Goal: Task Accomplishment & Management: Complete application form

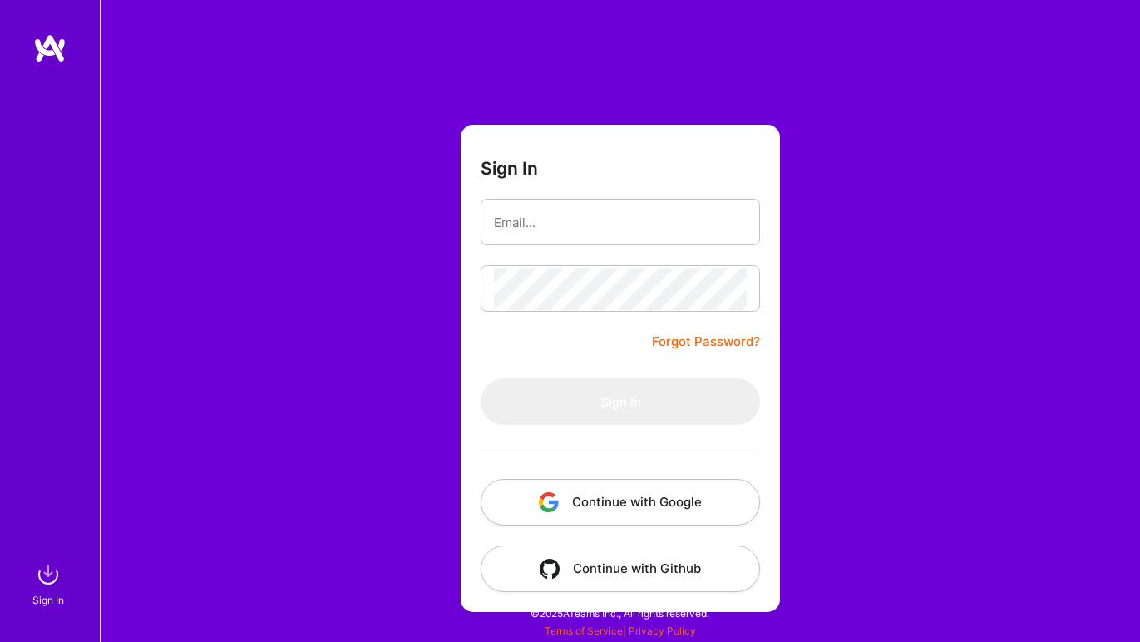
click at [589, 501] on button "Continue with Google" at bounding box center [619, 502] width 279 height 47
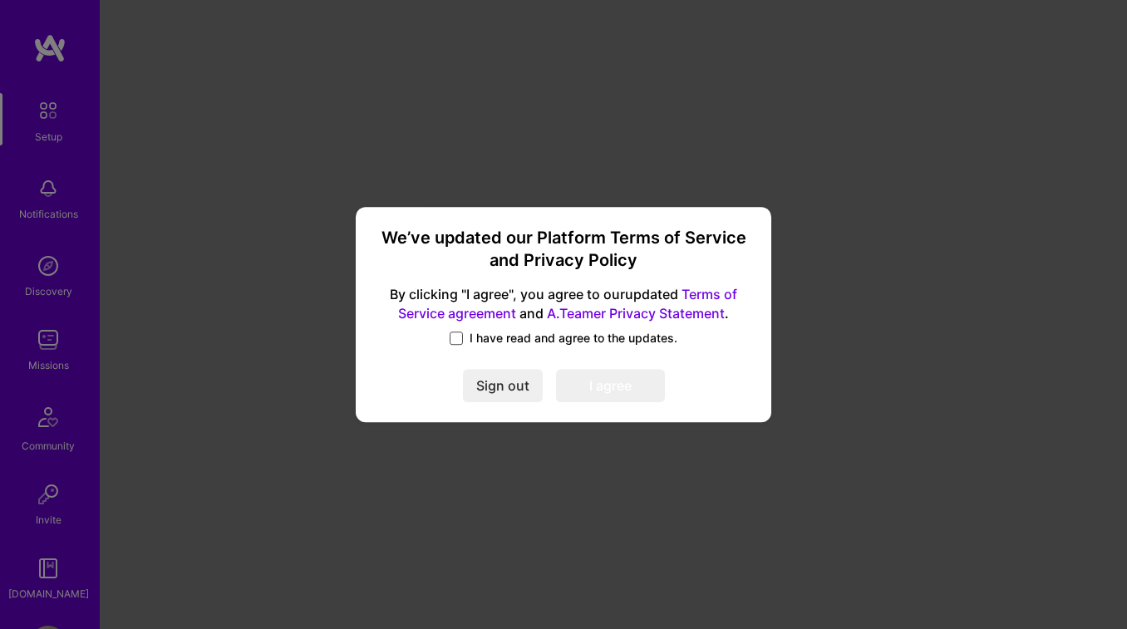
click at [457, 336] on span at bounding box center [456, 338] width 13 height 13
click at [0, 0] on input "I have read and agree to the updates." at bounding box center [0, 0] width 0 height 0
click at [589, 385] on button "I agree" at bounding box center [610, 386] width 109 height 33
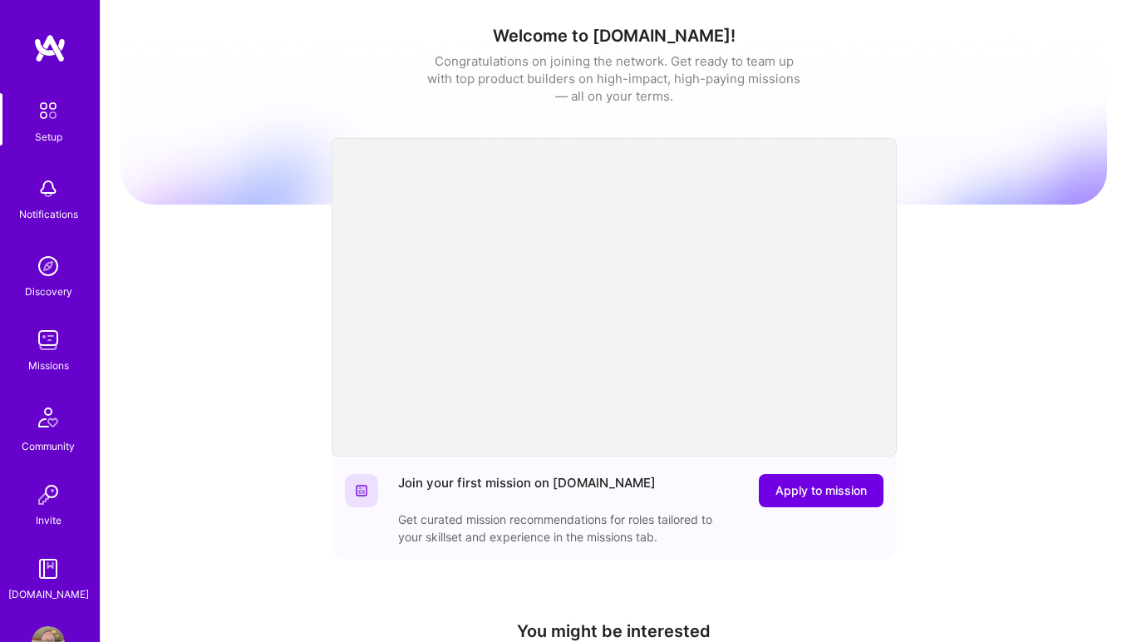
click at [48, 196] on img at bounding box center [48, 188] width 33 height 33
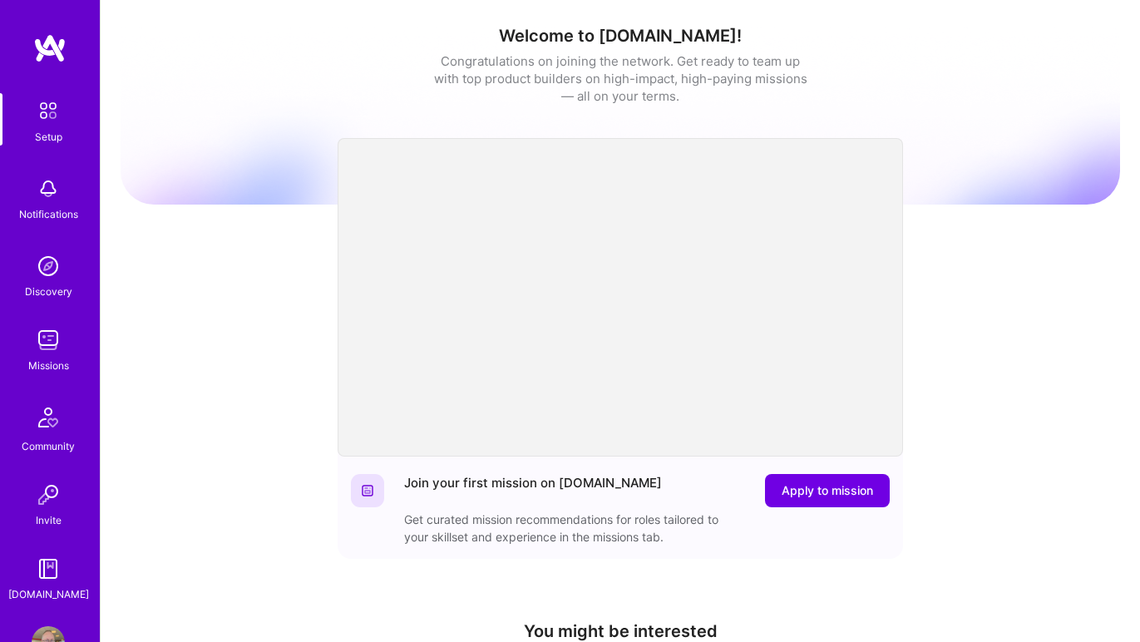
click at [48, 196] on div "Setup Notifications Discovery Missions Community Invite [DOMAIN_NAME]" at bounding box center [50, 348] width 100 height 510
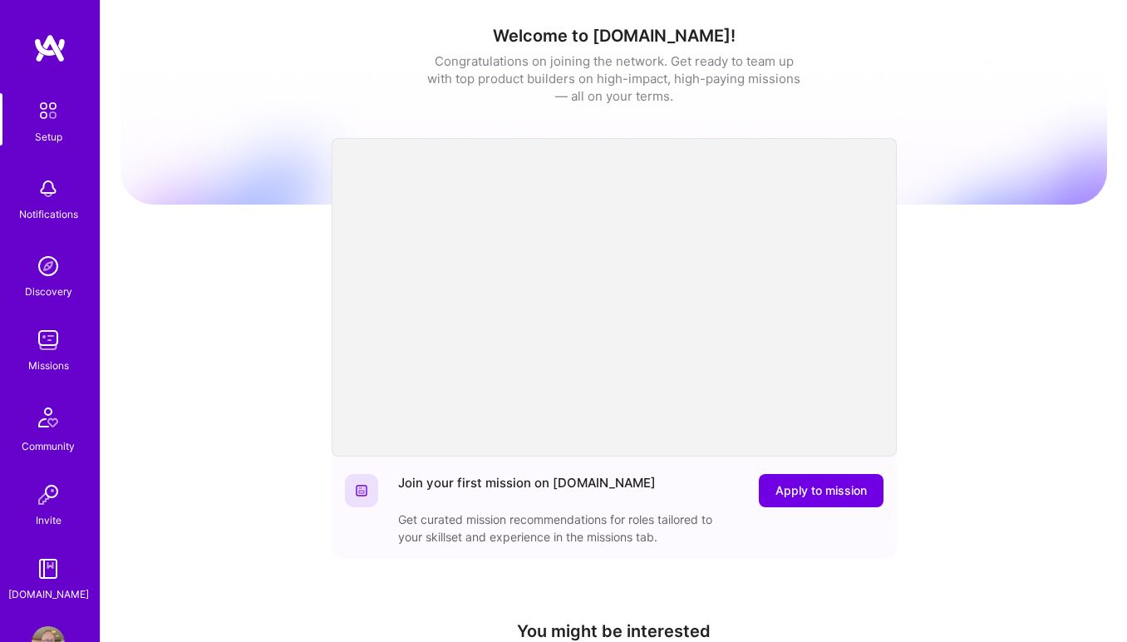
click at [46, 337] on img at bounding box center [48, 339] width 33 height 33
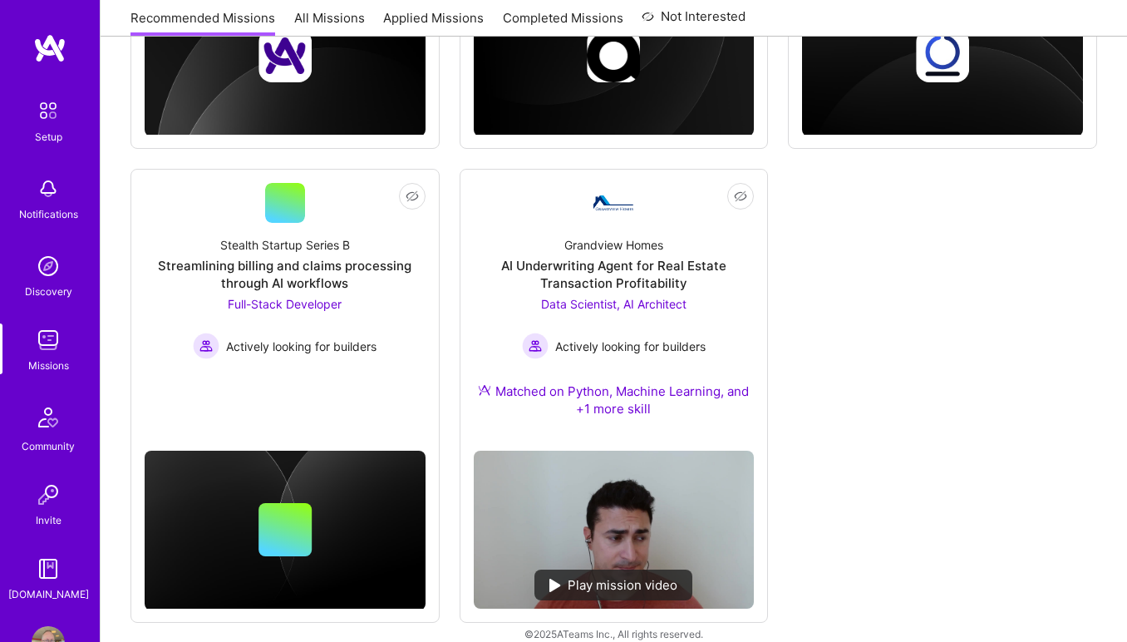
scroll to position [906, 0]
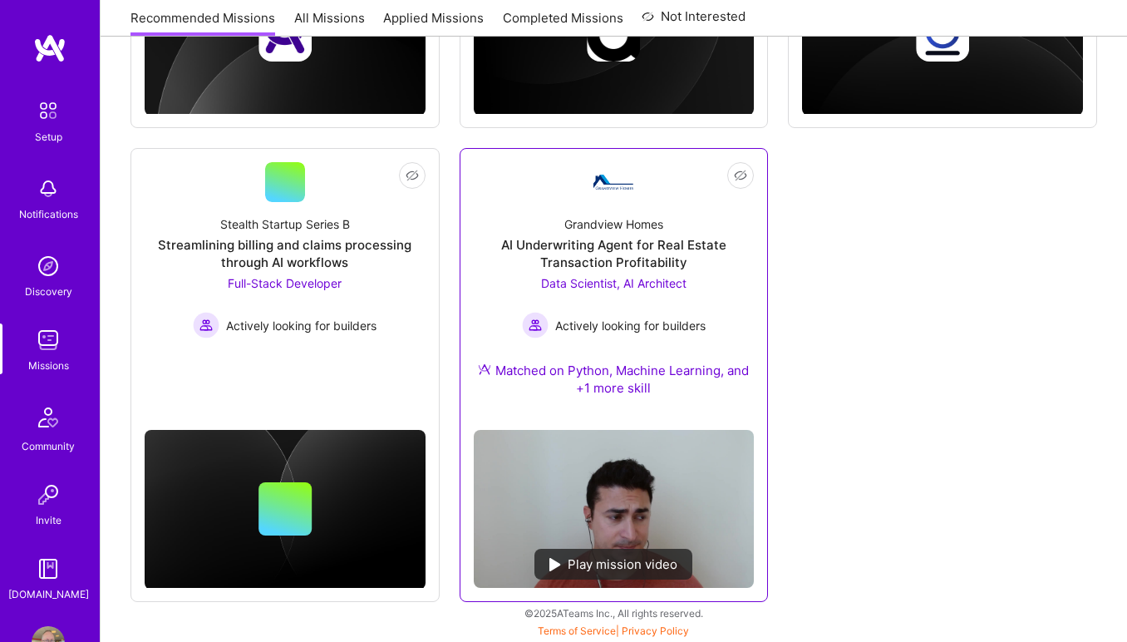
click at [595, 332] on span "Actively looking for builders" at bounding box center [630, 325] width 150 height 17
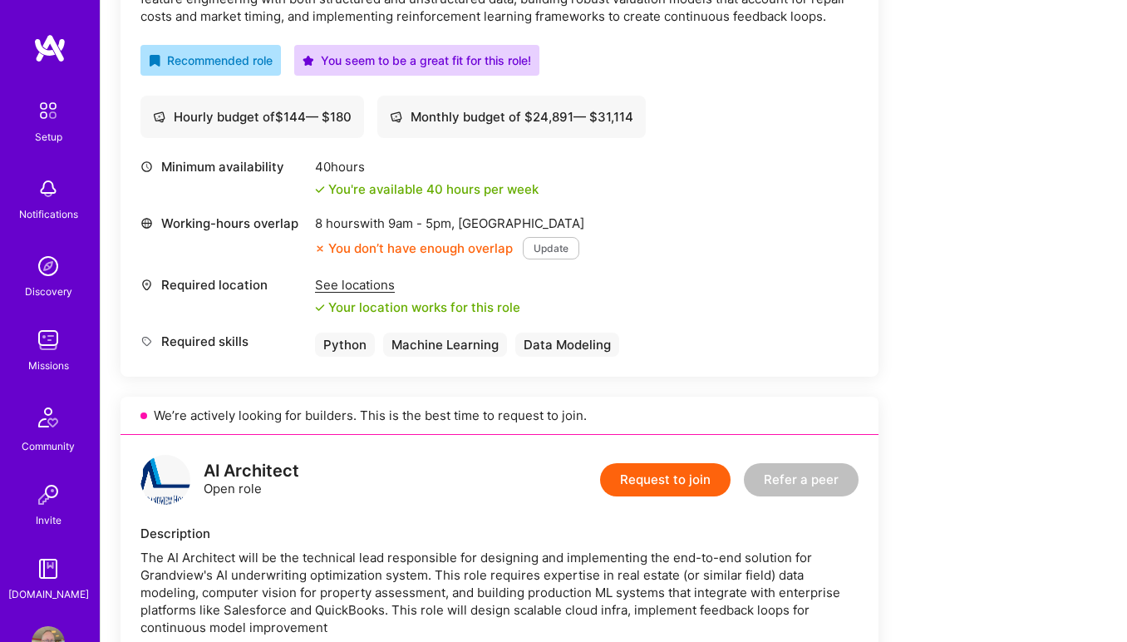
scroll to position [575, 0]
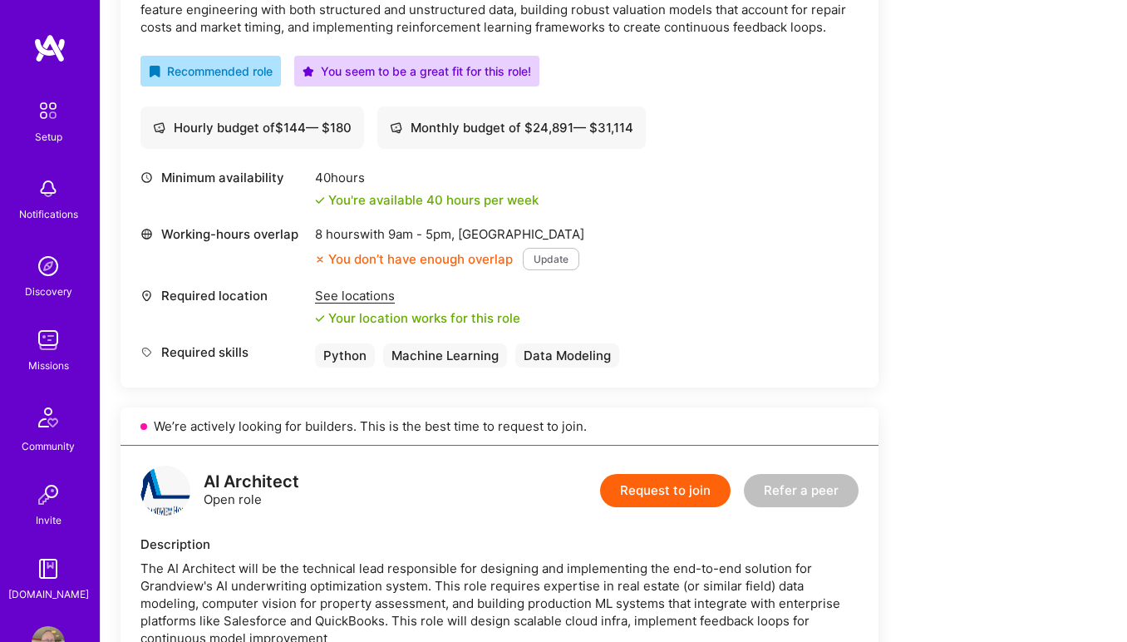
click at [539, 266] on button "Update" at bounding box center [551, 259] width 57 height 22
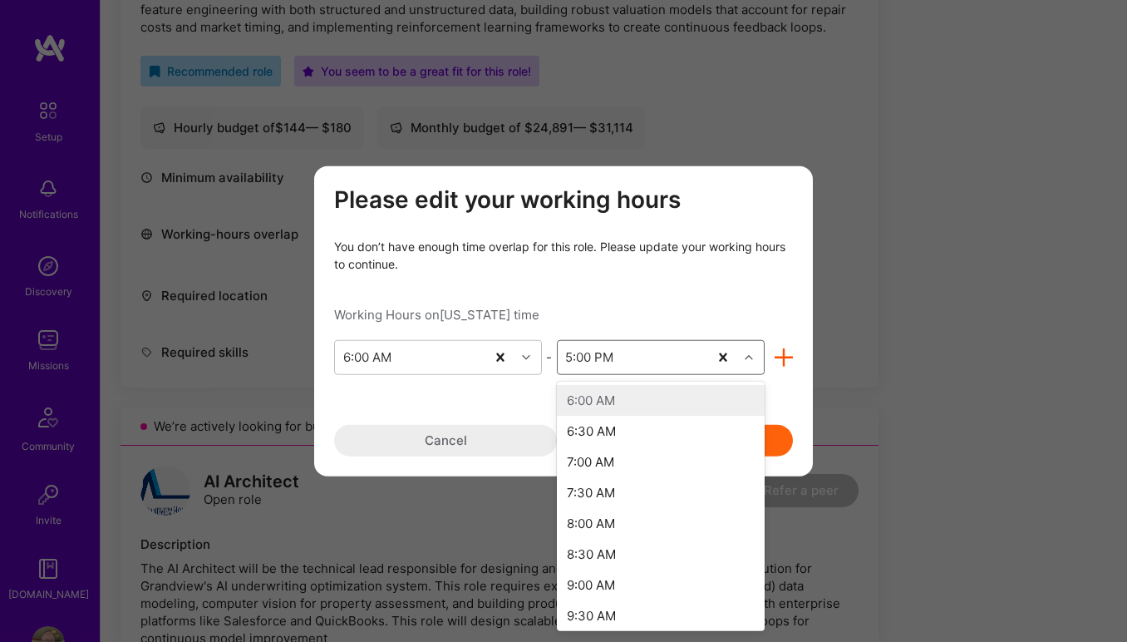
scroll to position [471, 0]
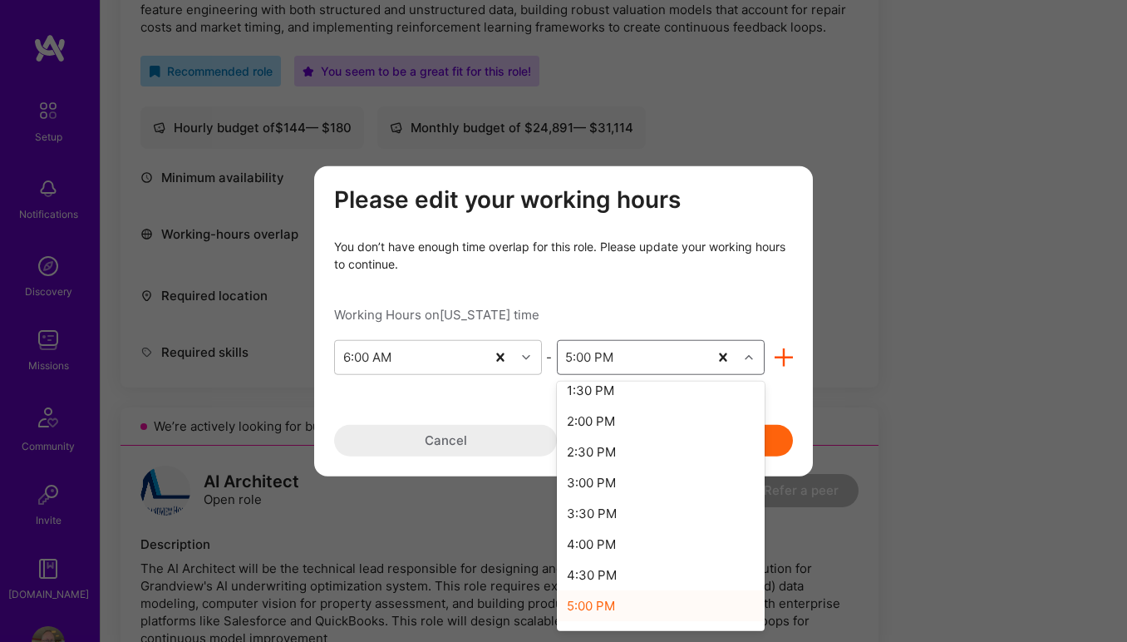
click at [747, 360] on icon "modal" at bounding box center [749, 356] width 8 height 8
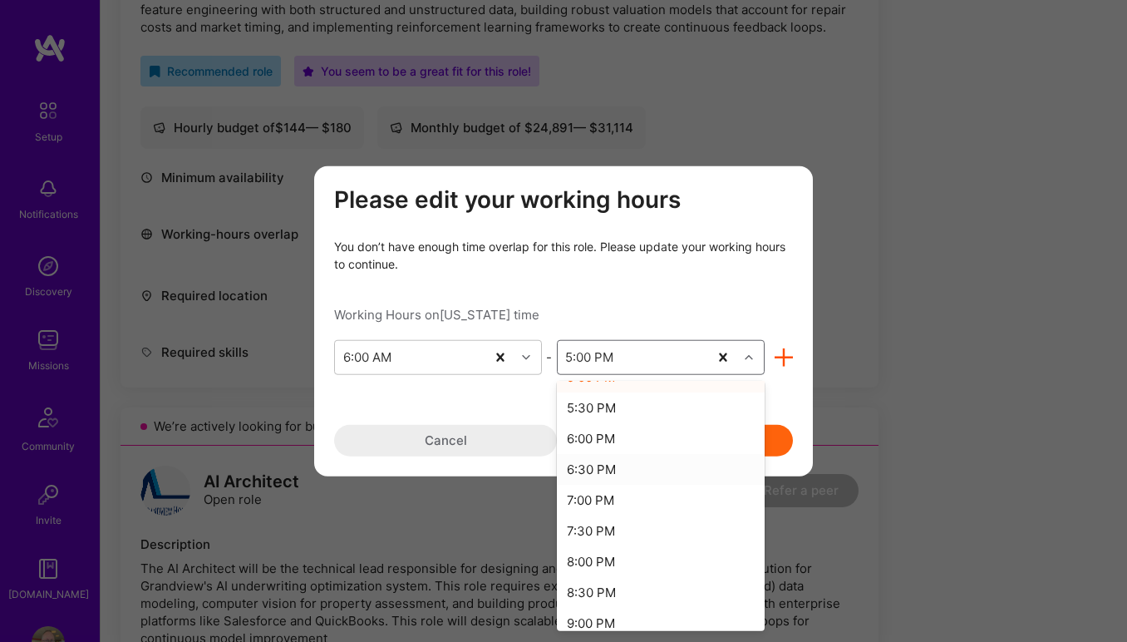
scroll to position [692, 0]
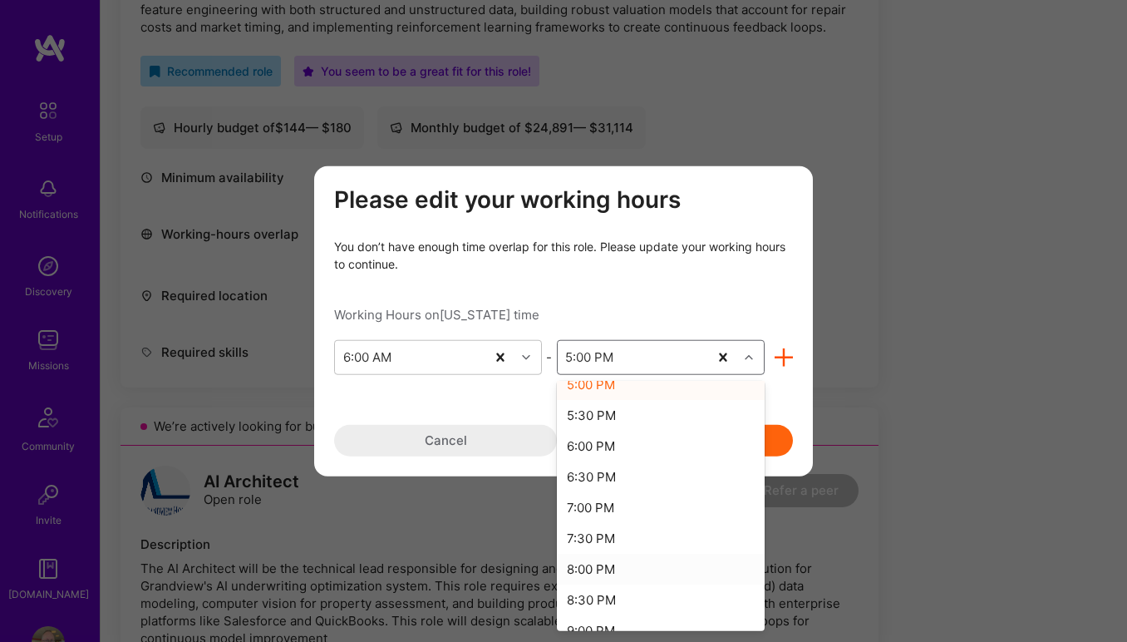
click at [649, 569] on div "8:00 PM" at bounding box center [661, 568] width 208 height 31
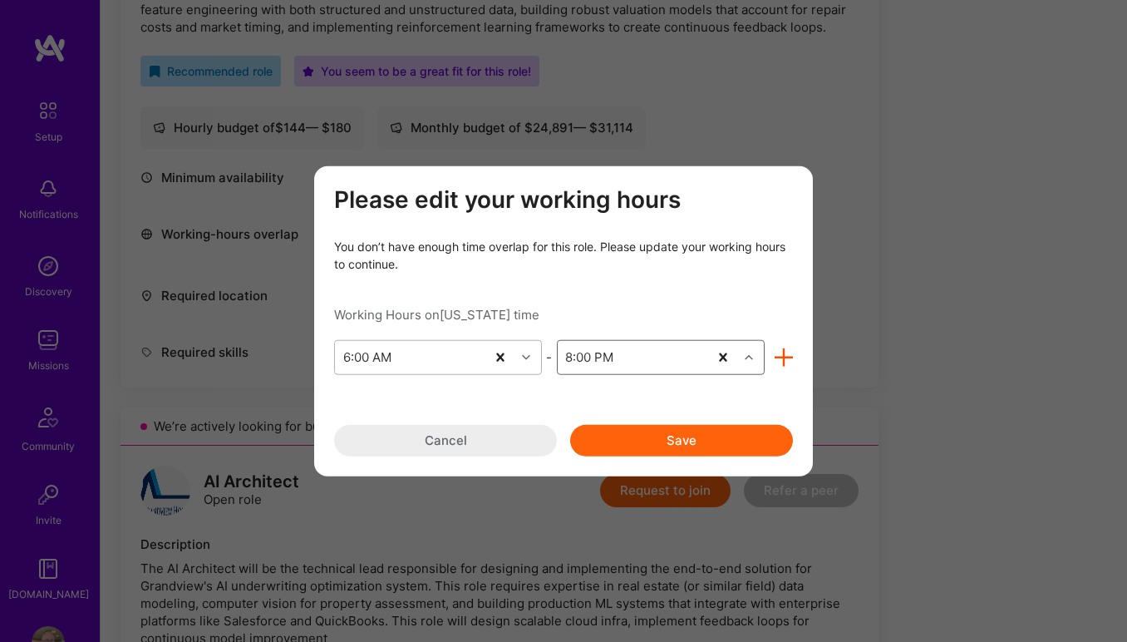
click at [523, 354] on icon "modal" at bounding box center [526, 356] width 8 height 8
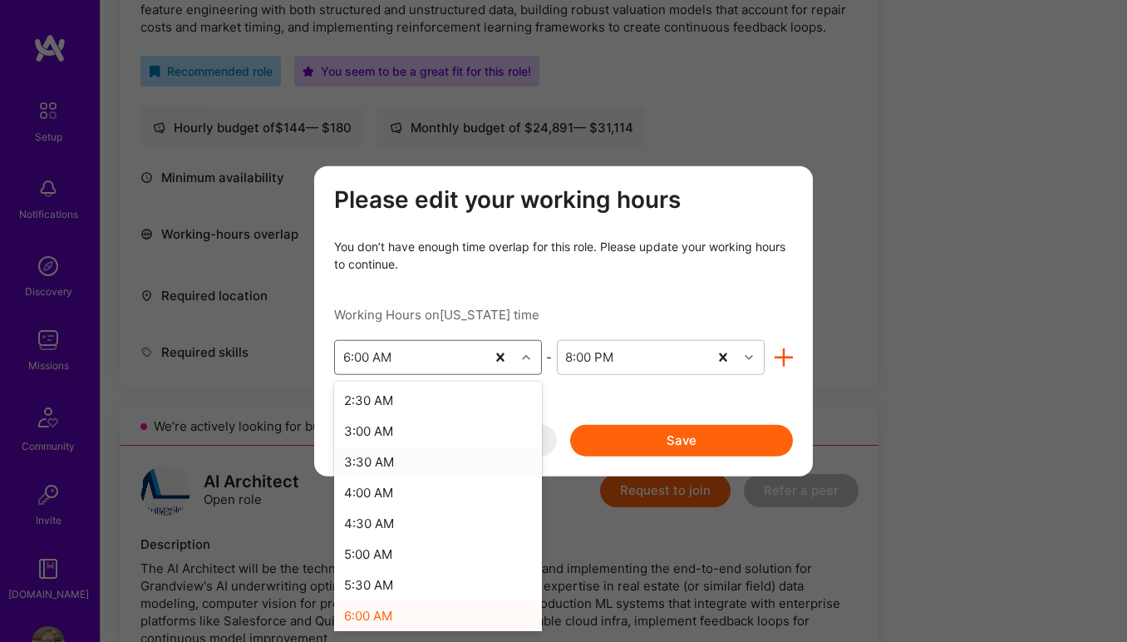
scroll to position [165, 0]
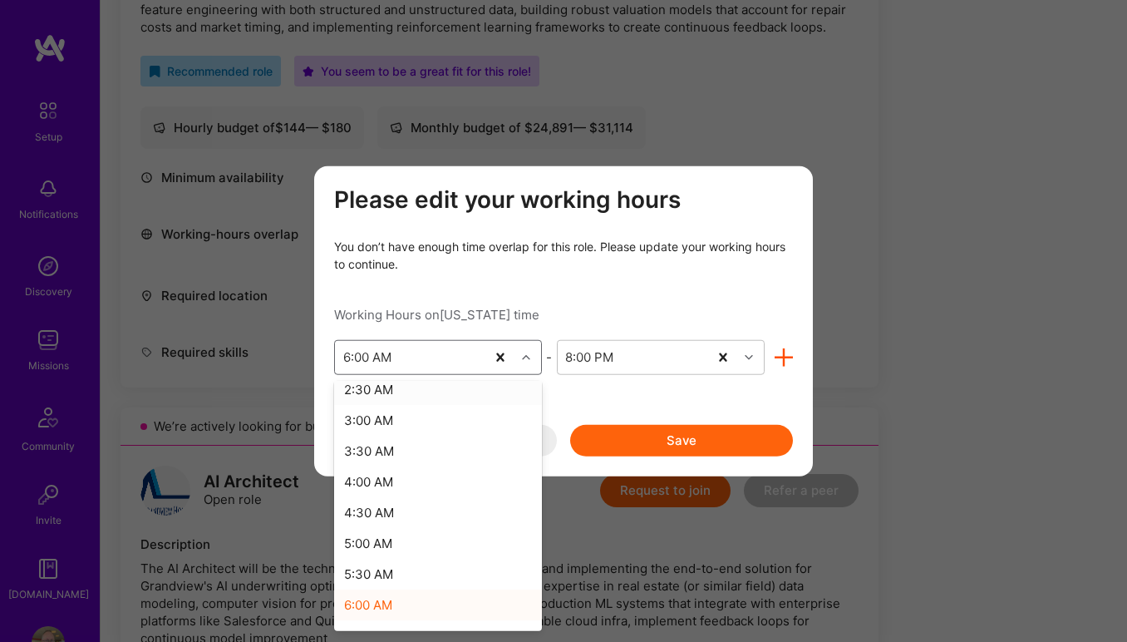
click at [539, 281] on div "Please edit your working hours You don’t have enough time overlap for this role…" at bounding box center [563, 321] width 459 height 270
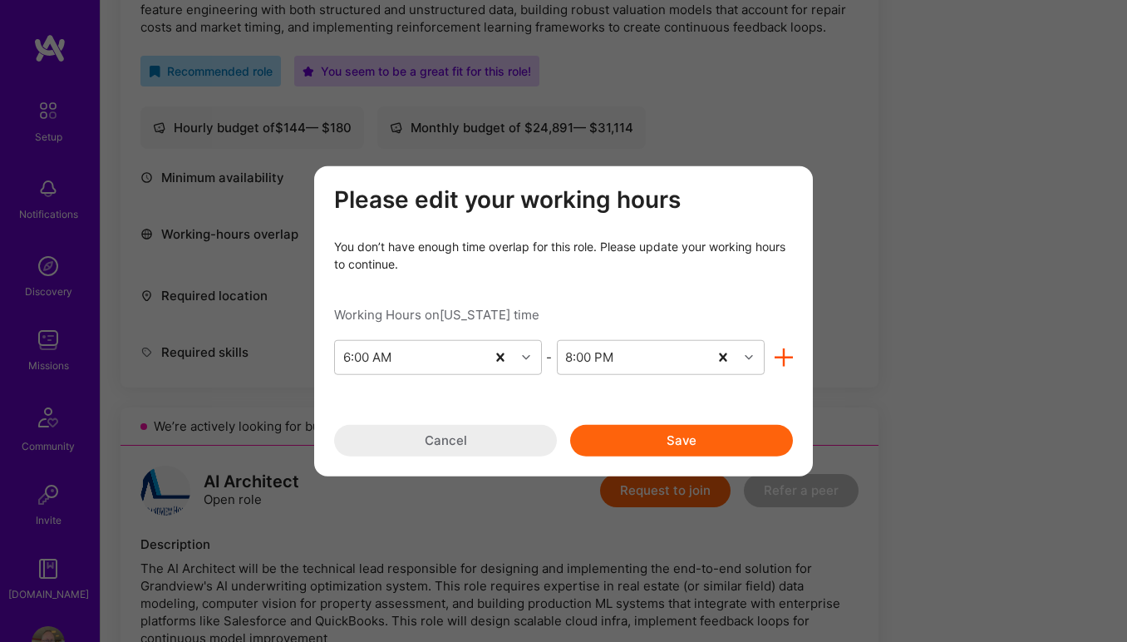
click at [656, 440] on button "Save" at bounding box center [681, 440] width 223 height 32
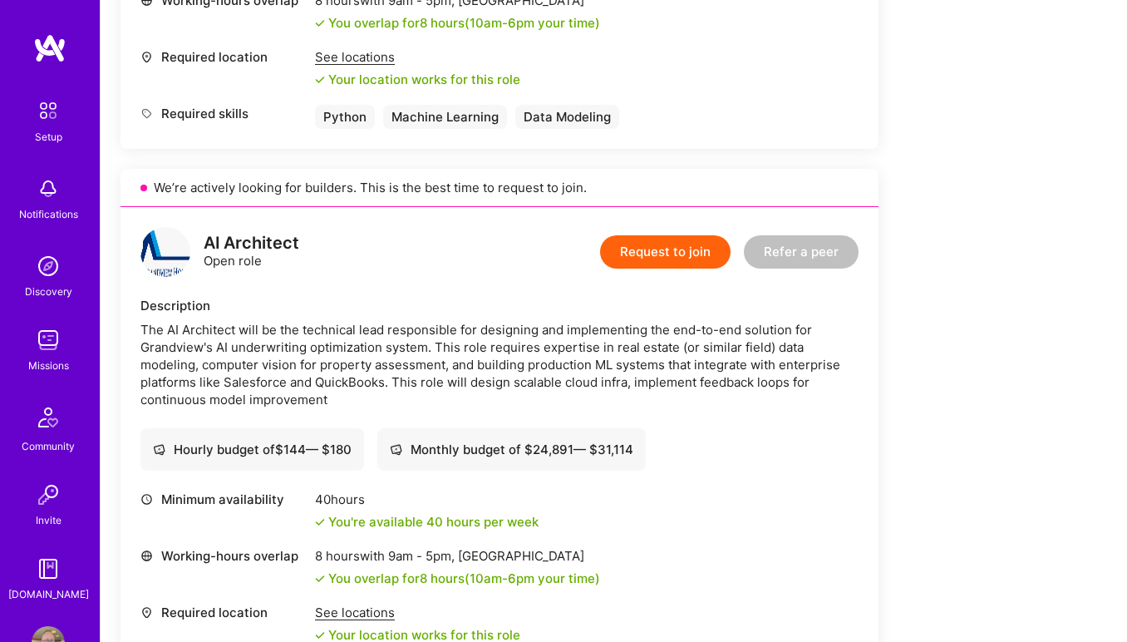
scroll to position [817, 0]
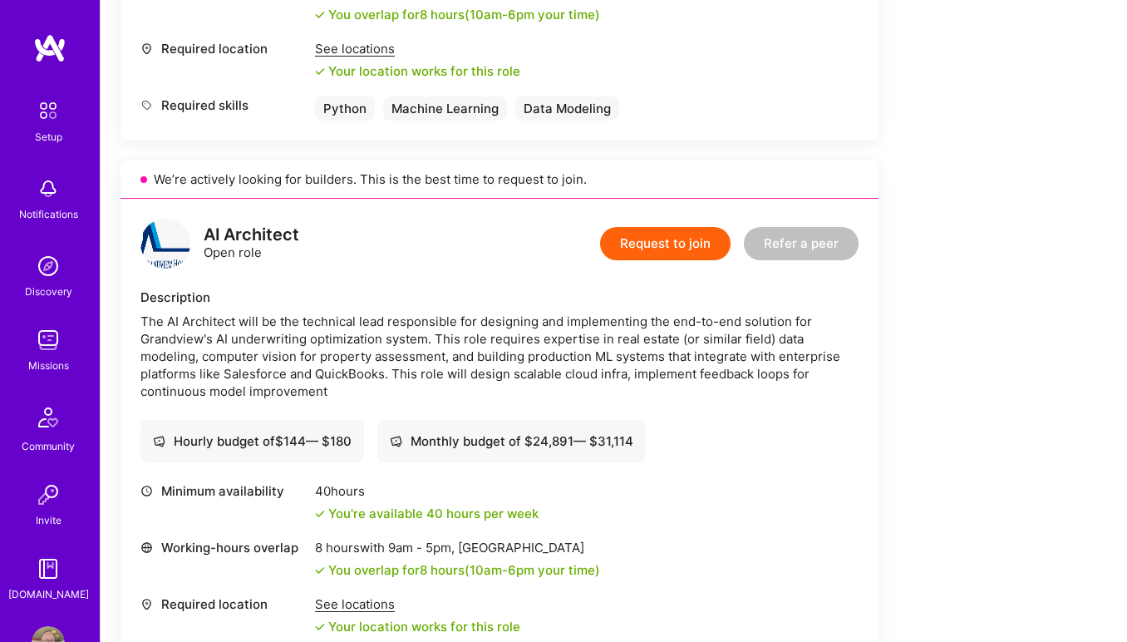
click at [643, 251] on button "Request to join" at bounding box center [665, 243] width 131 height 33
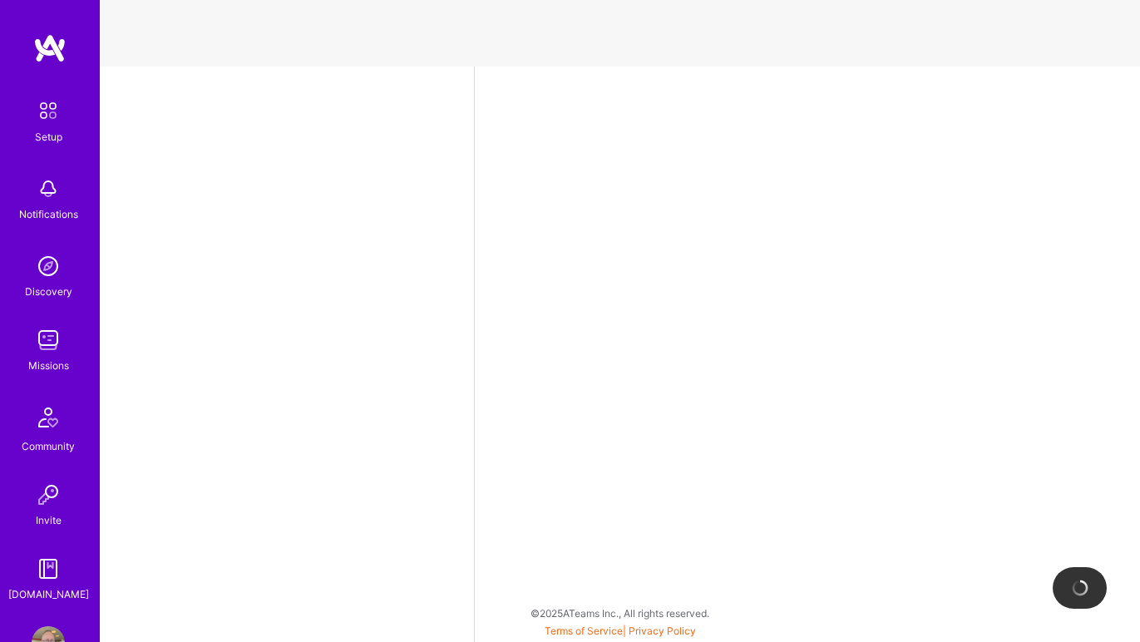
select select "US"
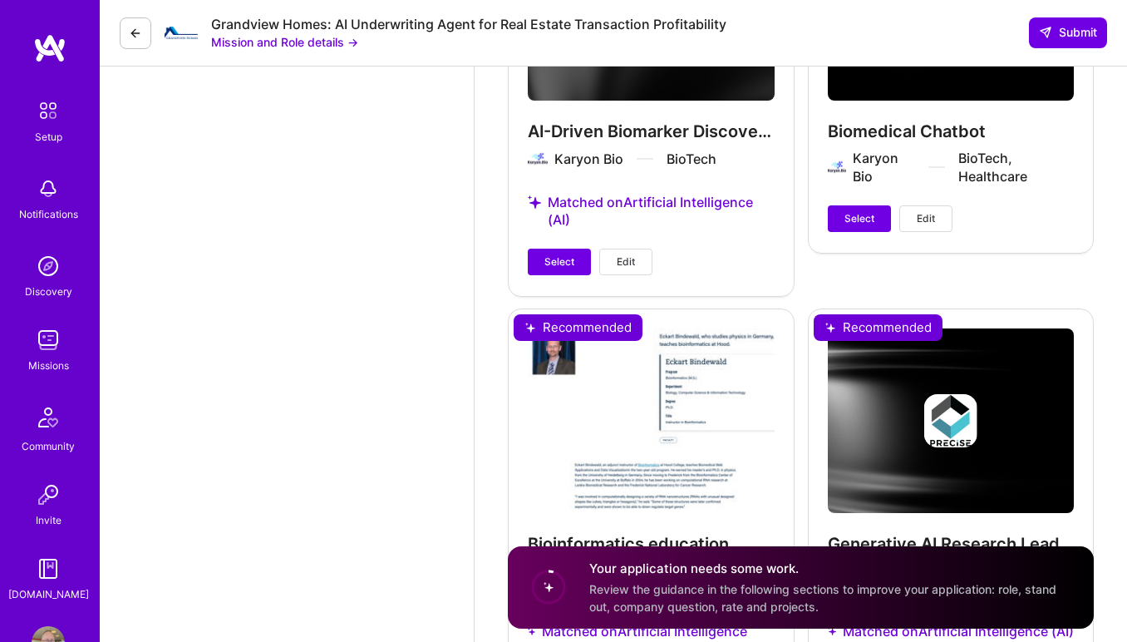
scroll to position [2497, 0]
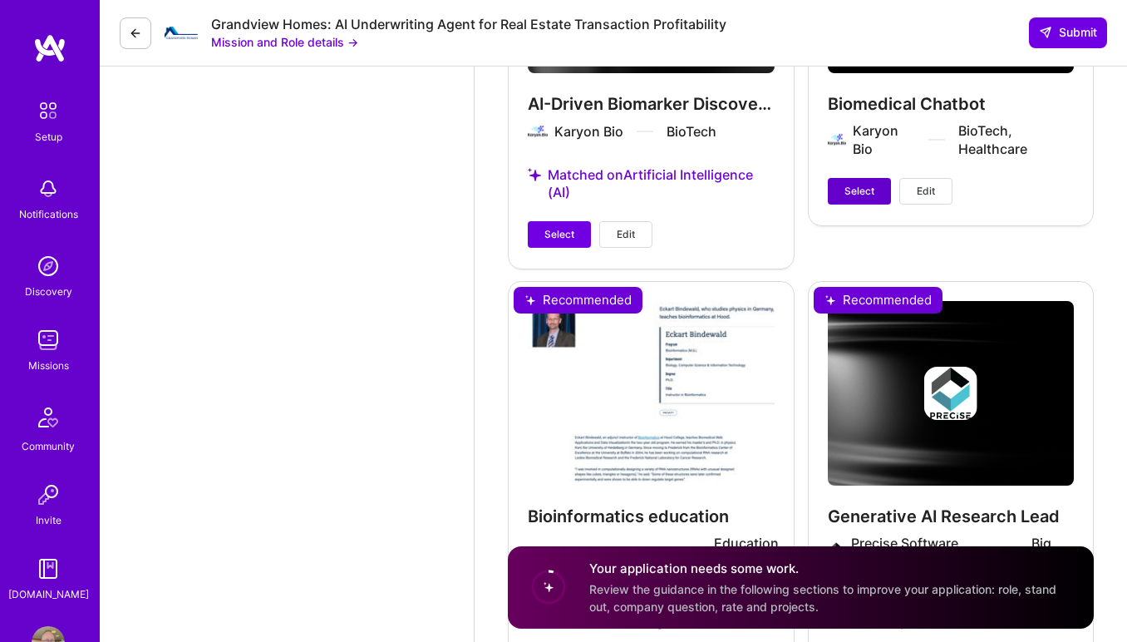
click at [849, 194] on span "Select" at bounding box center [860, 191] width 30 height 15
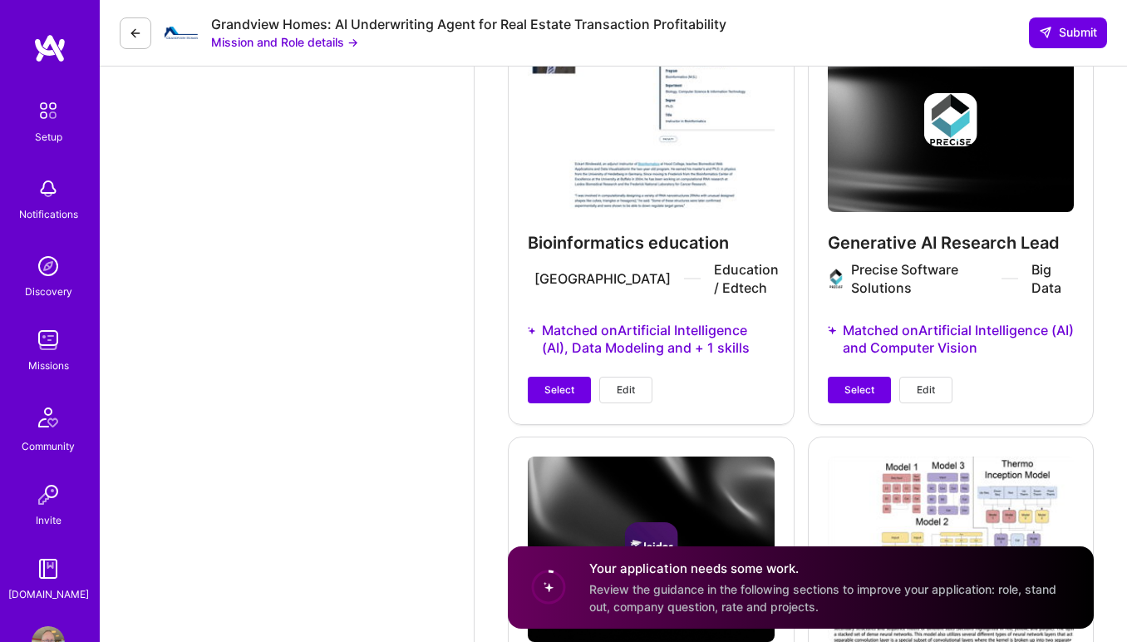
scroll to position [2775, 0]
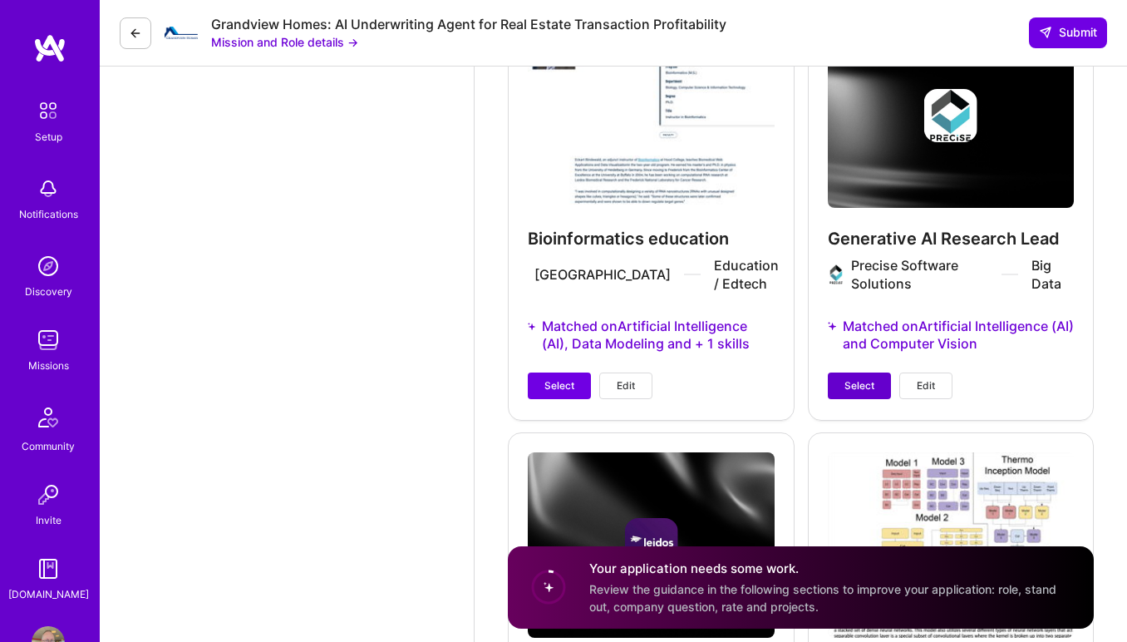
click at [853, 388] on span "Select" at bounding box center [860, 385] width 30 height 15
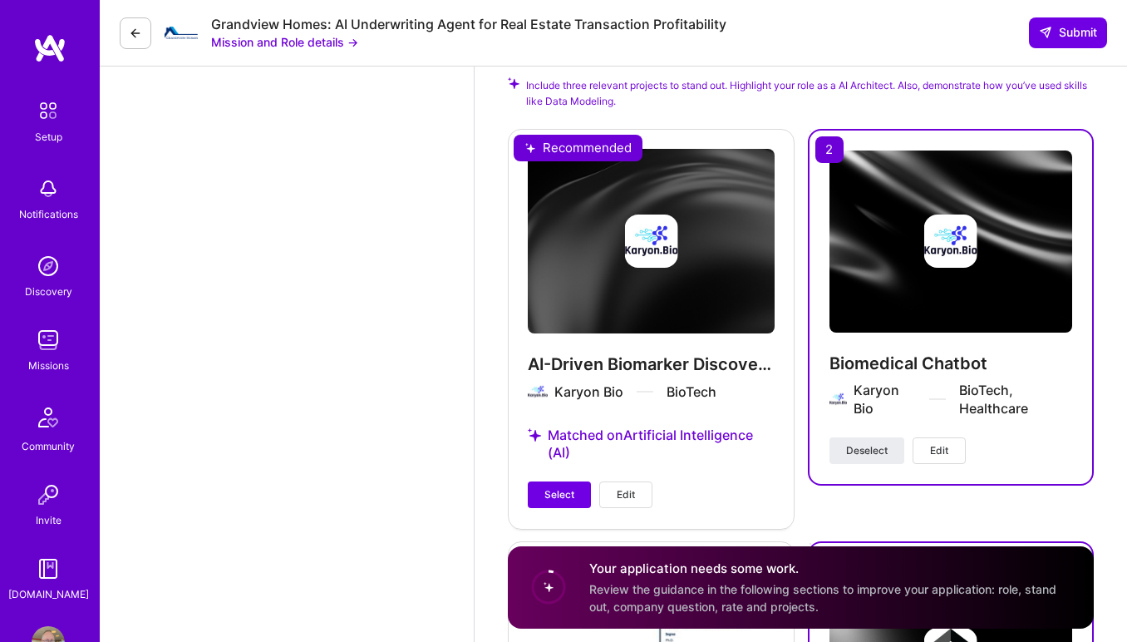
scroll to position [2244, 0]
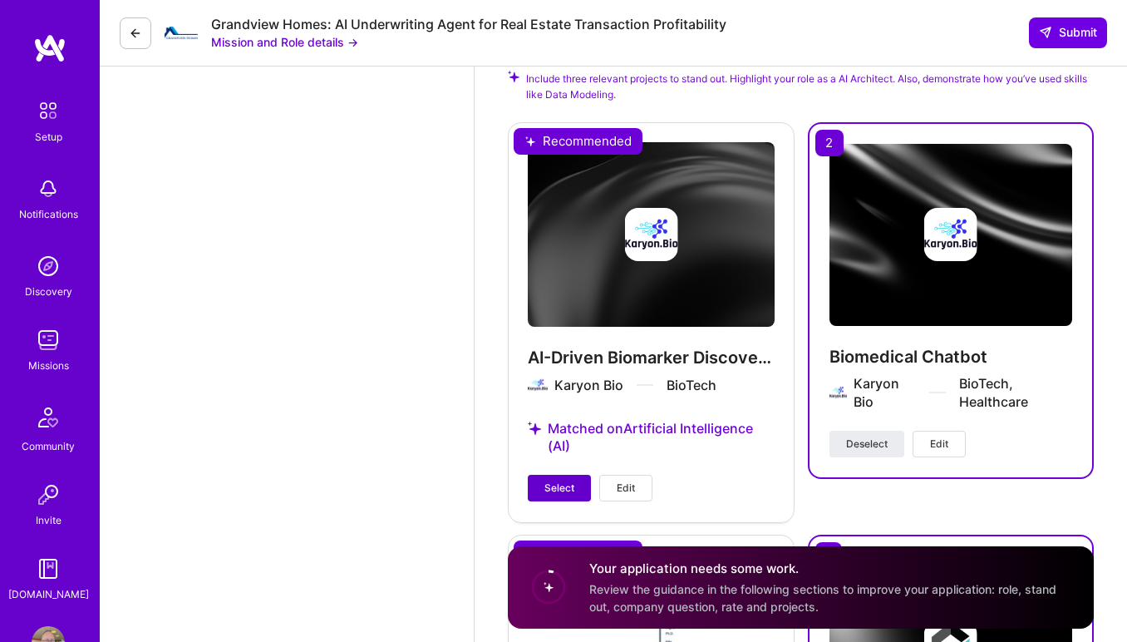
click at [549, 490] on span "Select" at bounding box center [559, 487] width 30 height 15
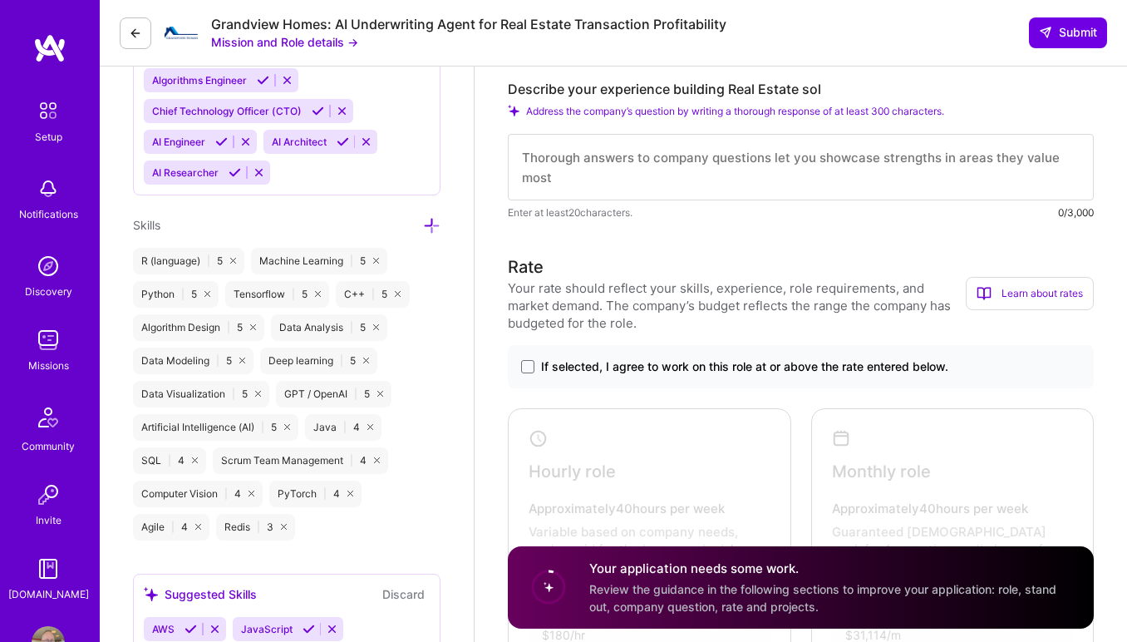
scroll to position [984, 0]
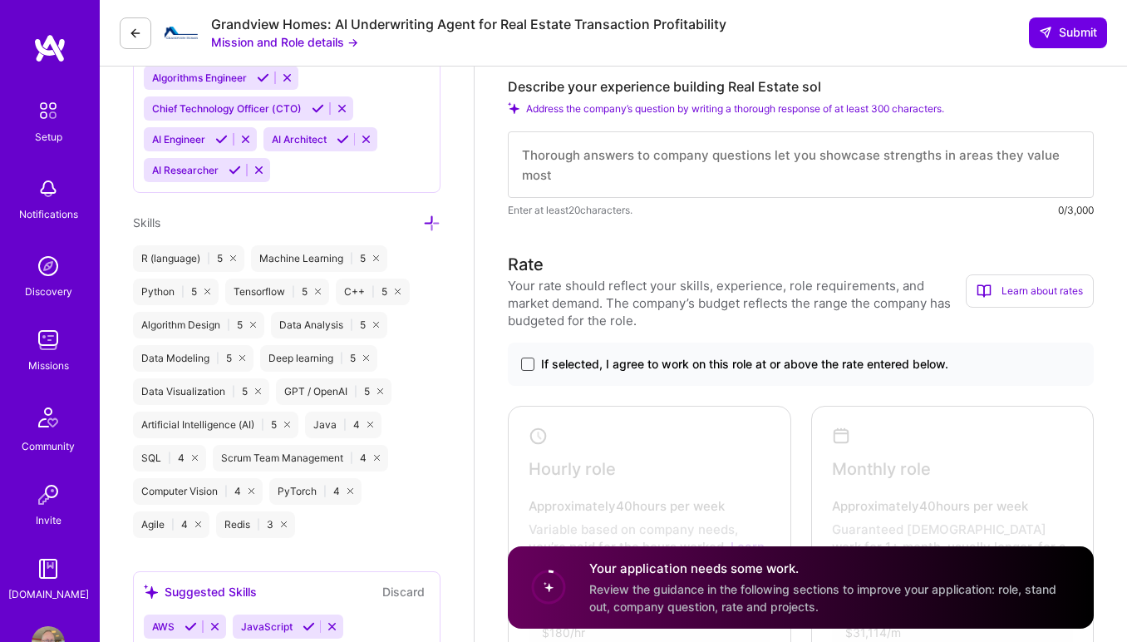
click at [525, 364] on span at bounding box center [527, 363] width 13 height 13
click at [0, 0] on input "If selected, I agree to work on this role at or above the rate entered below." at bounding box center [0, 0] width 0 height 0
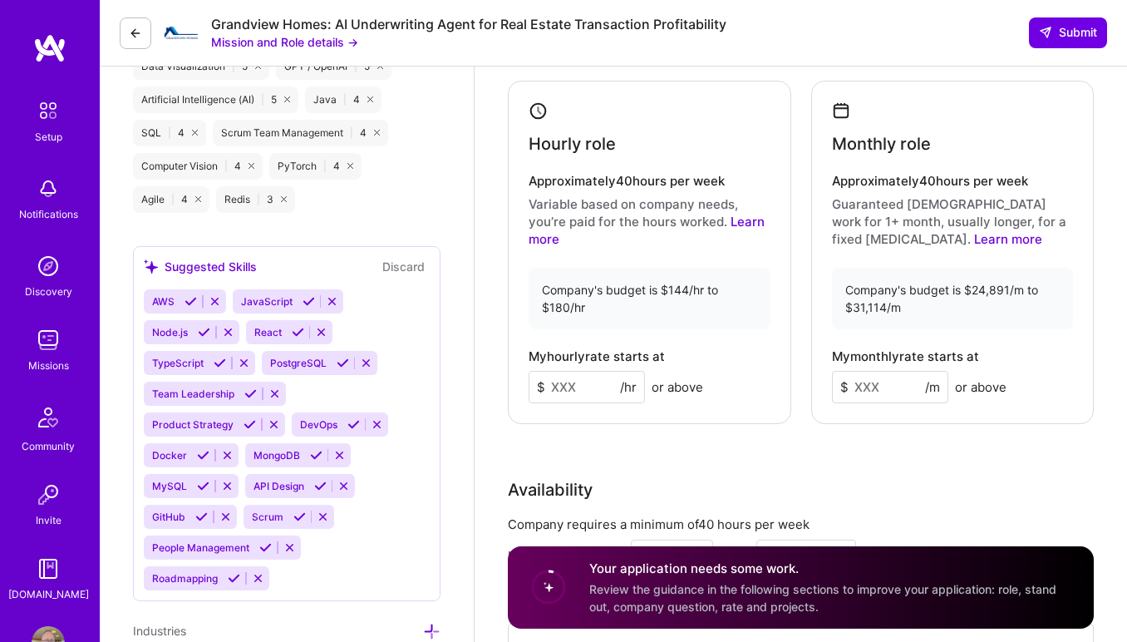
scroll to position [1310, 0]
click at [584, 386] on input at bounding box center [587, 386] width 116 height 32
type input "150"
click at [576, 389] on input "150" at bounding box center [587, 386] width 116 height 32
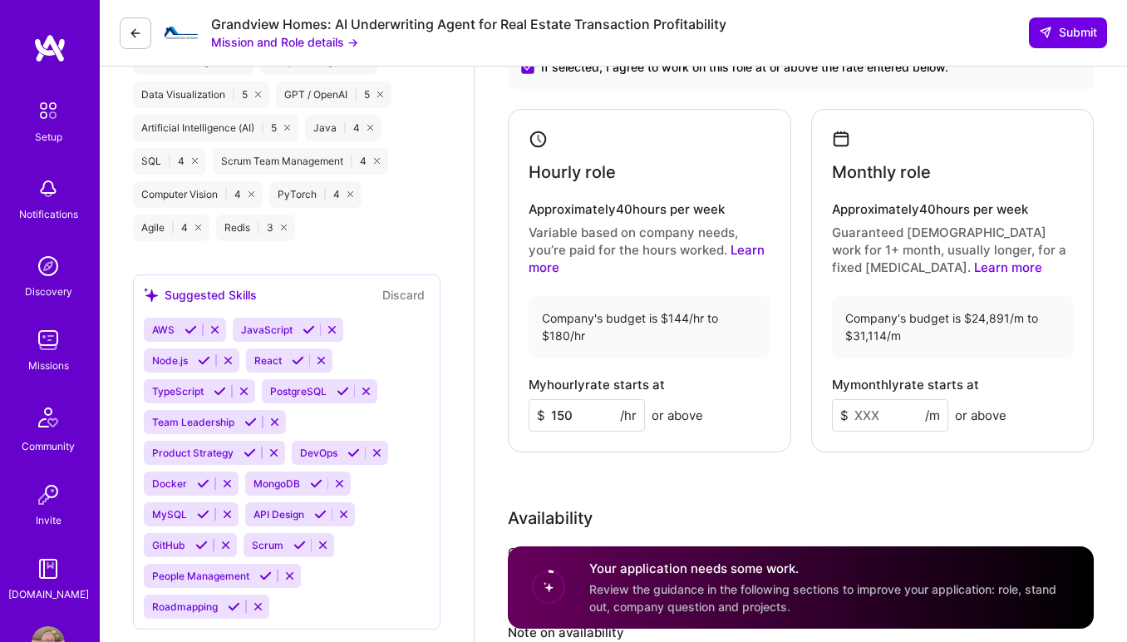
scroll to position [1288, 0]
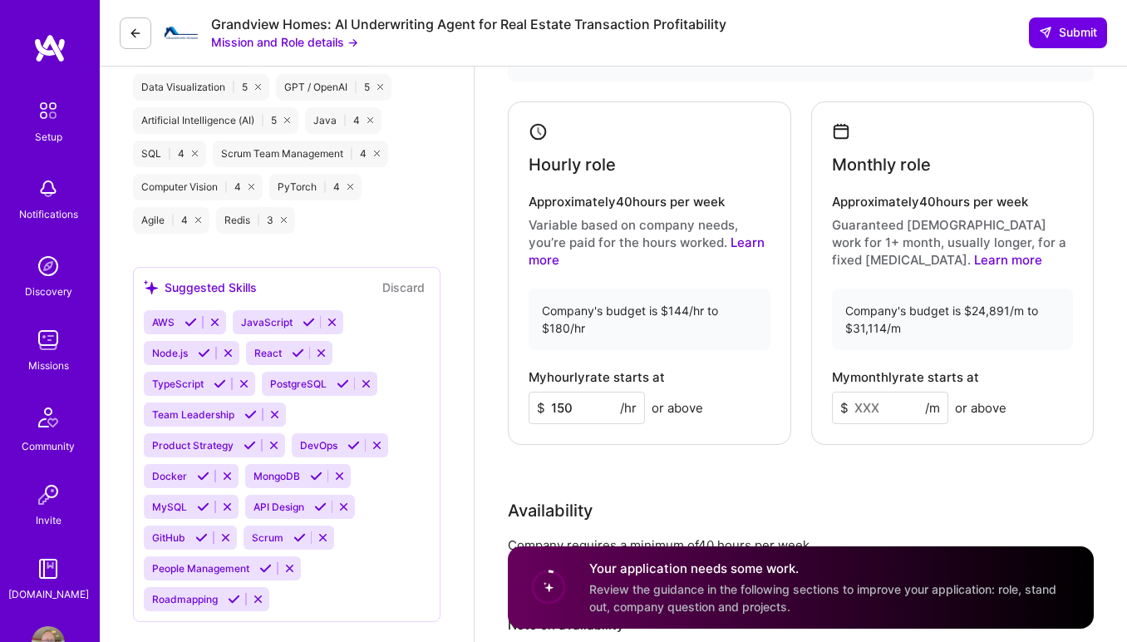
click at [876, 406] on input at bounding box center [890, 408] width 116 height 32
type input "24891"
click at [885, 490] on div "Rate Your rate should reflect your skills, experience, role requirements, and m…" at bounding box center [801, 341] width 586 height 786
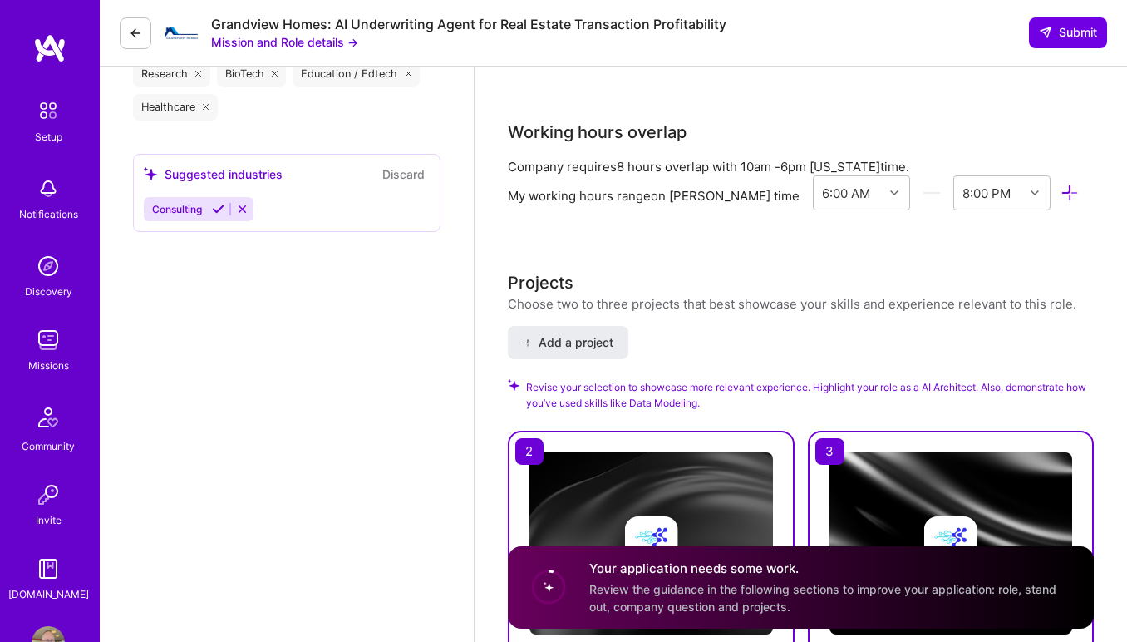
scroll to position [1934, 0]
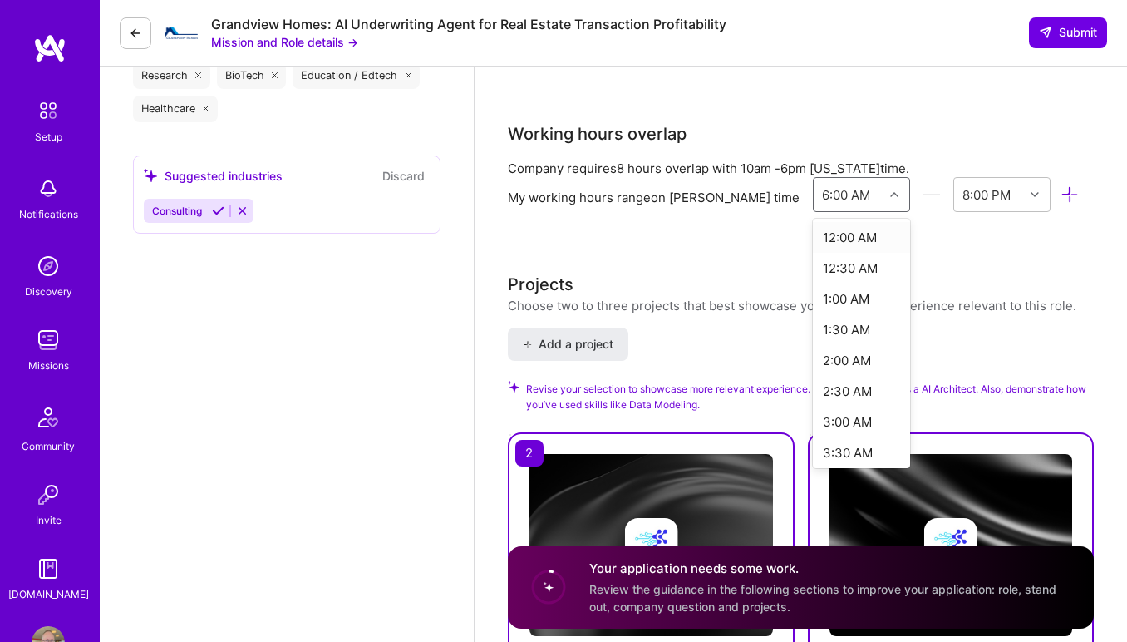
click at [884, 189] on div at bounding box center [897, 195] width 26 height 22
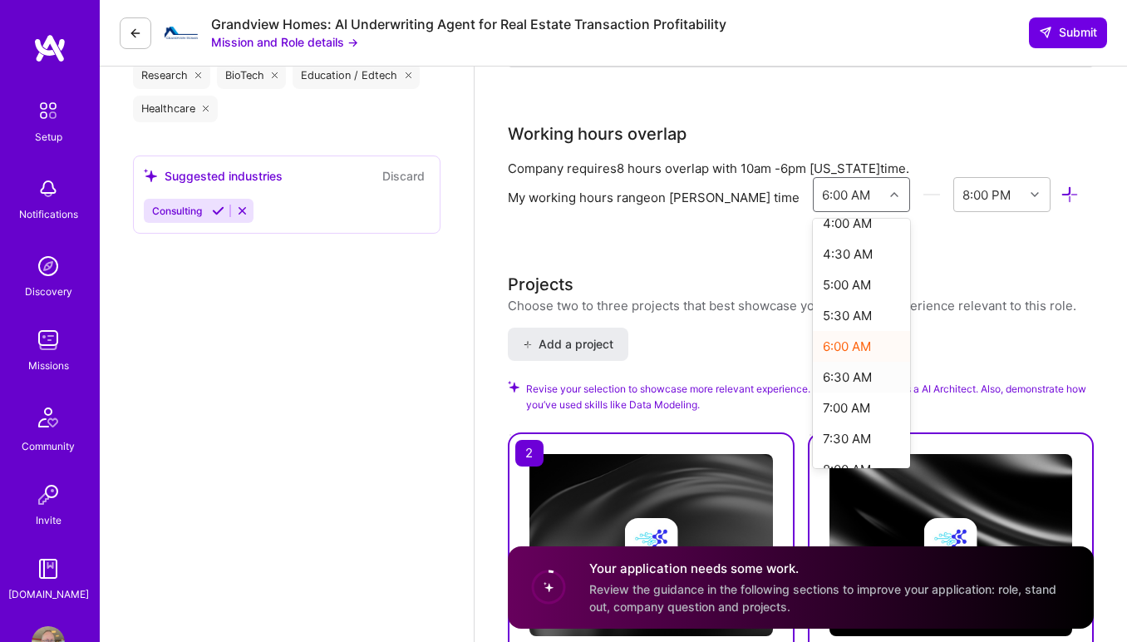
scroll to position [262, 0]
click at [815, 406] on div "7:00 AM" at bounding box center [861, 406] width 97 height 31
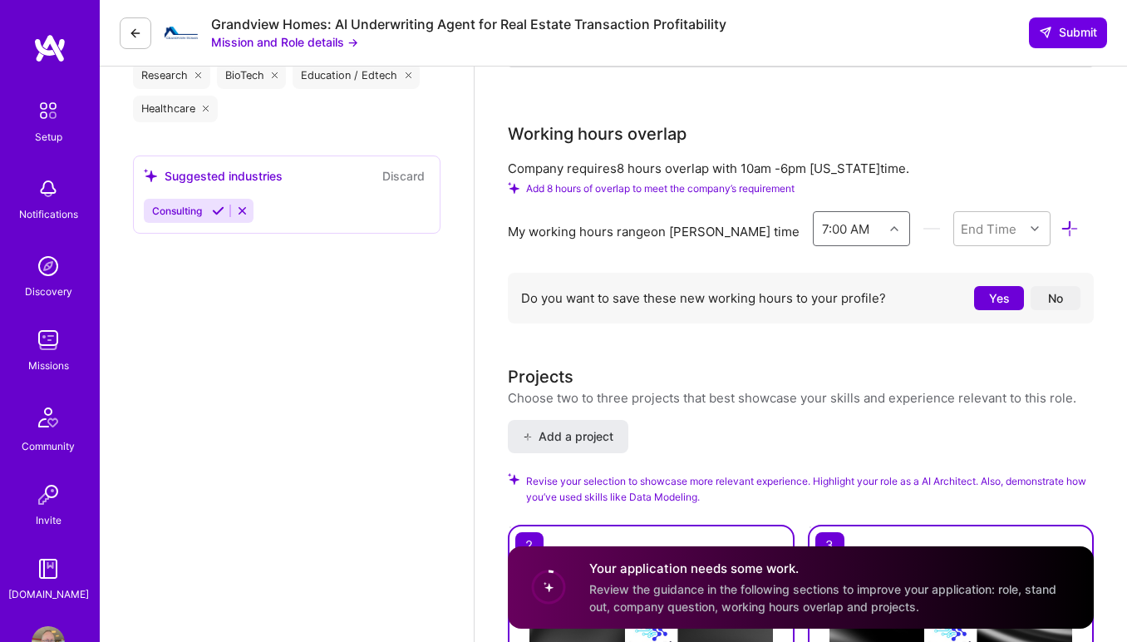
scroll to position [1920, 0]
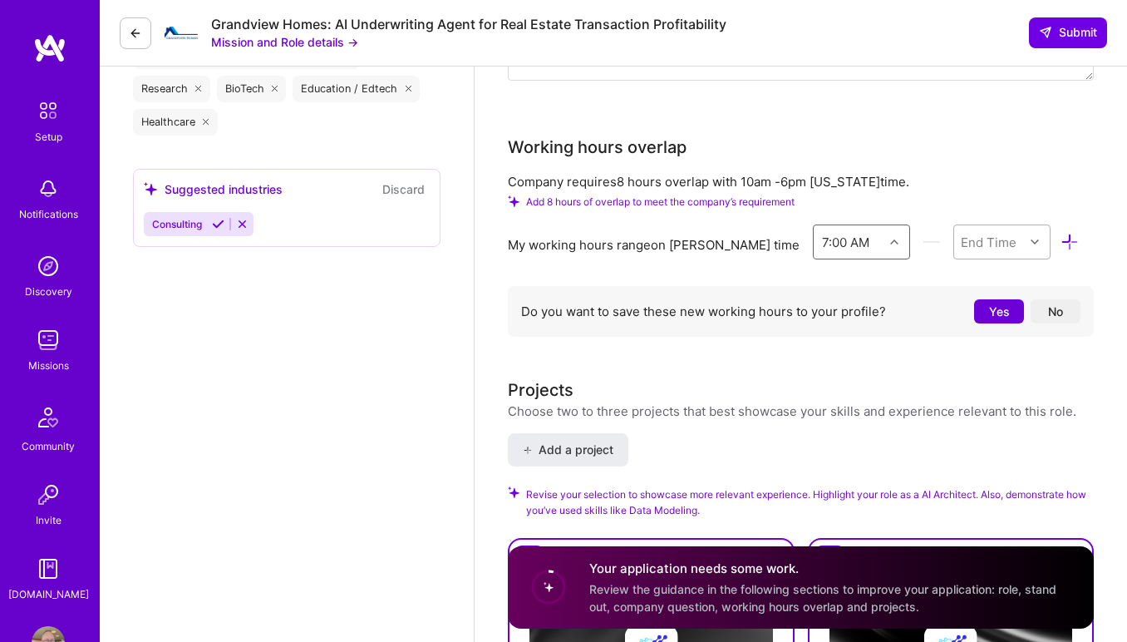
click at [1031, 244] on icon at bounding box center [1035, 242] width 8 height 8
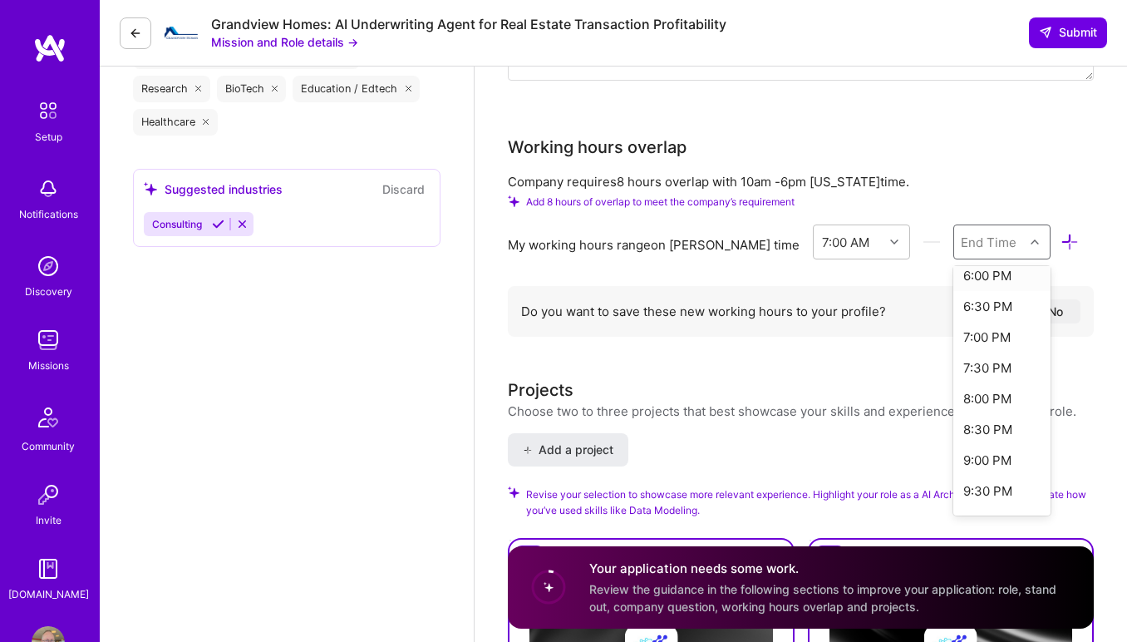
scroll to position [700, 0]
click at [958, 383] on div "8:00 PM" at bounding box center [1001, 384] width 97 height 31
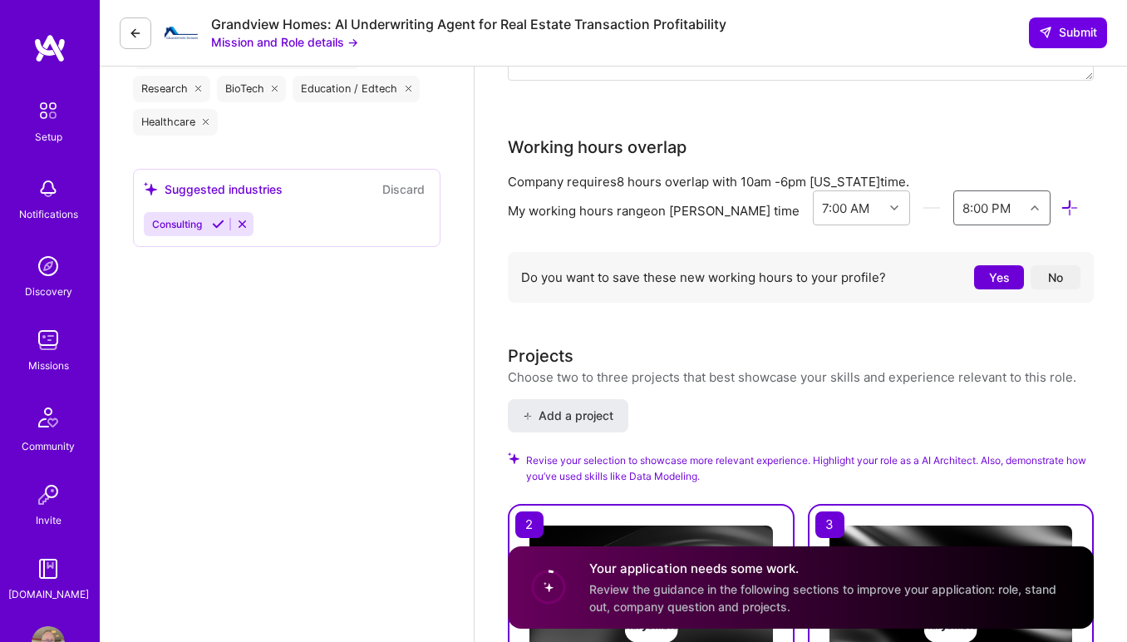
click at [994, 279] on button "Yes" at bounding box center [999, 277] width 50 height 24
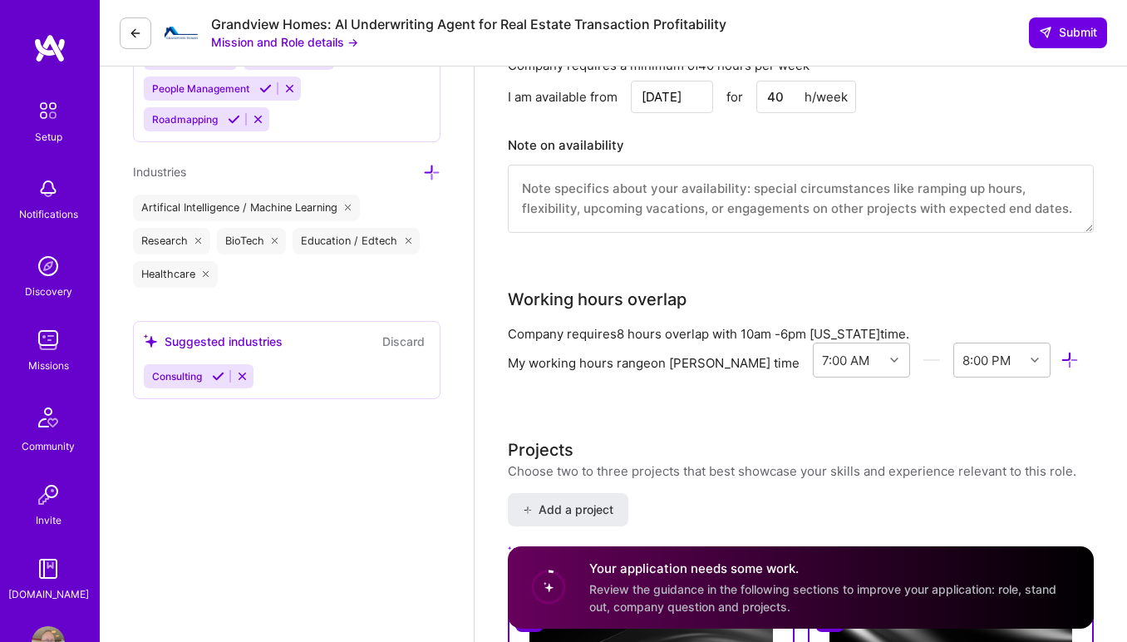
scroll to position [1766, 0]
click at [890, 359] on icon at bounding box center [894, 361] width 8 height 8
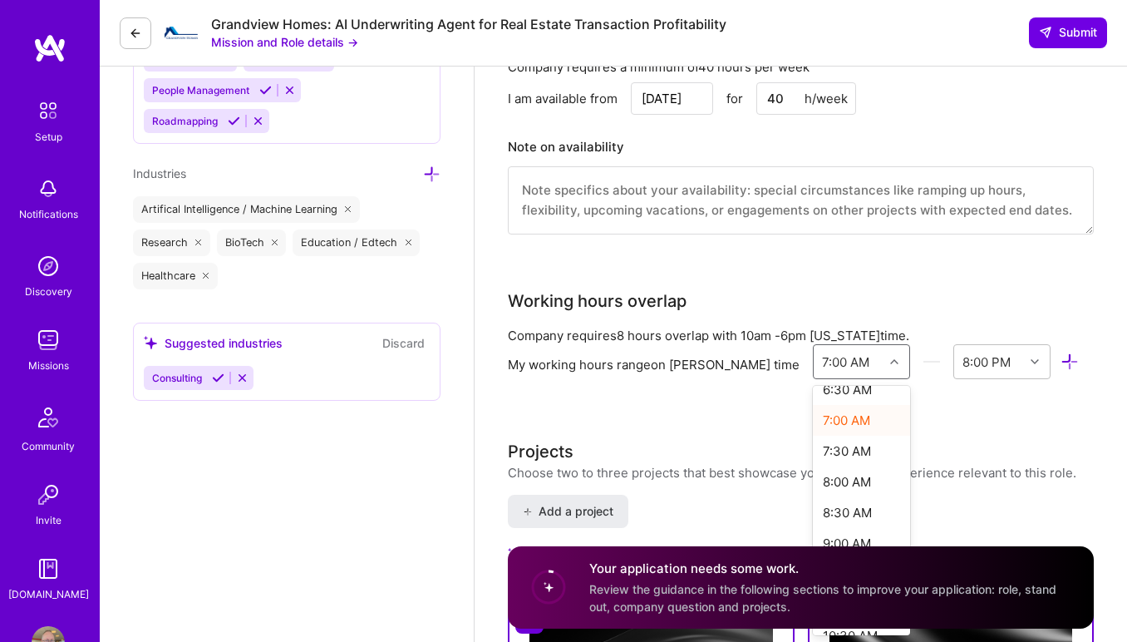
scroll to position [421, 0]
click at [813, 471] on div "8:00 AM" at bounding box center [861, 476] width 97 height 31
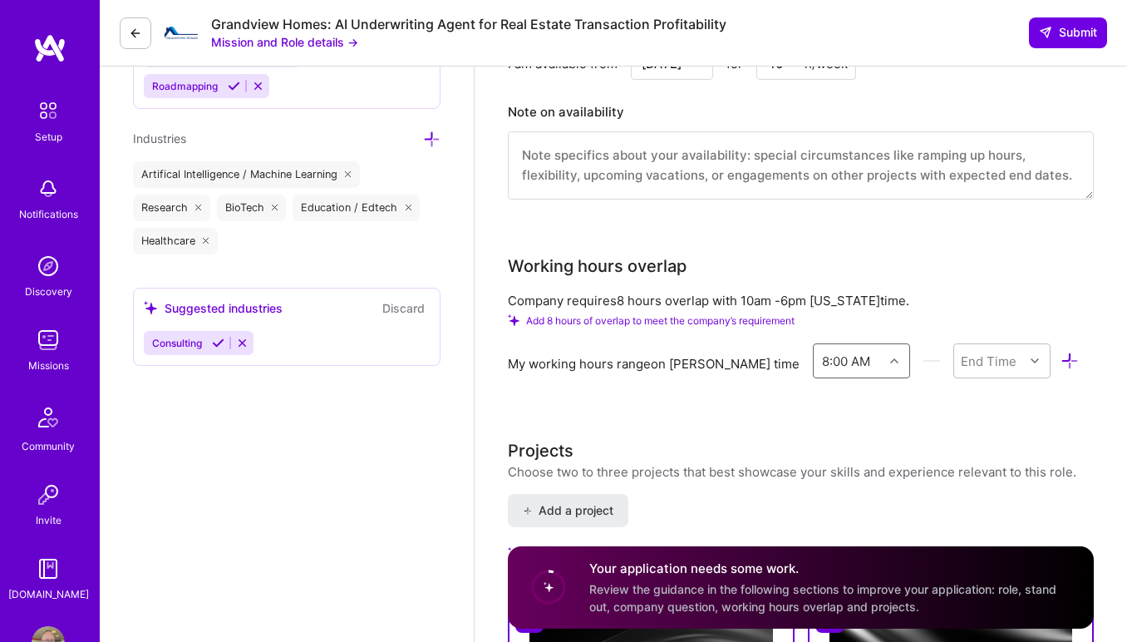
scroll to position [1805, 0]
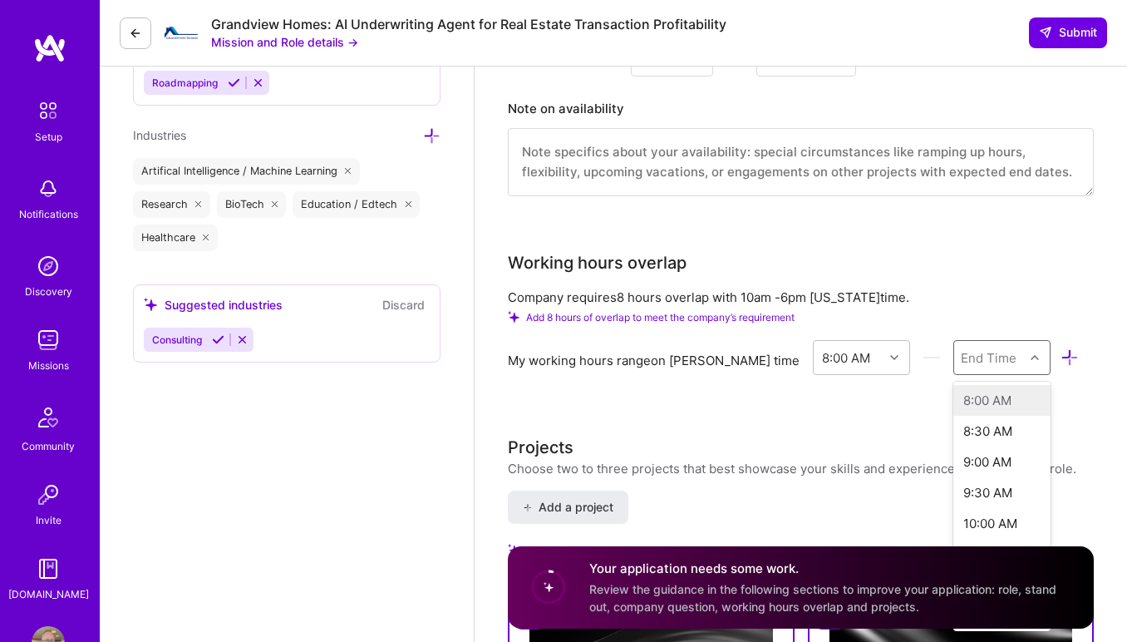
click at [1031, 360] on icon at bounding box center [1035, 357] width 8 height 8
click at [953, 465] on div "8:00 PM" at bounding box center [1001, 466] width 97 height 31
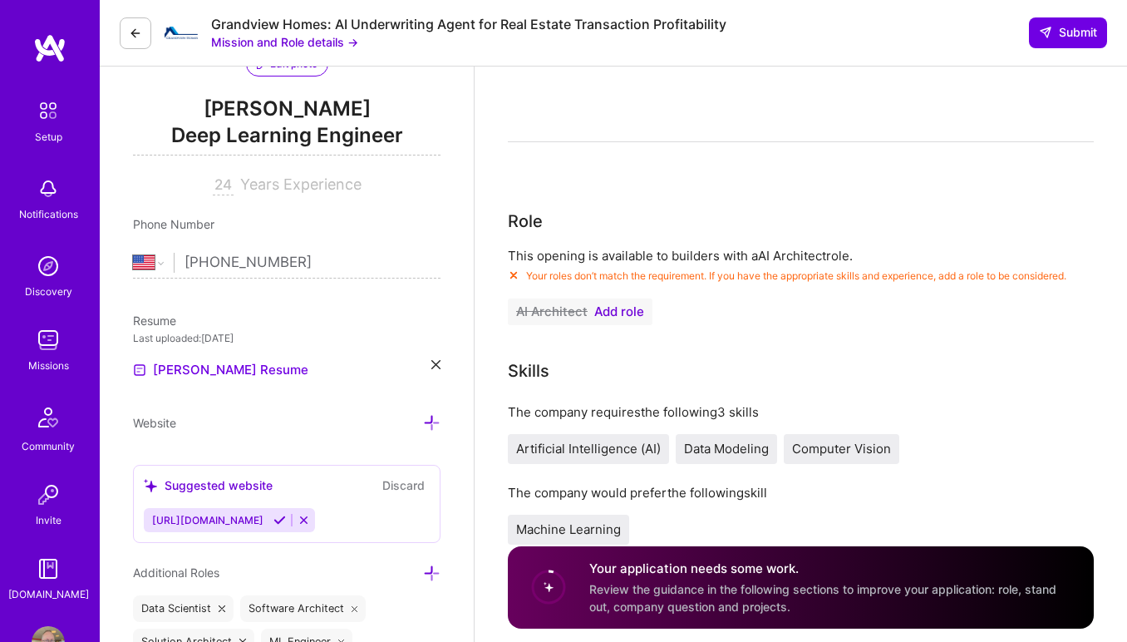
scroll to position [134, 0]
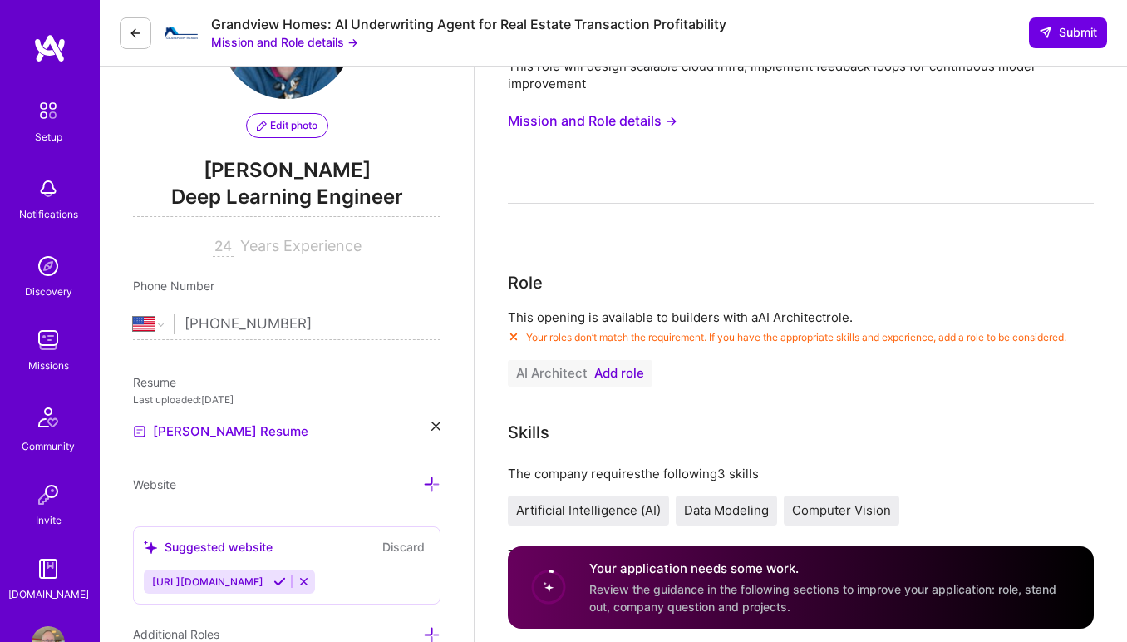
click at [628, 374] on span "Add role" at bounding box center [619, 373] width 50 height 13
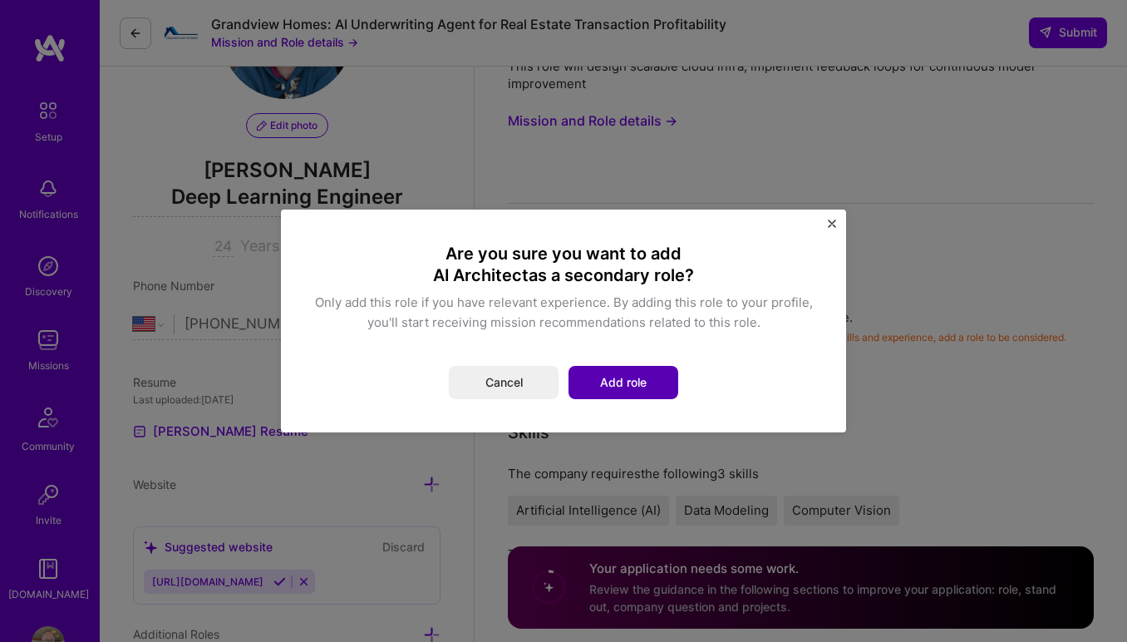
click at [620, 379] on button "Add role" at bounding box center [624, 382] width 110 height 33
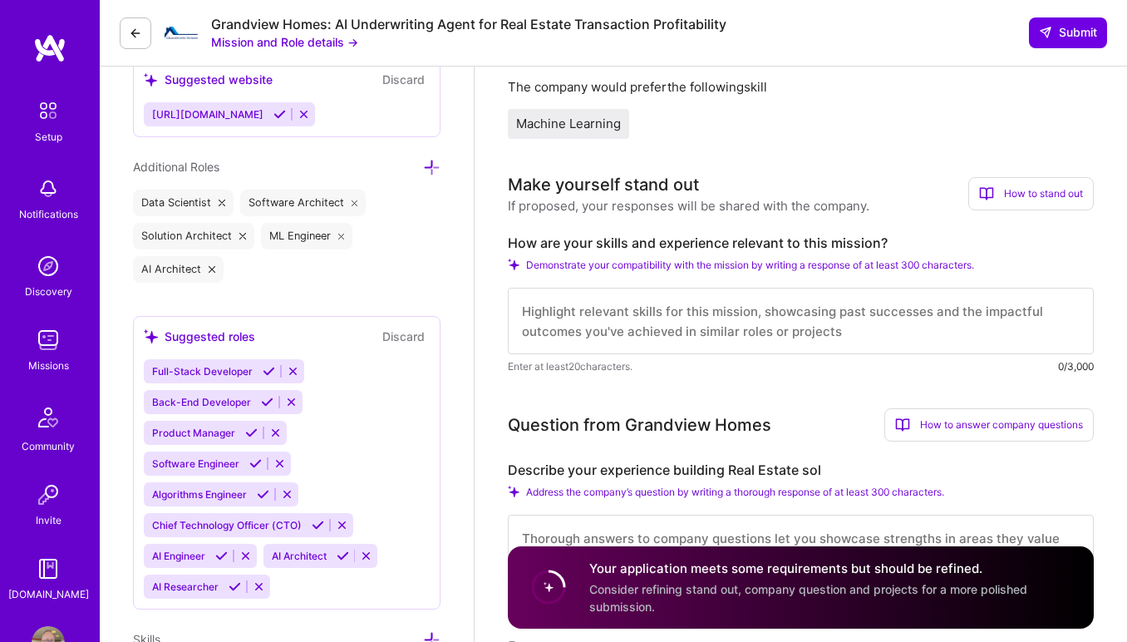
scroll to position [629, 0]
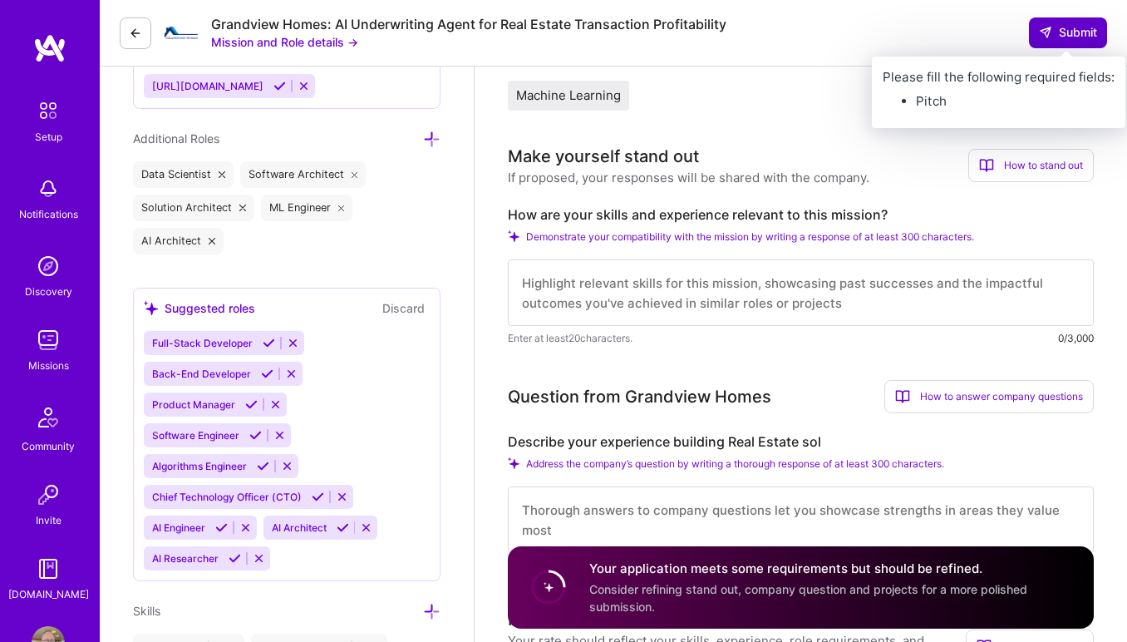
click at [1052, 32] on span "Submit" at bounding box center [1068, 32] width 58 height 17
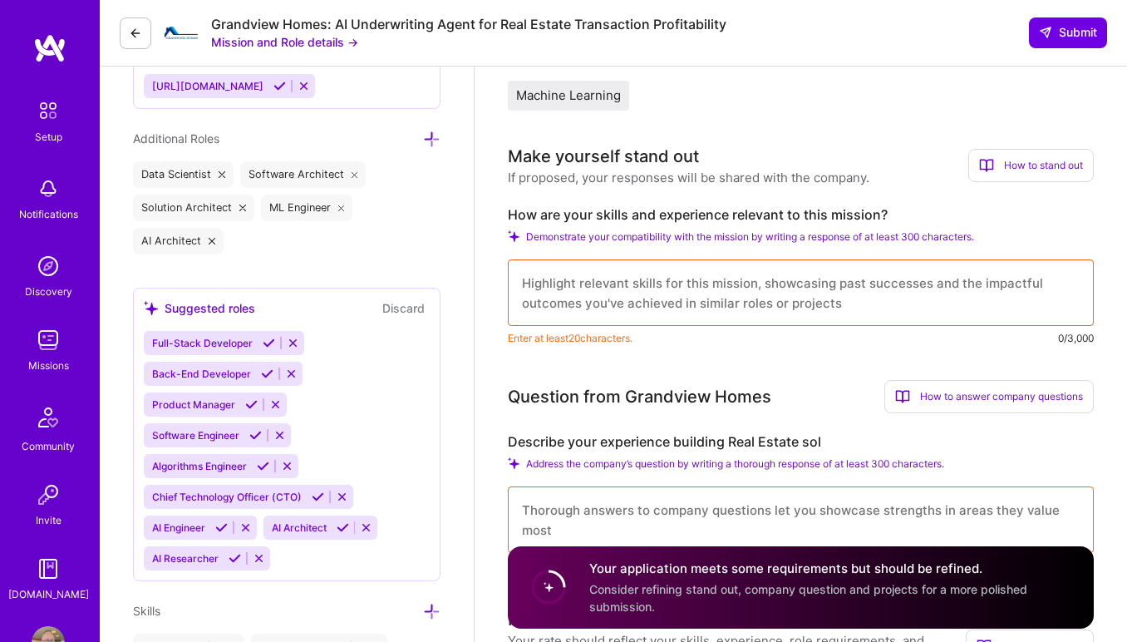
click at [752, 285] on textarea at bounding box center [801, 292] width 586 height 67
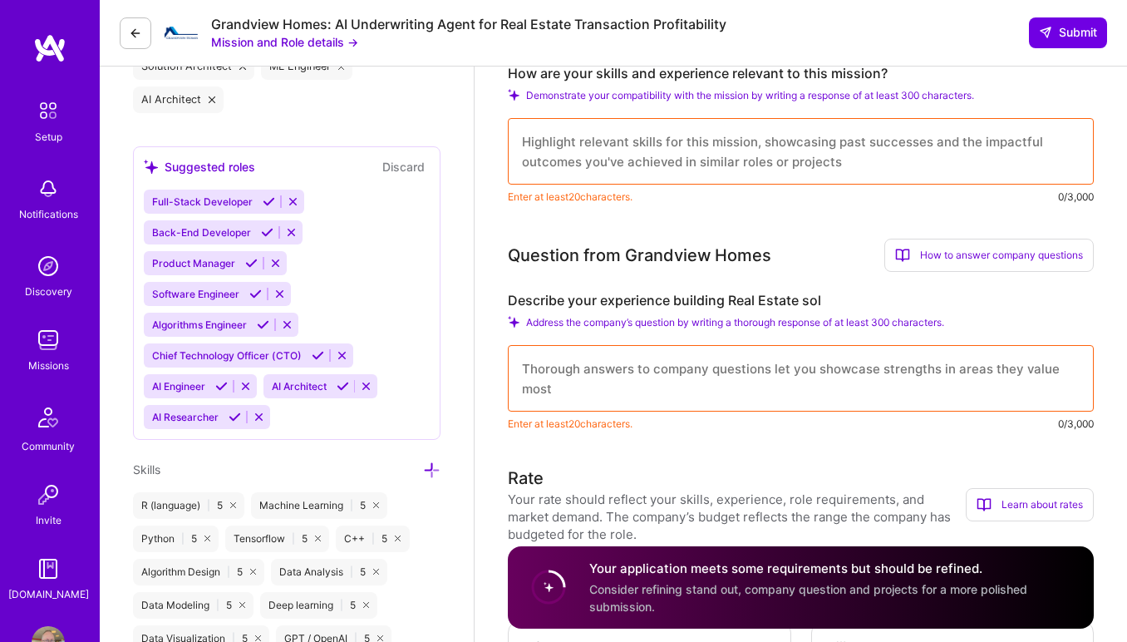
scroll to position [781, 0]
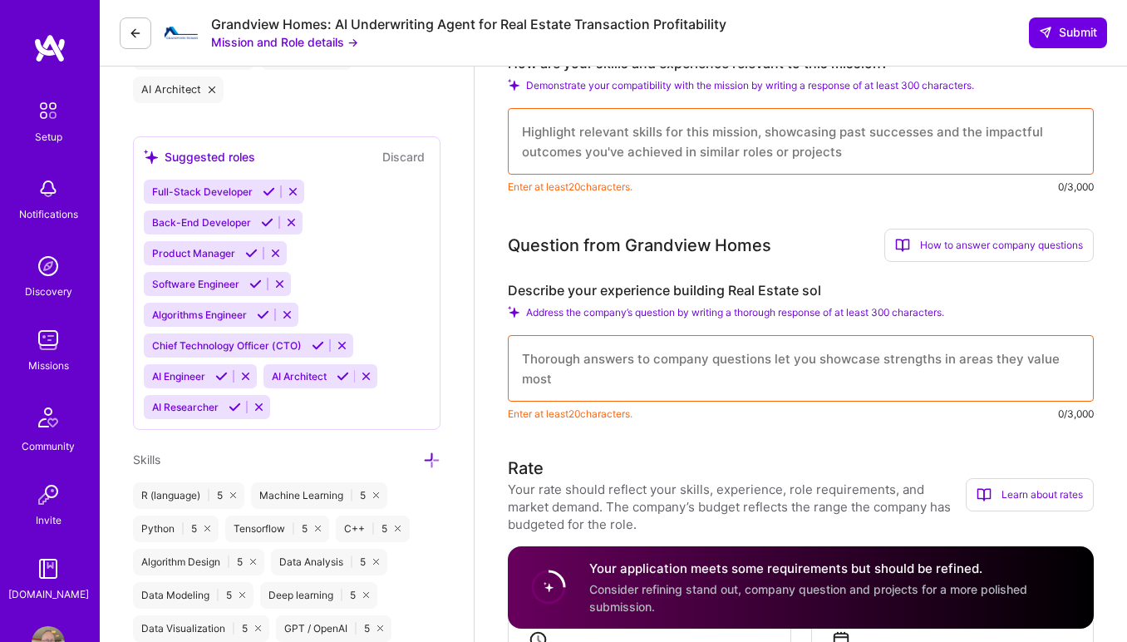
click at [728, 288] on label "Describe your experience building Real Estate sol" at bounding box center [801, 290] width 586 height 17
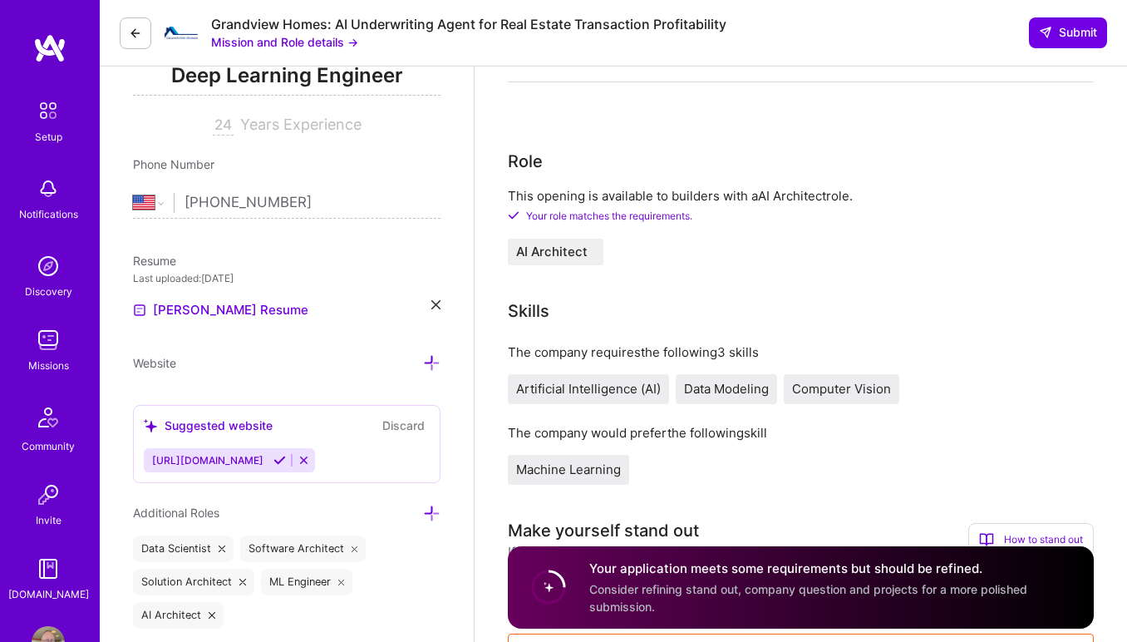
scroll to position [0, 0]
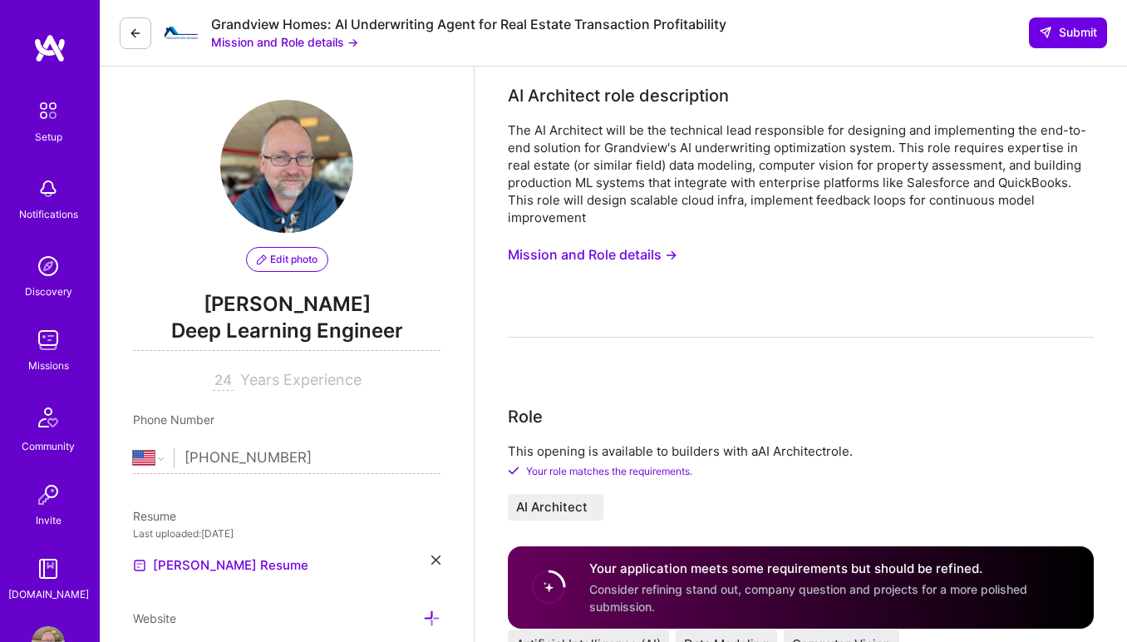
click at [140, 34] on icon at bounding box center [135, 33] width 13 height 13
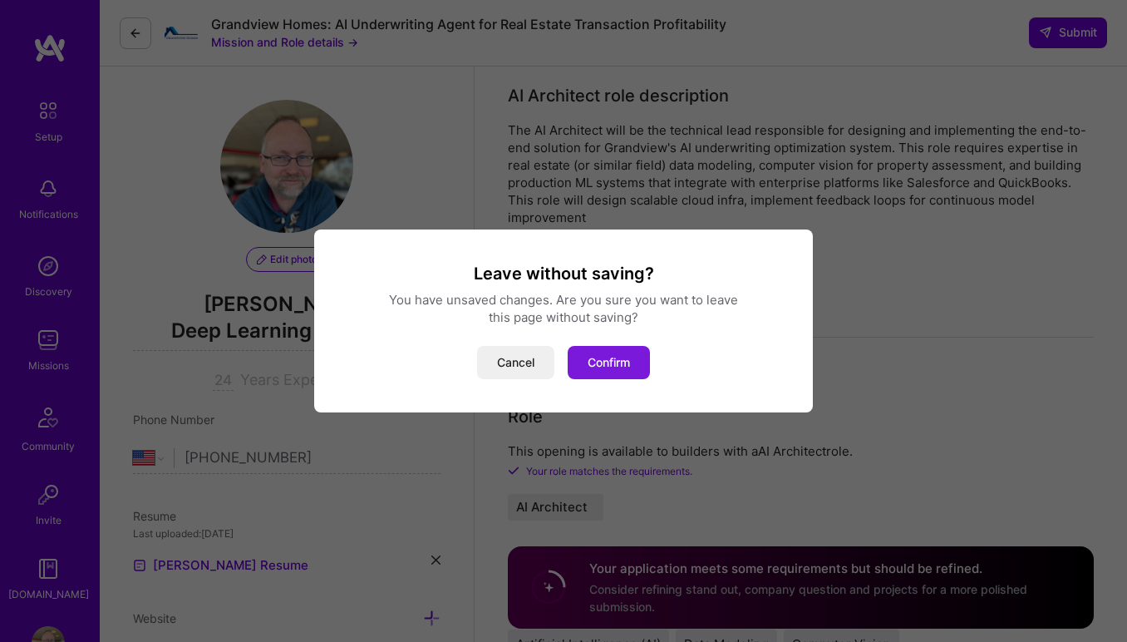
click at [607, 361] on button "Confirm" at bounding box center [609, 362] width 82 height 33
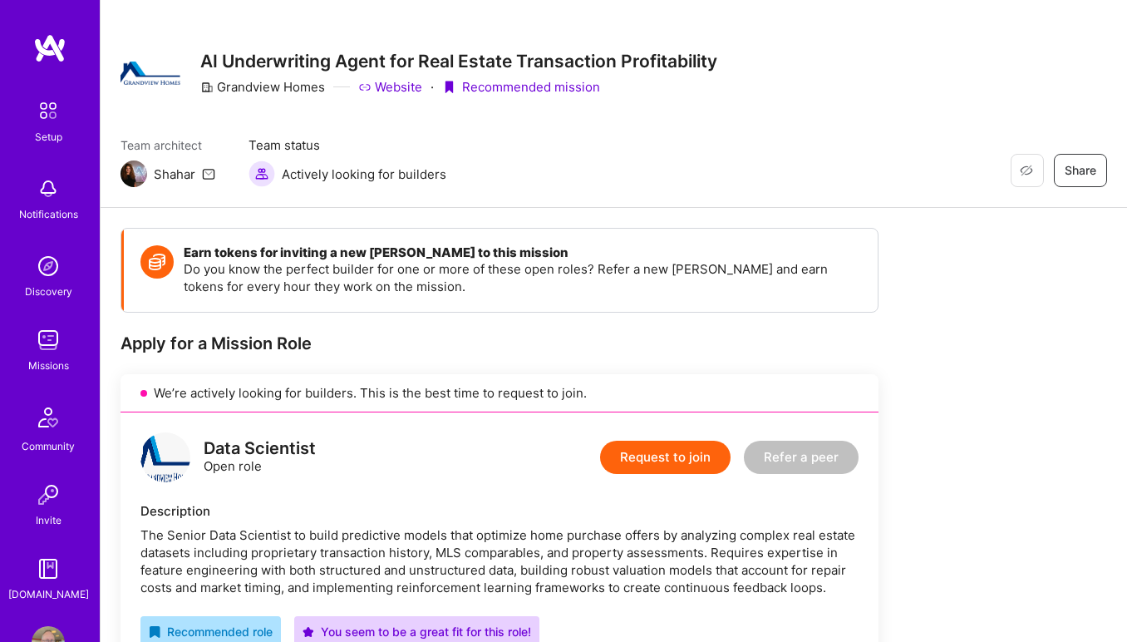
scroll to position [19, 0]
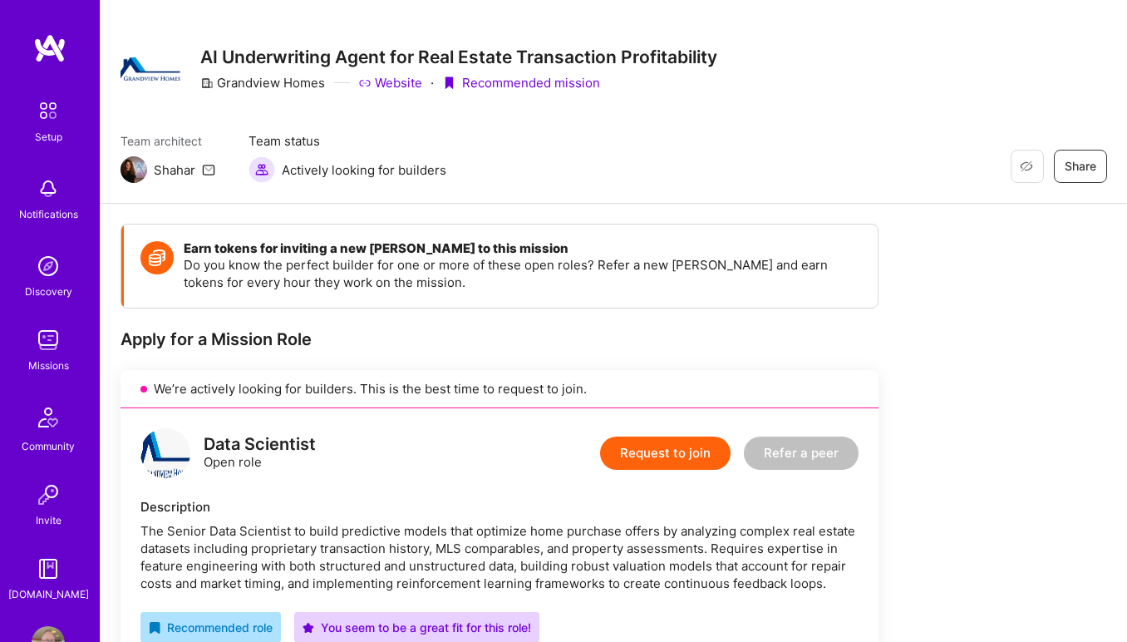
click at [40, 347] on img at bounding box center [48, 339] width 33 height 33
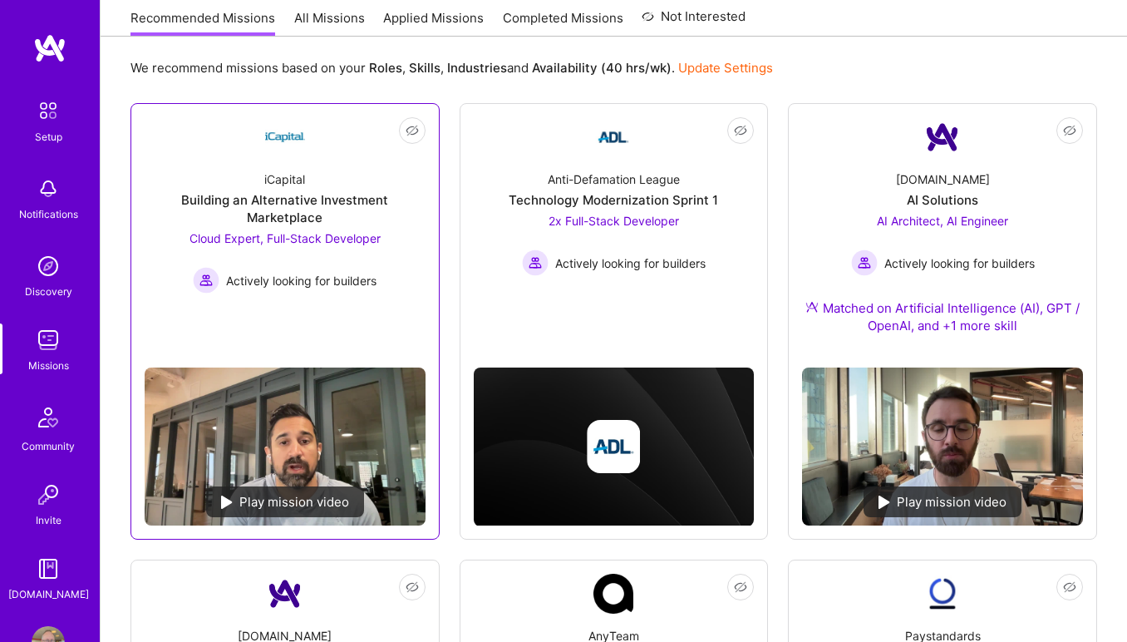
scroll to position [113, 0]
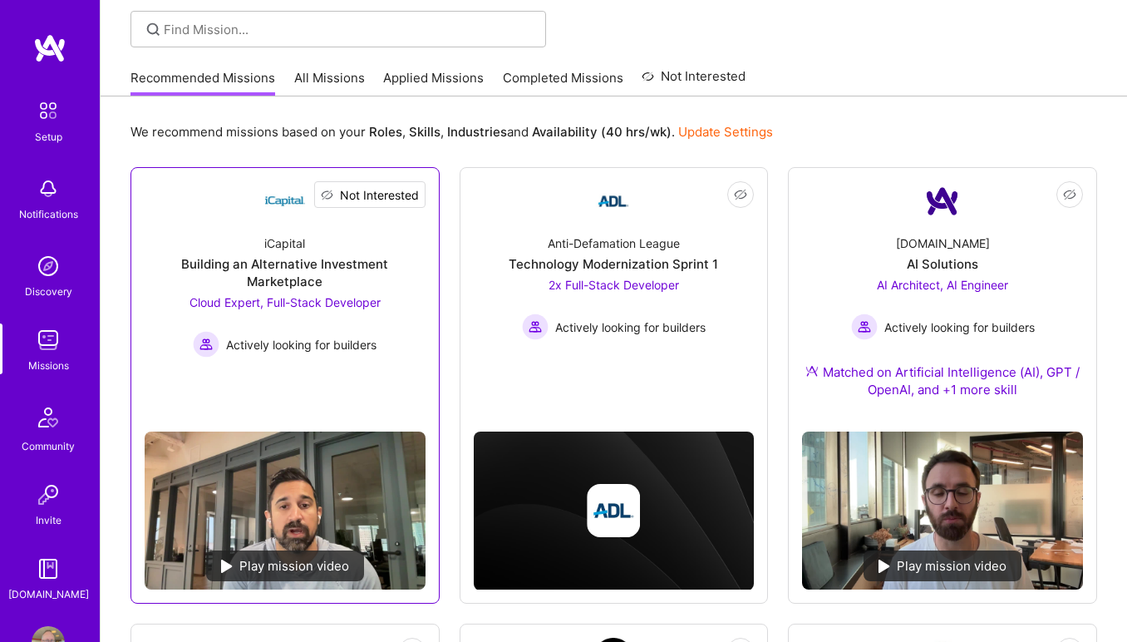
click at [399, 195] on span "Not Interested" at bounding box center [379, 194] width 79 height 17
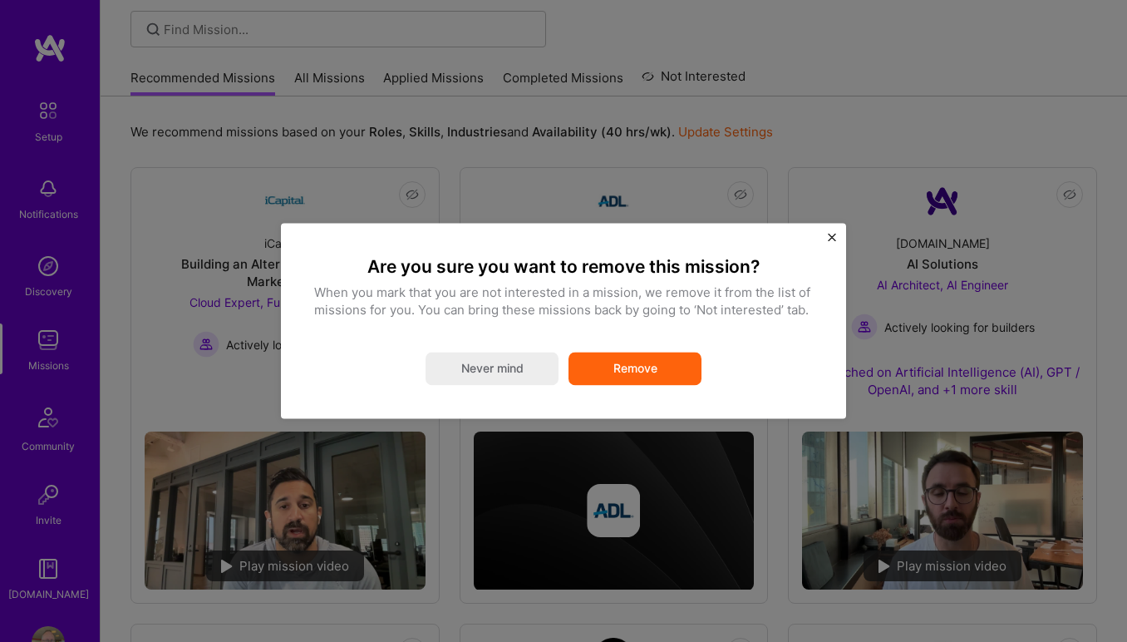
click at [621, 365] on button "Remove" at bounding box center [635, 368] width 133 height 33
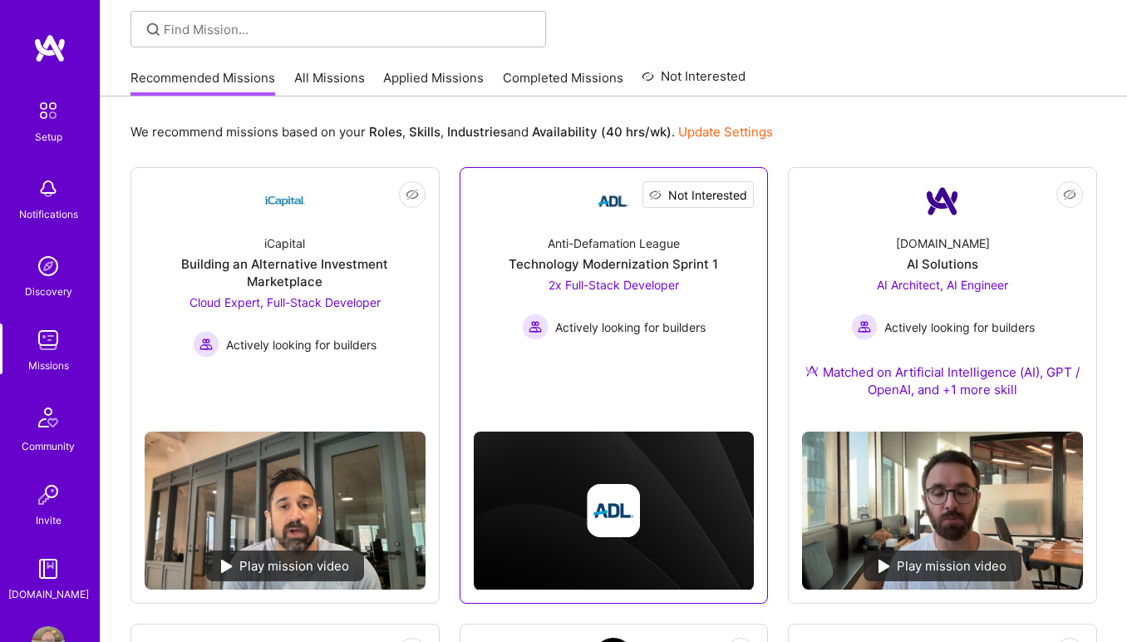
click at [713, 195] on span "Not Interested" at bounding box center [707, 194] width 79 height 17
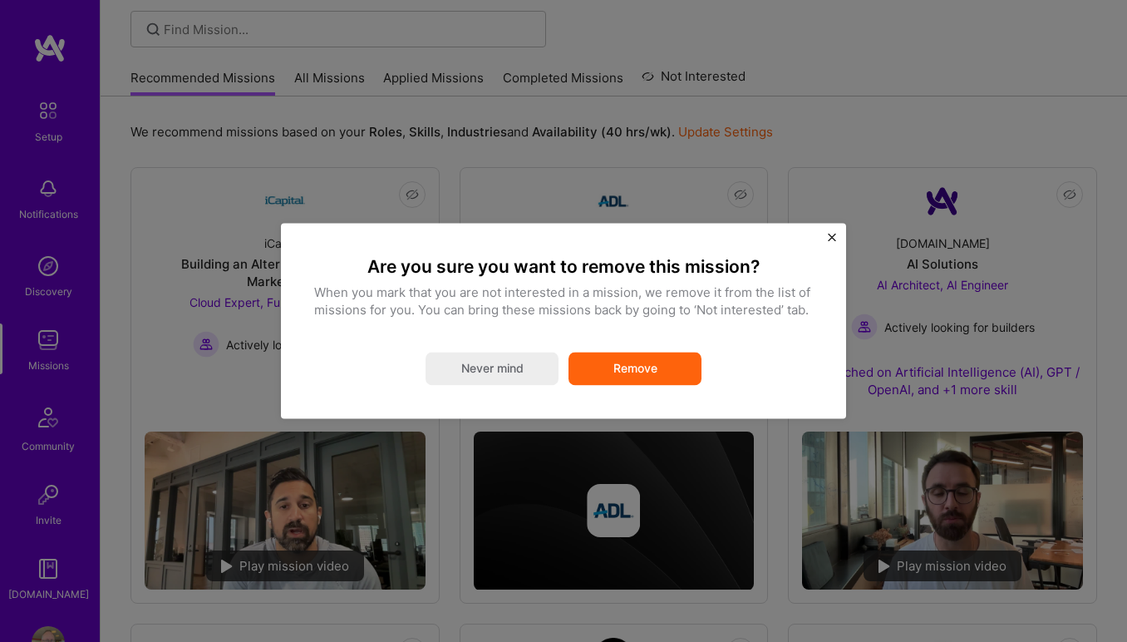
drag, startPoint x: 645, startPoint y: 361, endPoint x: 653, endPoint y: 171, distance: 189.7
click at [653, 171] on div "Are you sure you want to remove this mission? When you mark that you are not in…" at bounding box center [563, 321] width 1127 height 642
click at [654, 159] on div "Are you sure you want to remove this mission? When you mark that you are not in…" at bounding box center [563, 321] width 1127 height 642
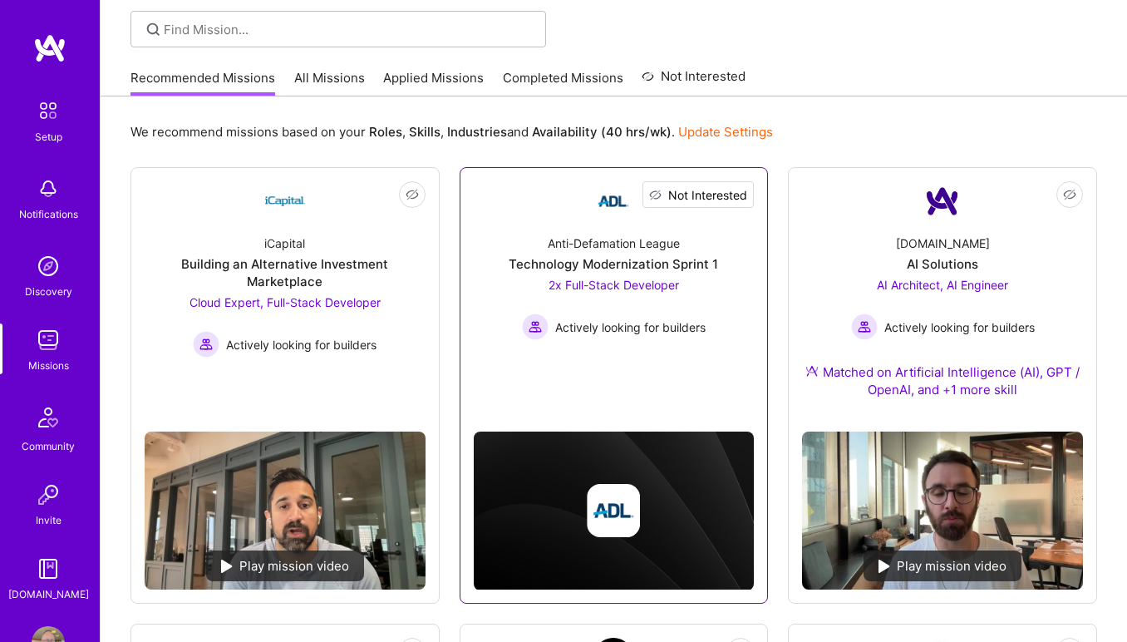
click at [736, 183] on button "Not Interested" at bounding box center [698, 194] width 111 height 27
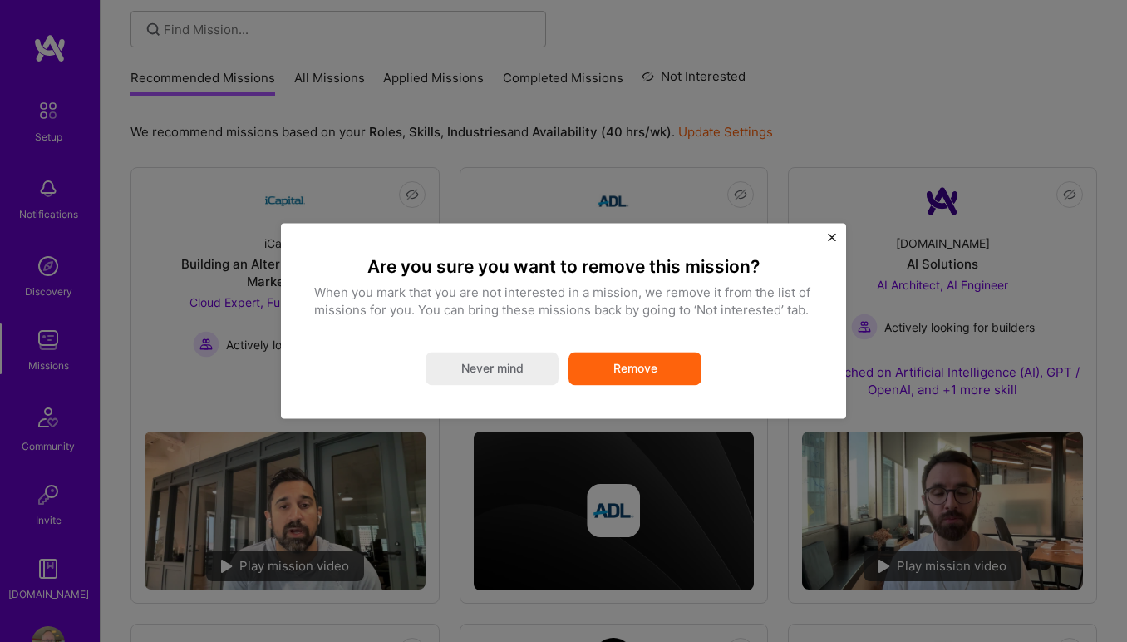
click at [648, 370] on button "Remove" at bounding box center [635, 368] width 133 height 33
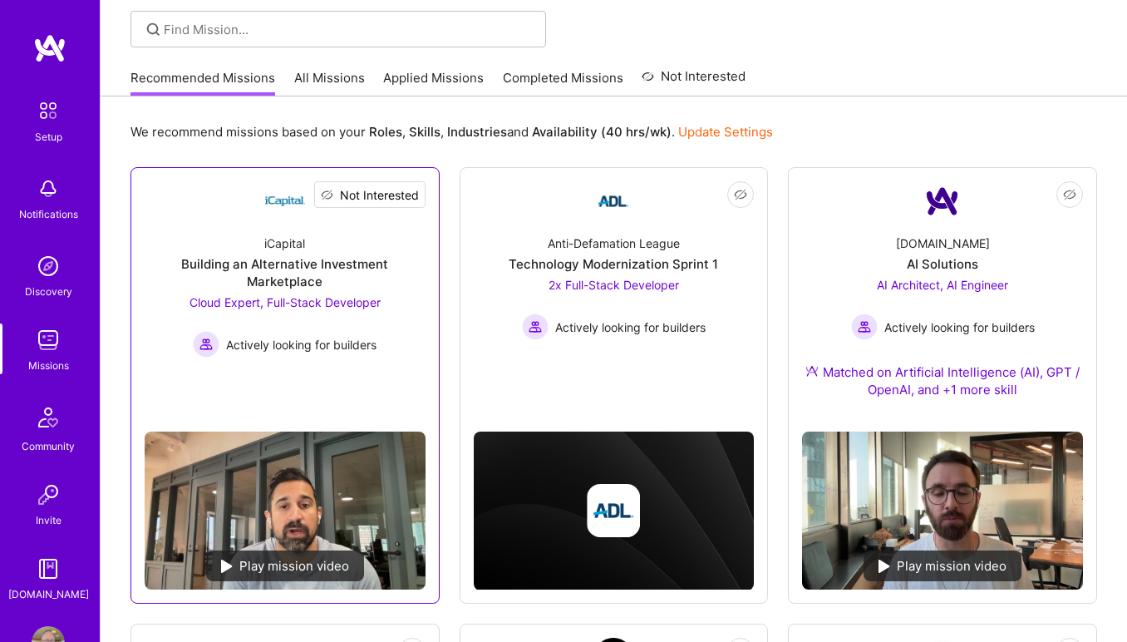
click at [416, 193] on span "Not Interested" at bounding box center [379, 194] width 79 height 17
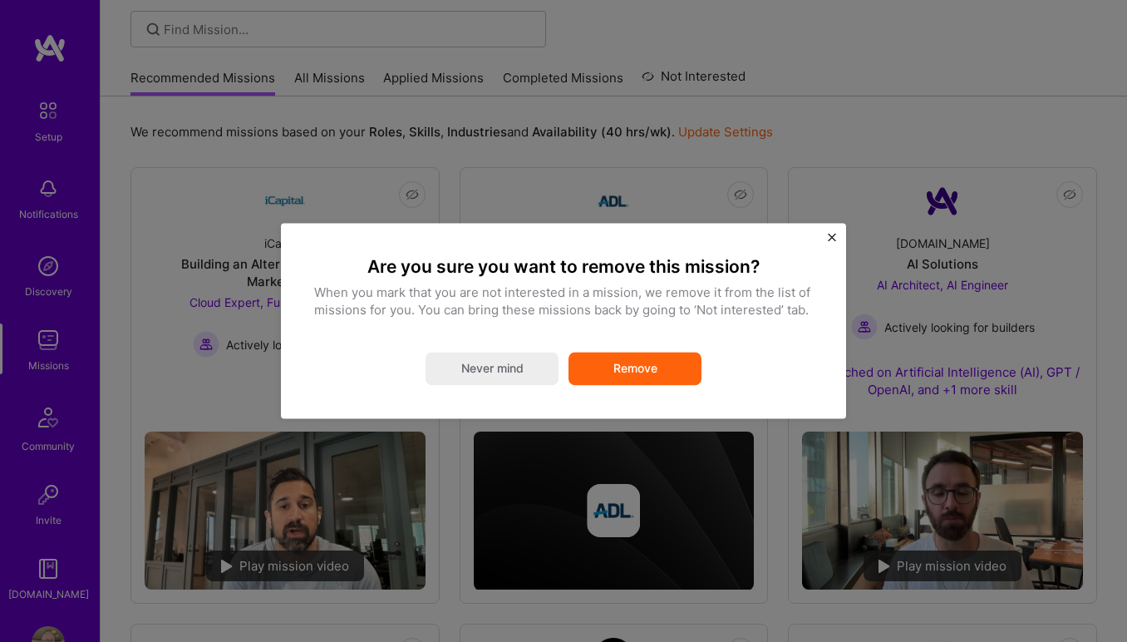
click at [612, 366] on button "Remove" at bounding box center [635, 368] width 133 height 33
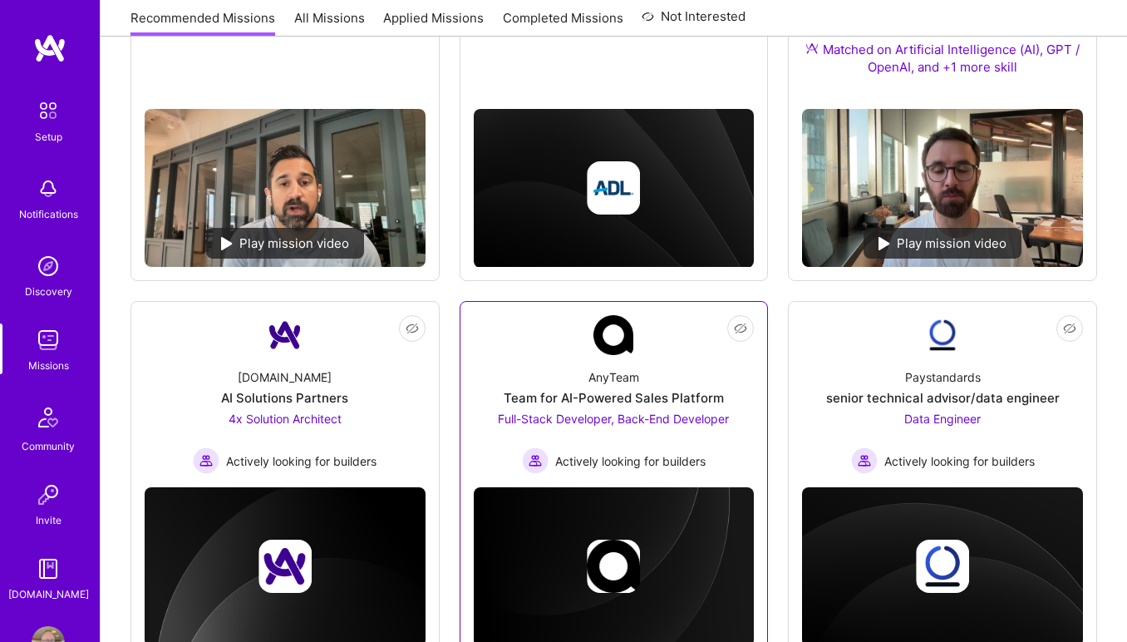
scroll to position [460, 0]
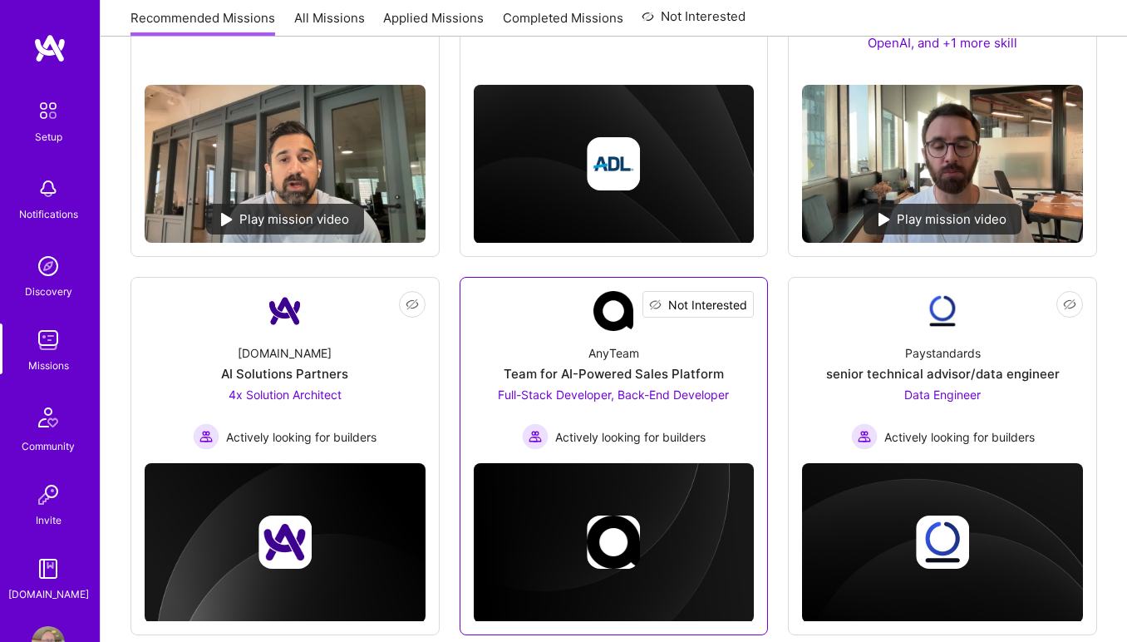
click at [737, 309] on span "Not Interested" at bounding box center [707, 304] width 79 height 17
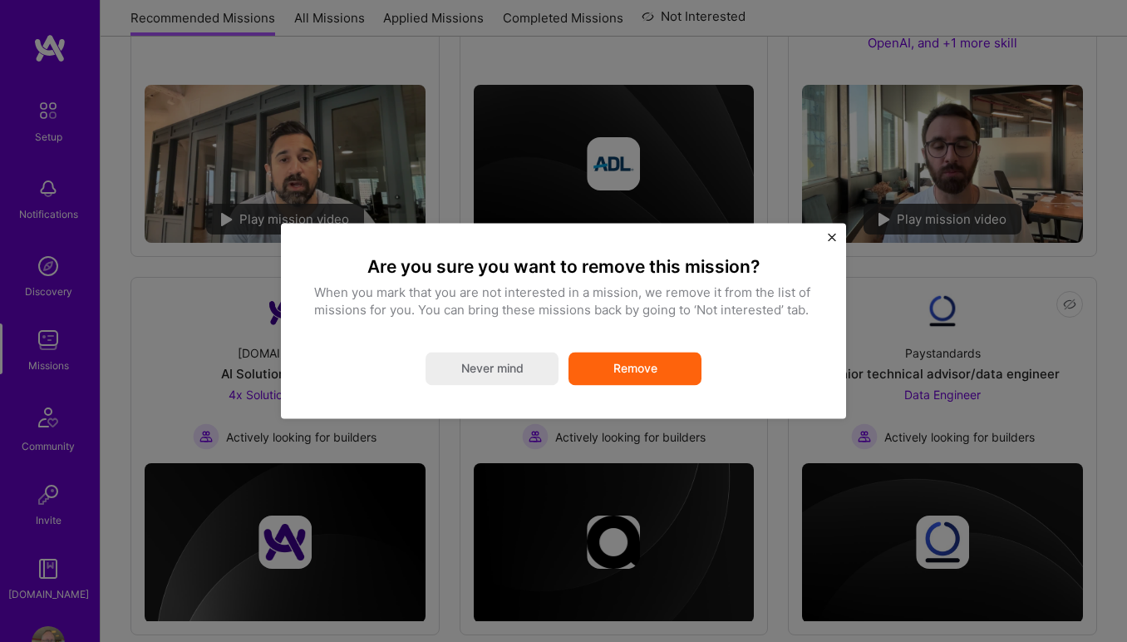
click at [633, 374] on button "Remove" at bounding box center [635, 368] width 133 height 33
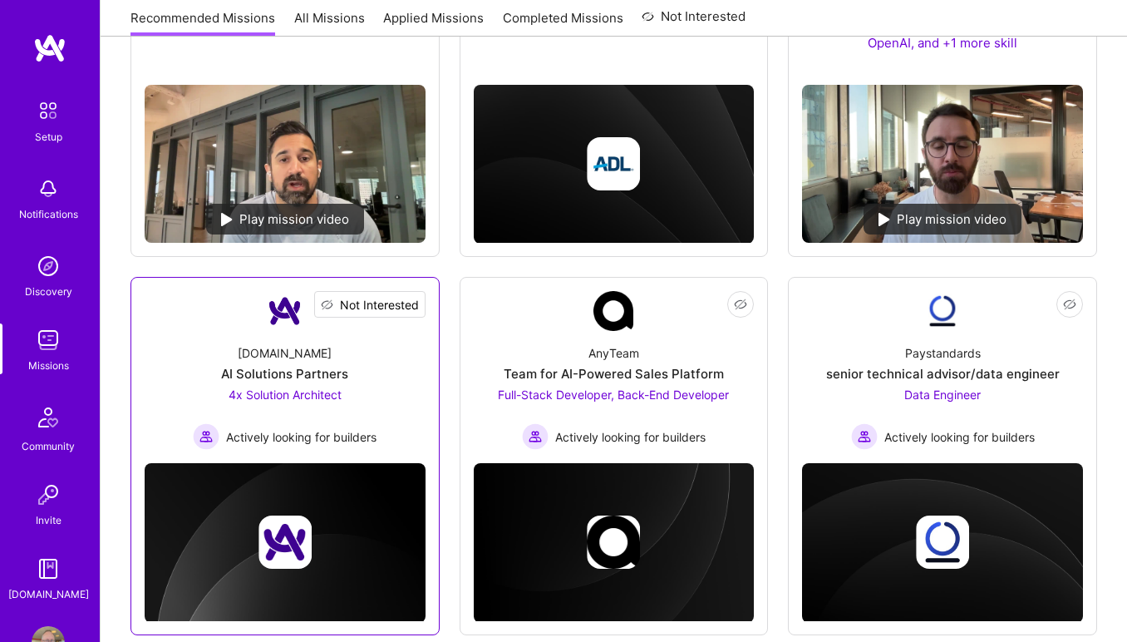
click at [413, 305] on span "Not Interested" at bounding box center [379, 304] width 79 height 17
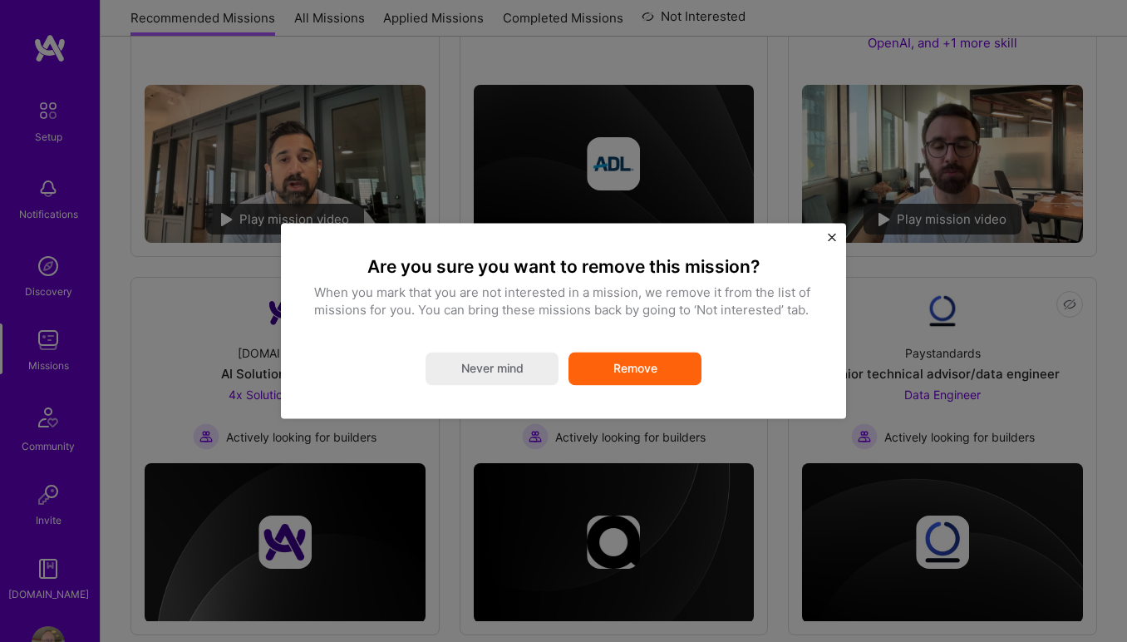
click at [585, 367] on button "Remove" at bounding box center [635, 368] width 133 height 33
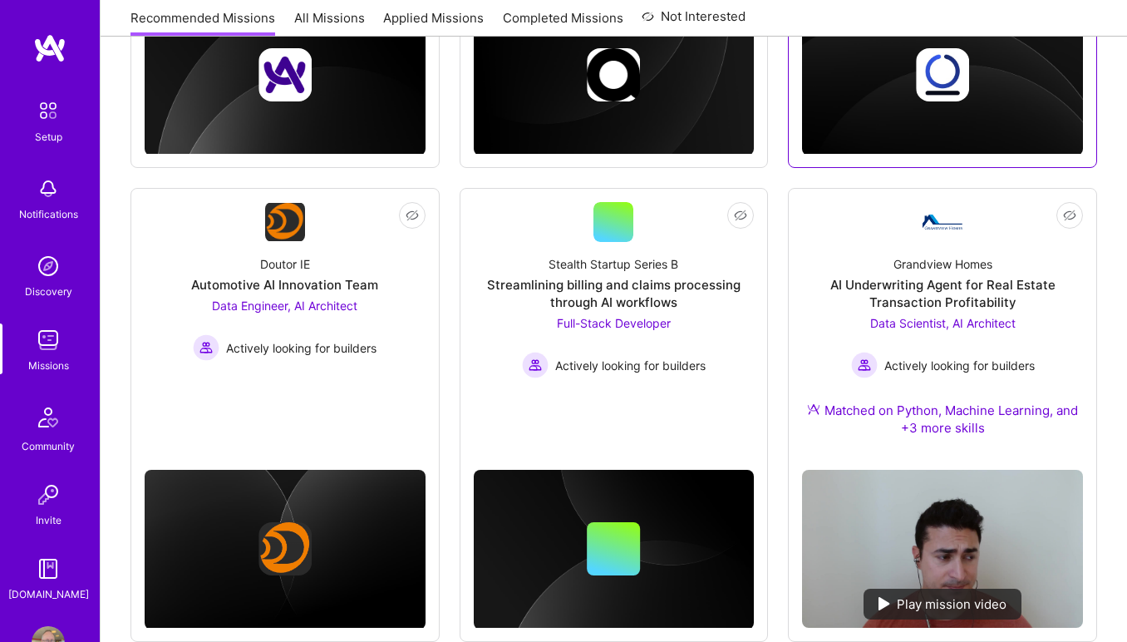
scroll to position [929, 0]
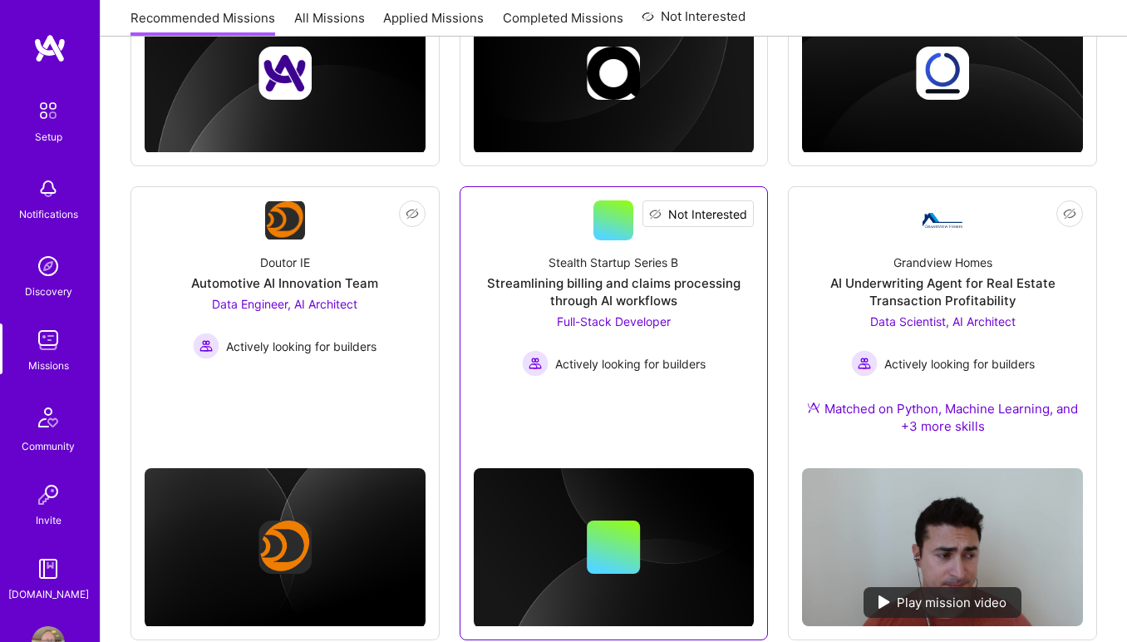
click at [743, 219] on span "Not Interested" at bounding box center [707, 213] width 79 height 17
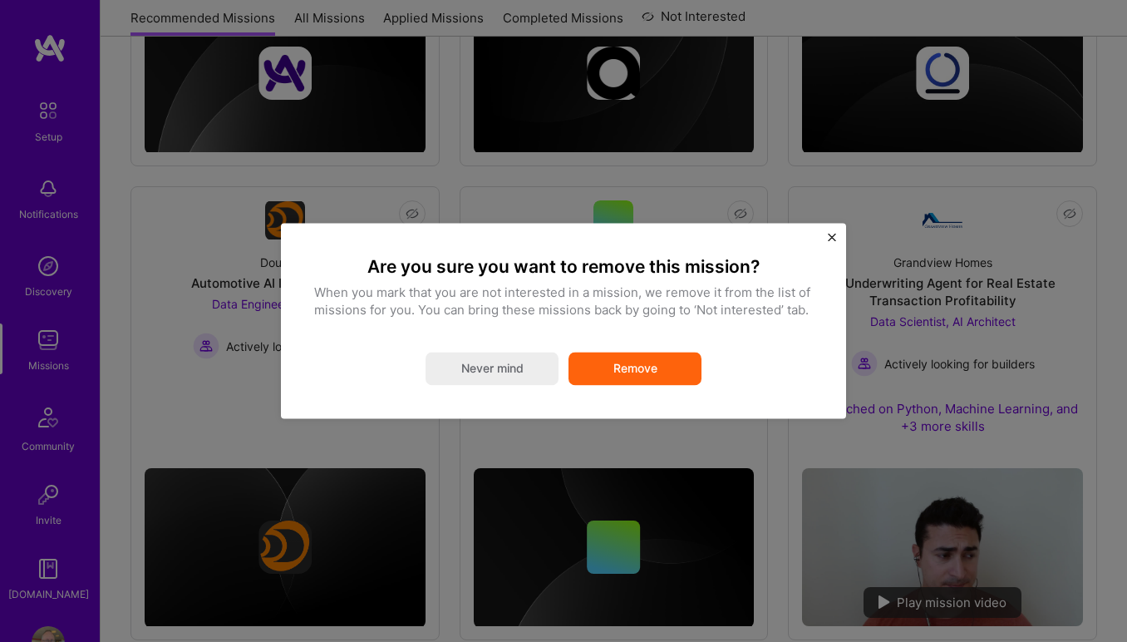
click at [668, 368] on button "Remove" at bounding box center [635, 368] width 133 height 33
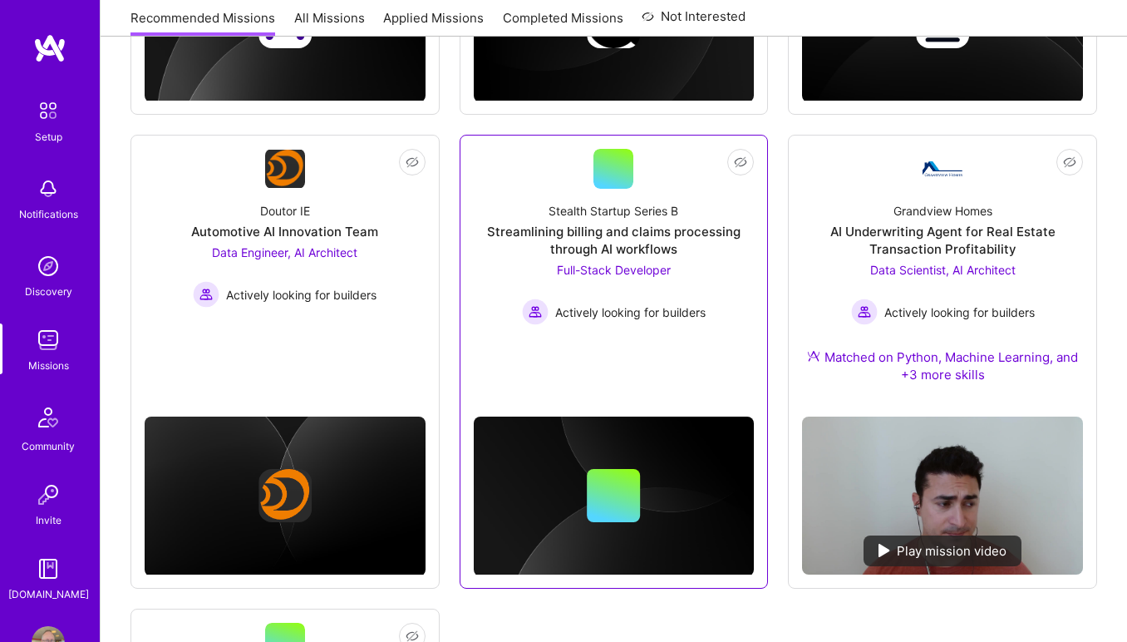
scroll to position [983, 0]
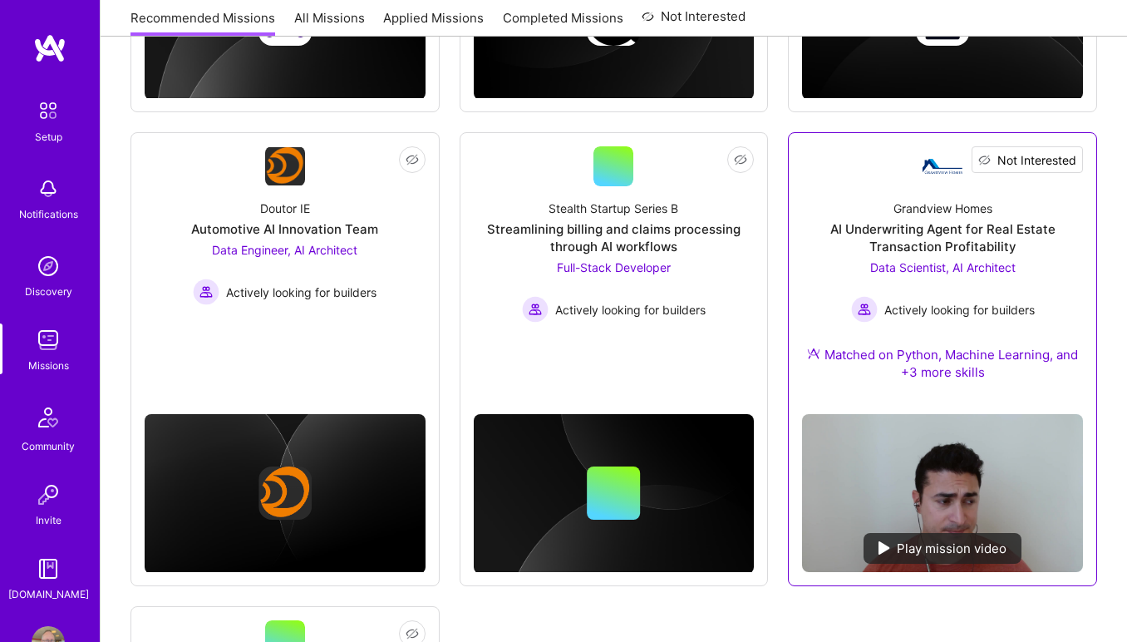
click at [1068, 158] on span "Not Interested" at bounding box center [1037, 159] width 79 height 17
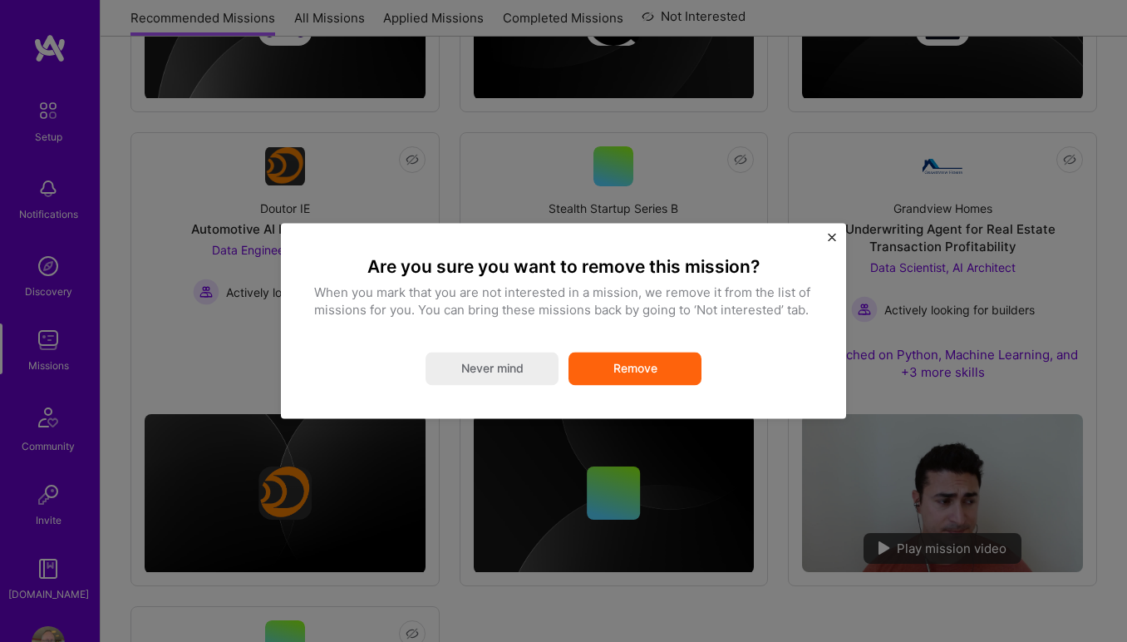
click at [681, 365] on button "Remove" at bounding box center [635, 368] width 133 height 33
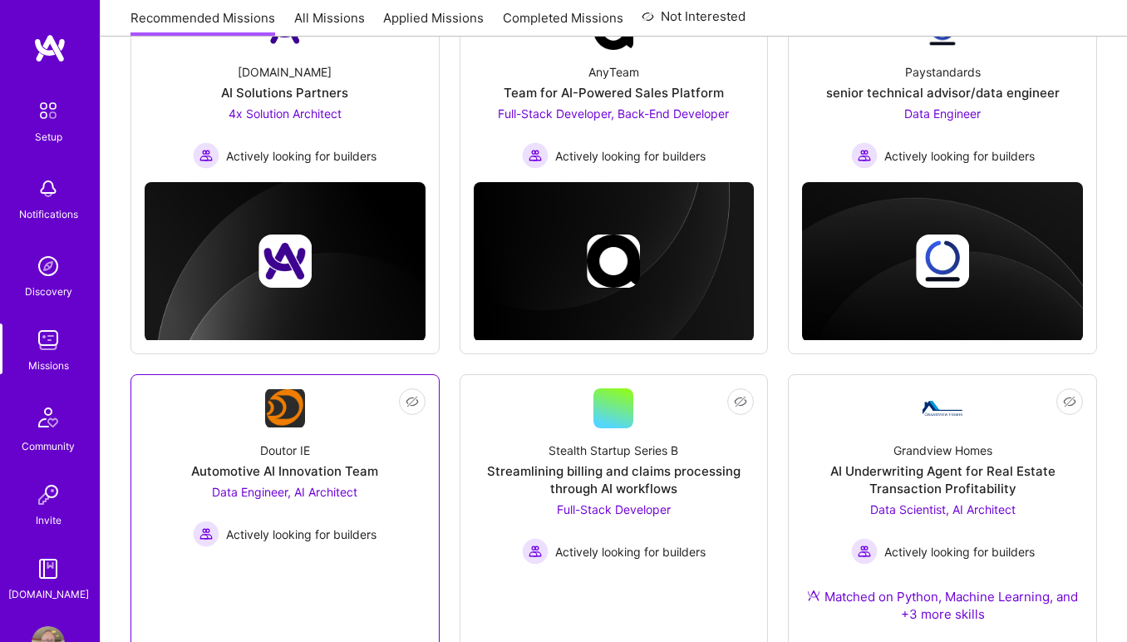
scroll to position [744, 0]
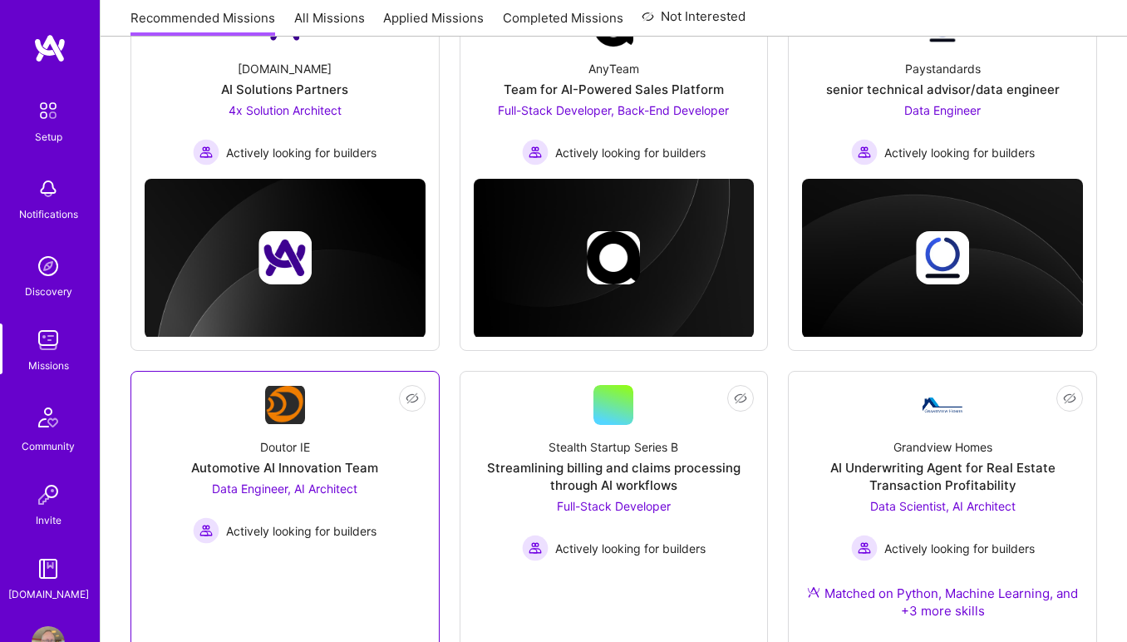
click at [285, 465] on div "Automotive AI Innovation Team" at bounding box center [284, 467] width 187 height 17
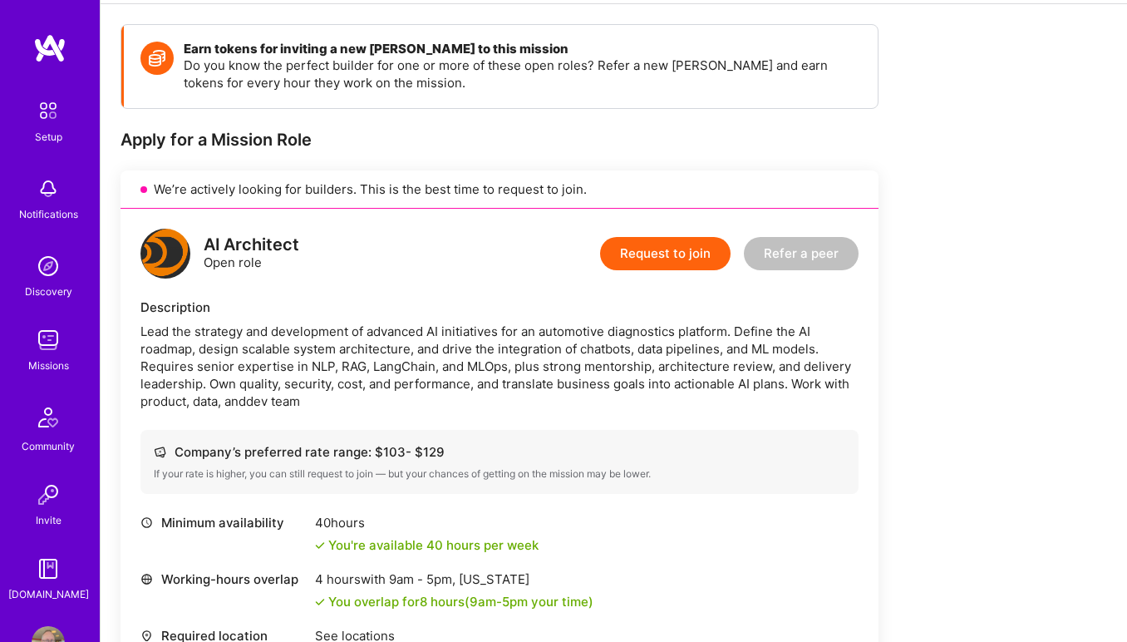
scroll to position [220, 0]
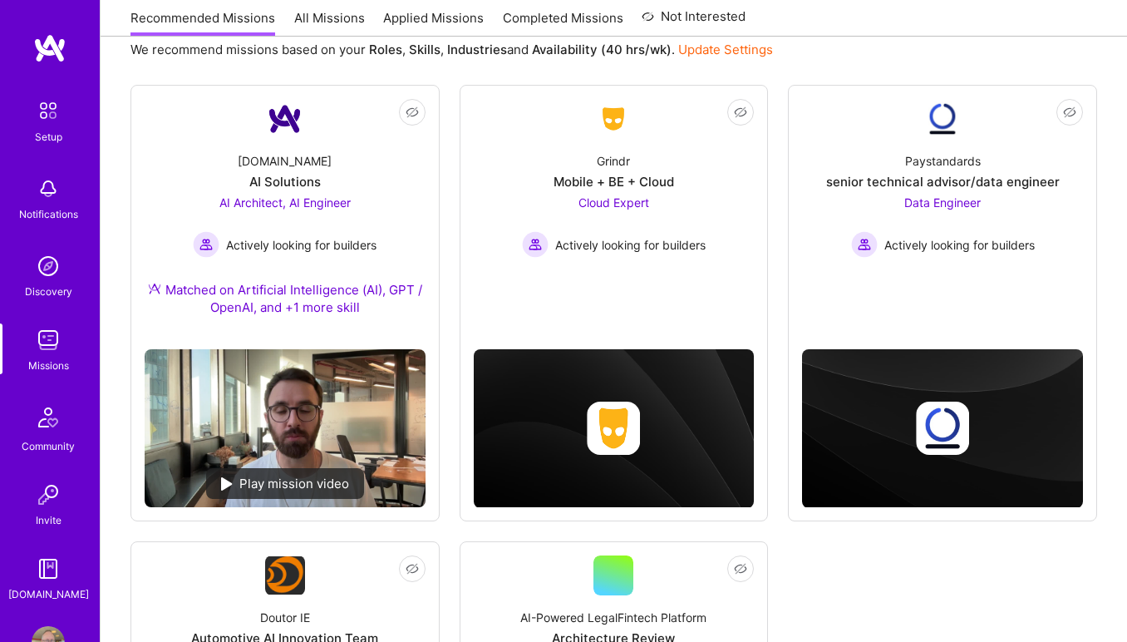
scroll to position [162, 0]
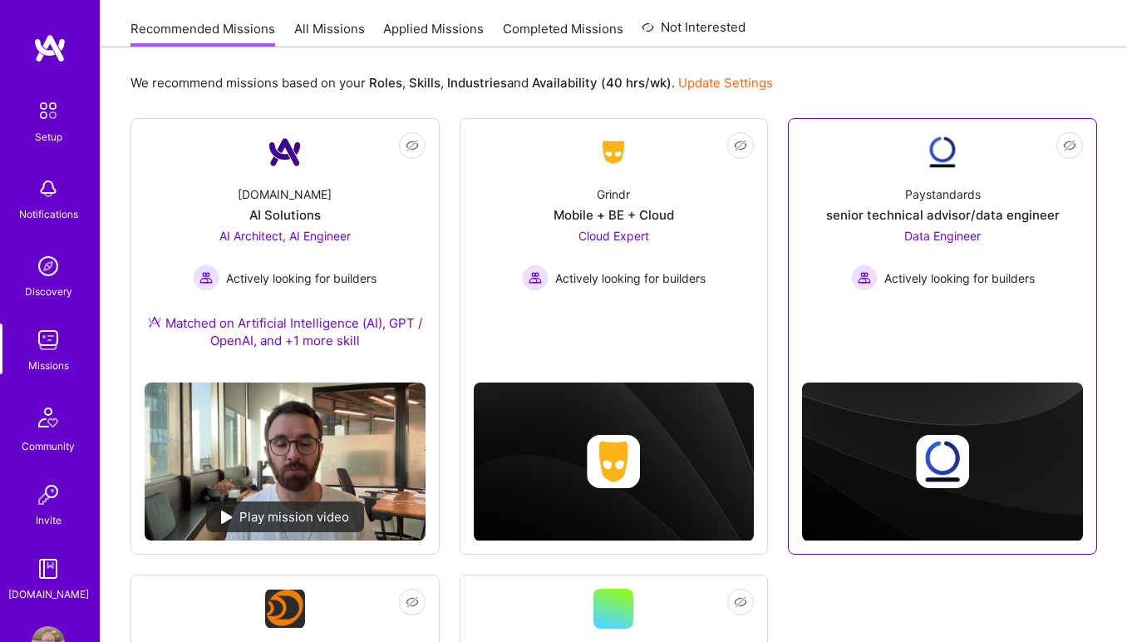
click at [934, 233] on span "Data Engineer" at bounding box center [942, 236] width 76 height 14
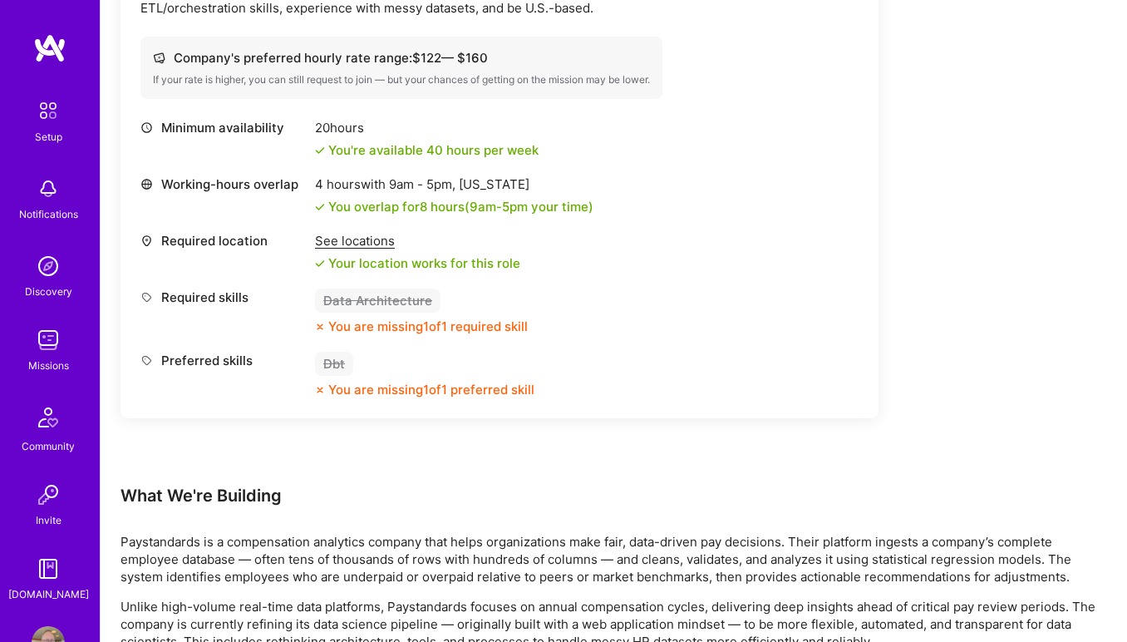
scroll to position [602, 0]
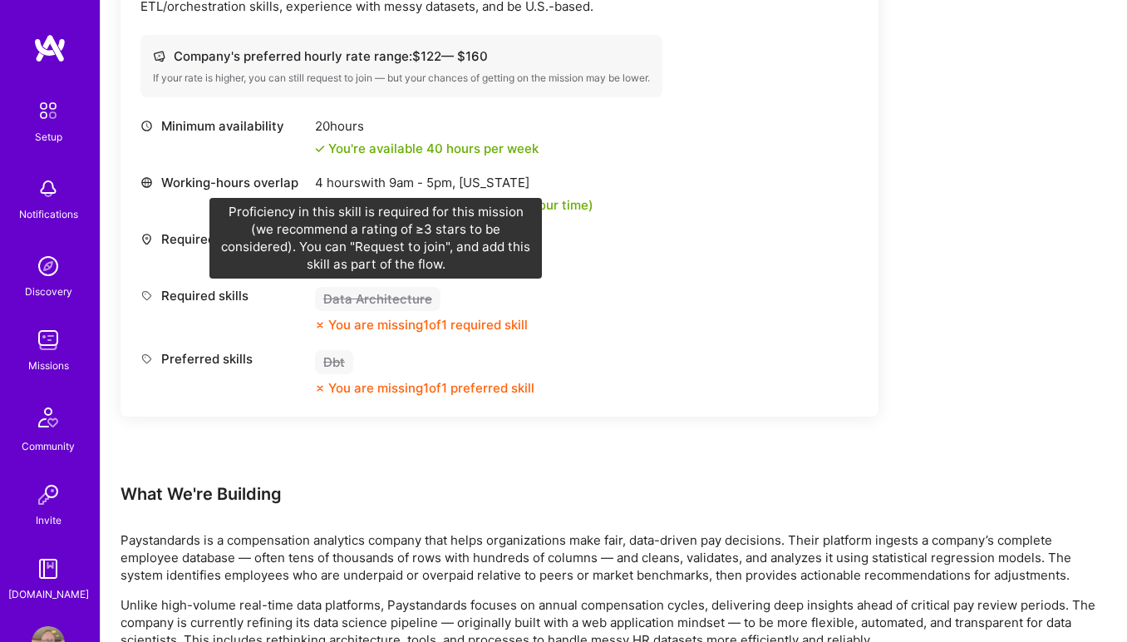
click at [352, 305] on div "Data Architecture" at bounding box center [378, 299] width 126 height 24
click at [347, 298] on div "Data Architecture" at bounding box center [378, 299] width 126 height 24
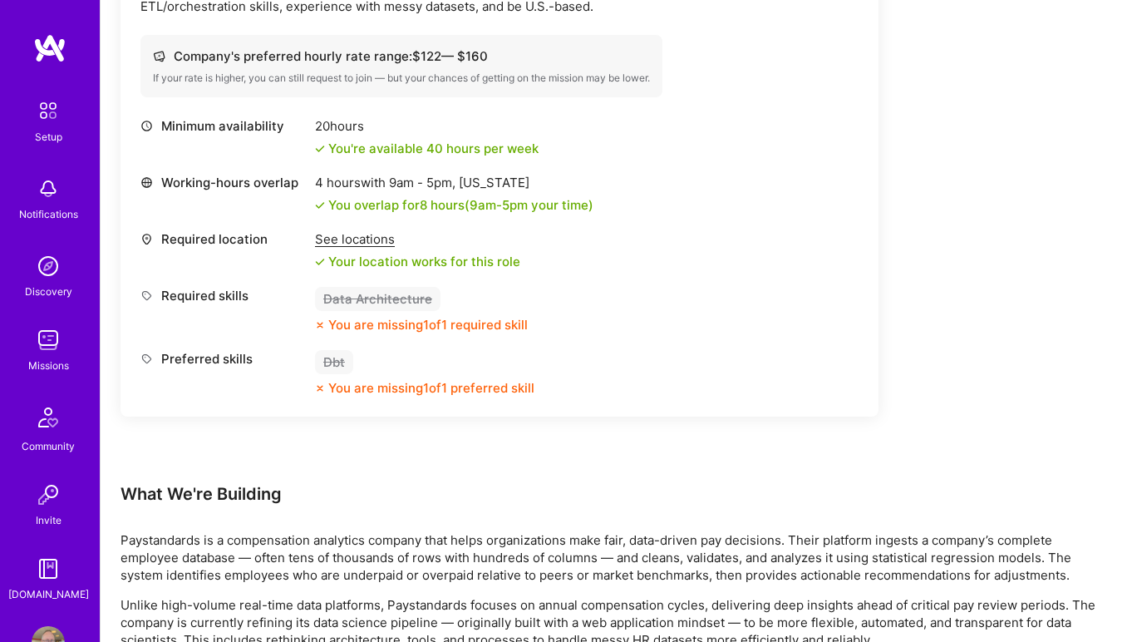
click at [347, 298] on div "Data Architecture" at bounding box center [378, 299] width 126 height 24
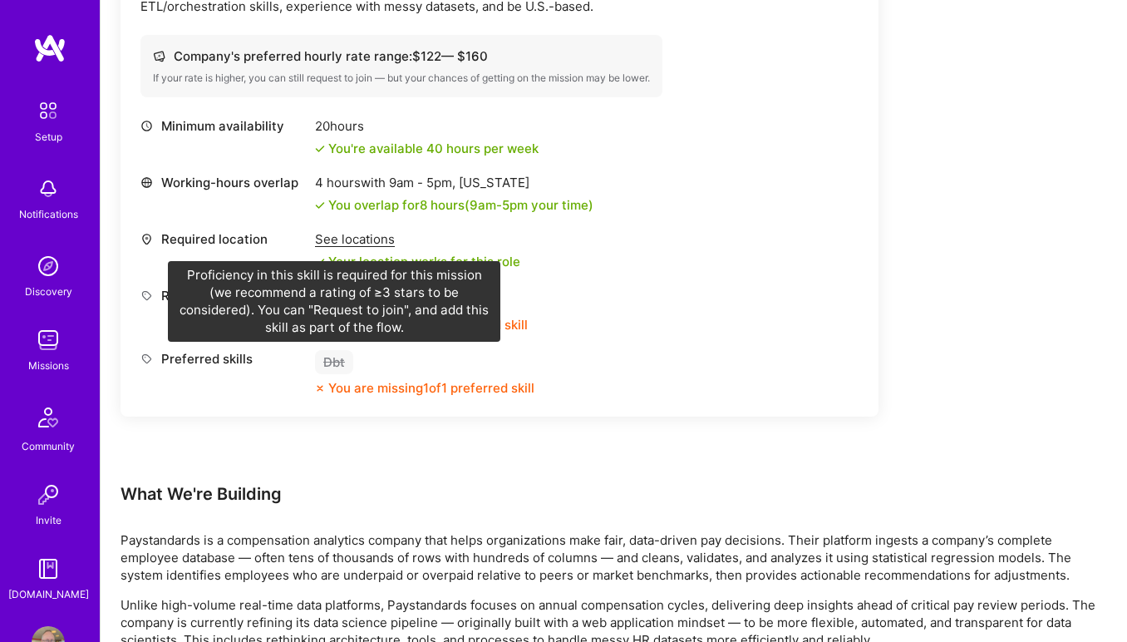
click at [341, 367] on div "Dbt" at bounding box center [334, 362] width 38 height 24
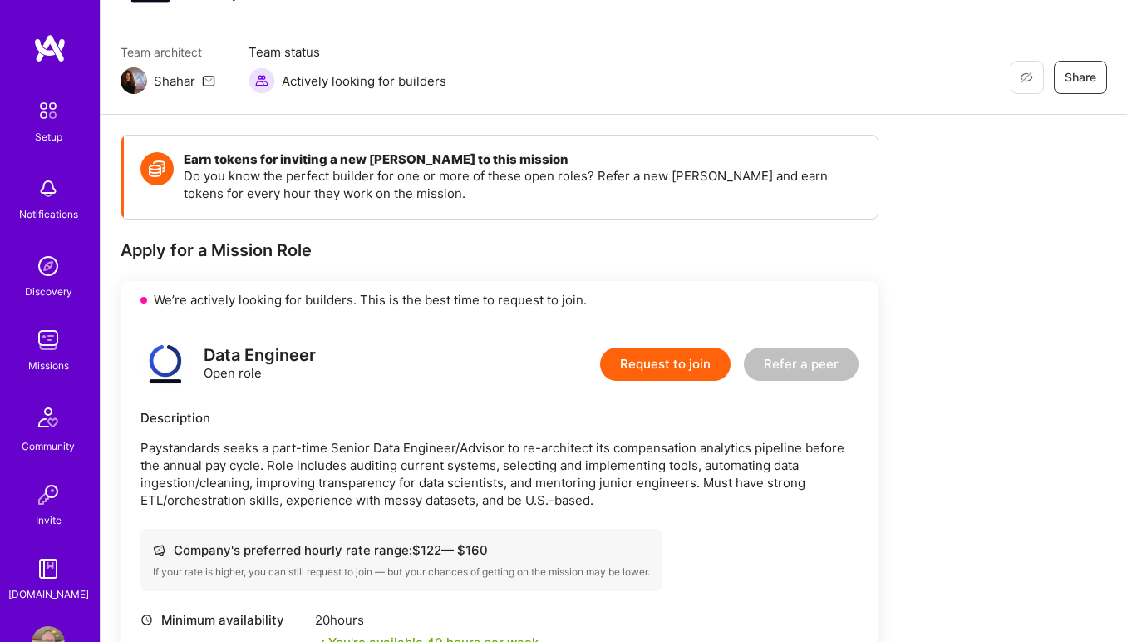
scroll to position [0, 0]
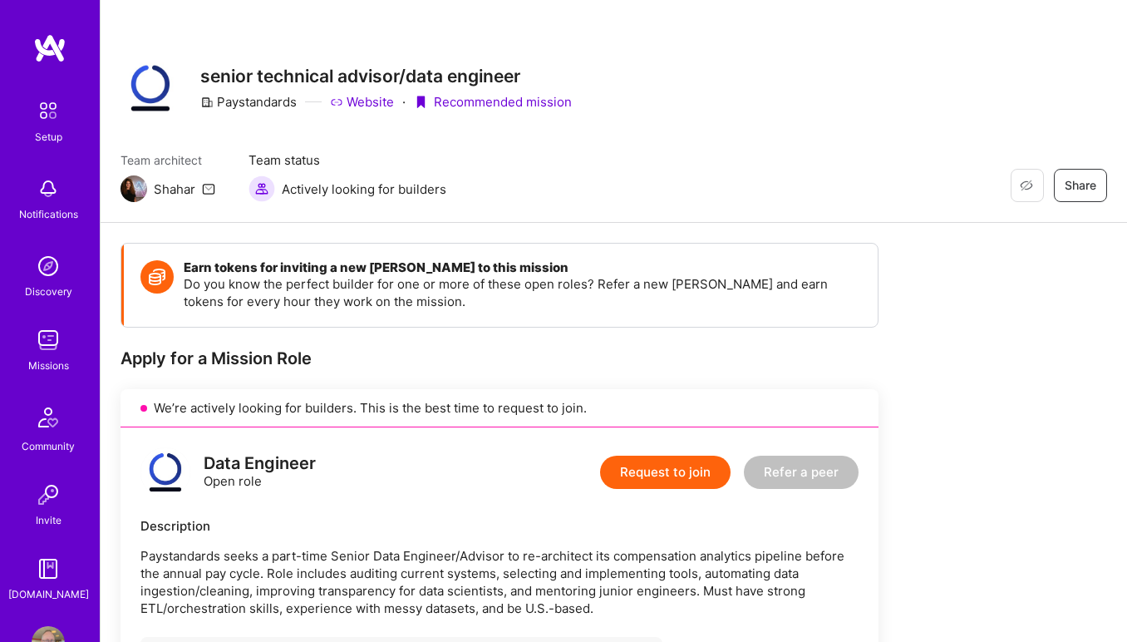
click at [659, 473] on button "Request to join" at bounding box center [665, 472] width 131 height 33
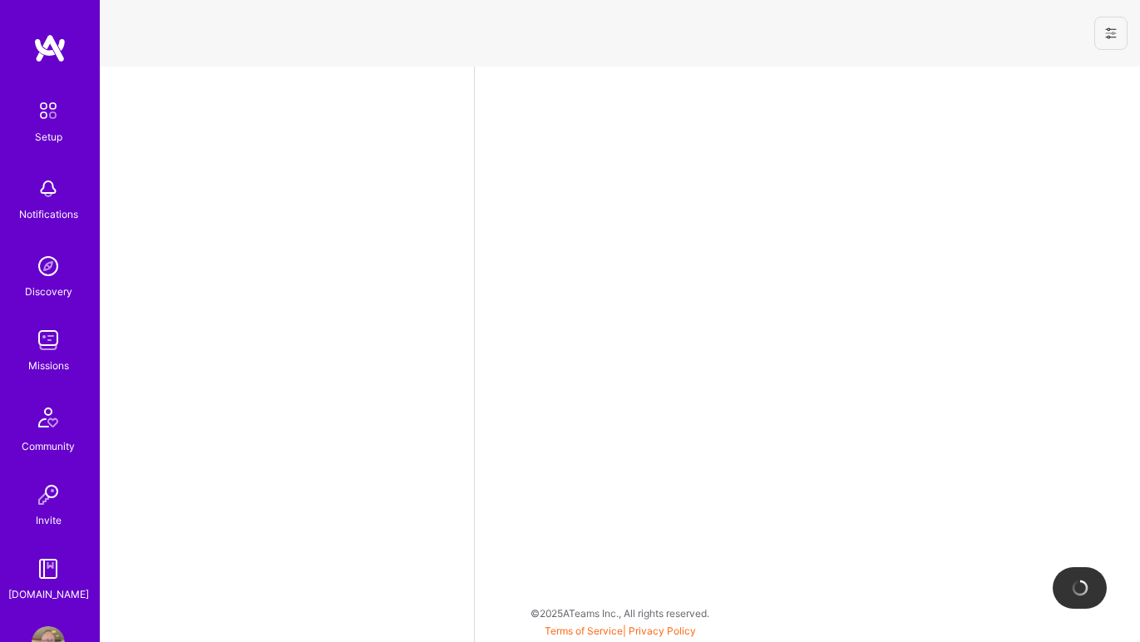
select select "US"
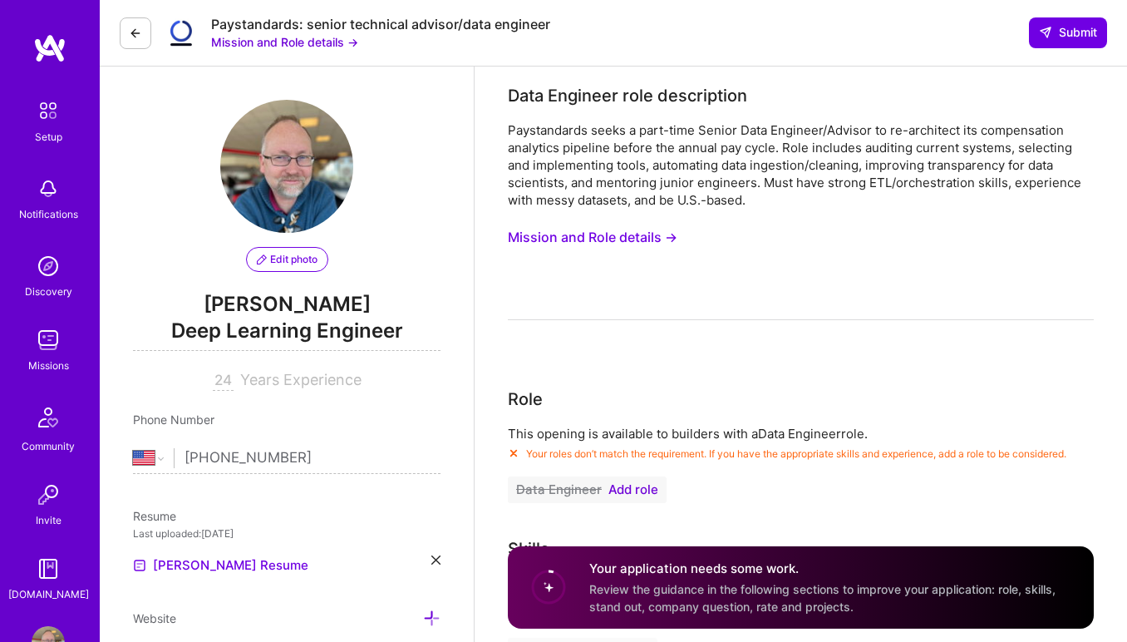
click at [41, 113] on img at bounding box center [48, 110] width 35 height 35
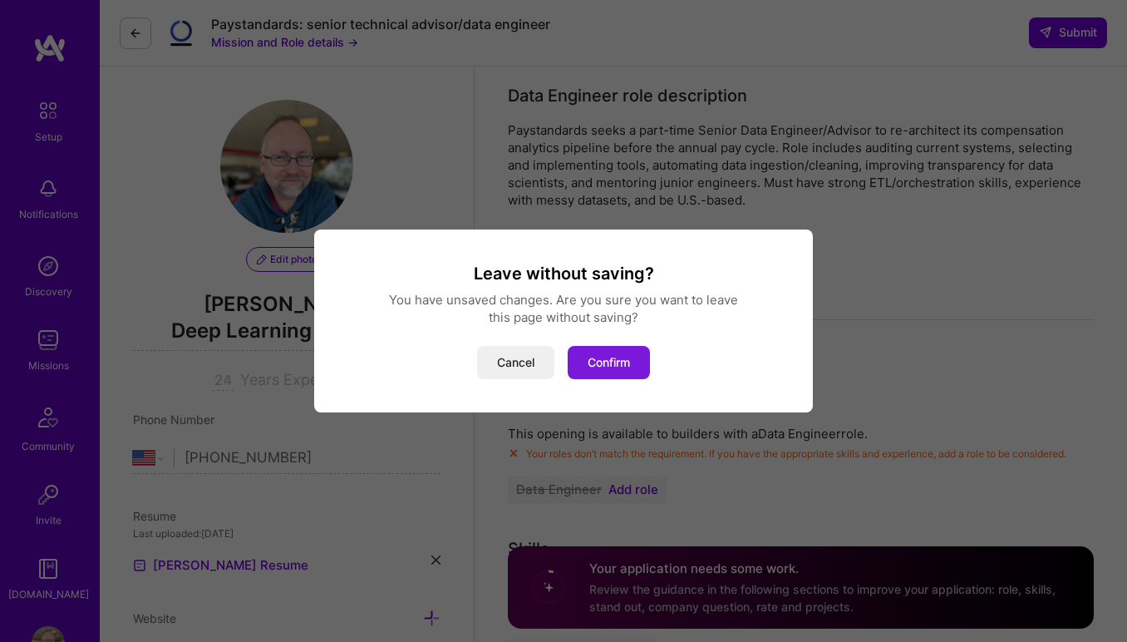
click at [592, 359] on button "Confirm" at bounding box center [609, 362] width 82 height 33
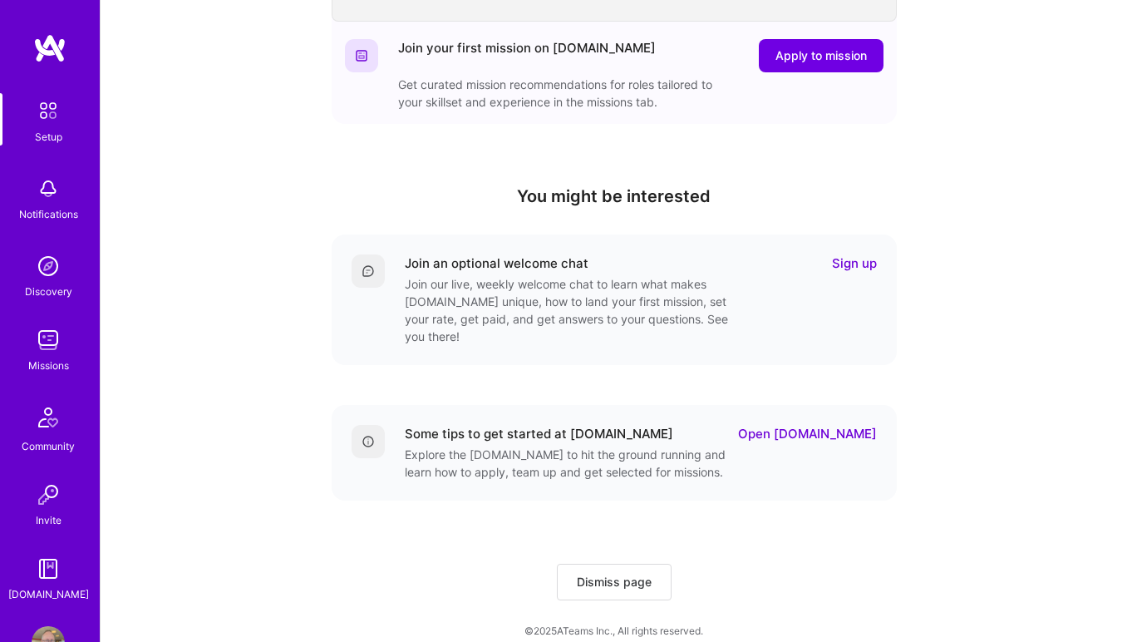
scroll to position [51, 0]
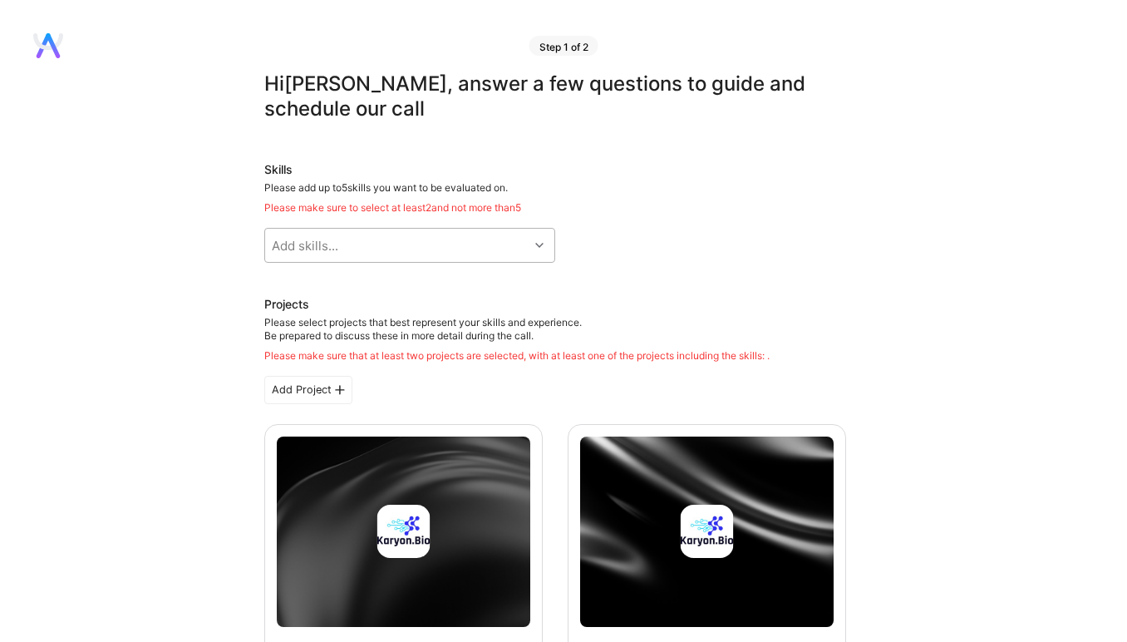
click at [475, 243] on div "Add skills..." at bounding box center [397, 245] width 264 height 33
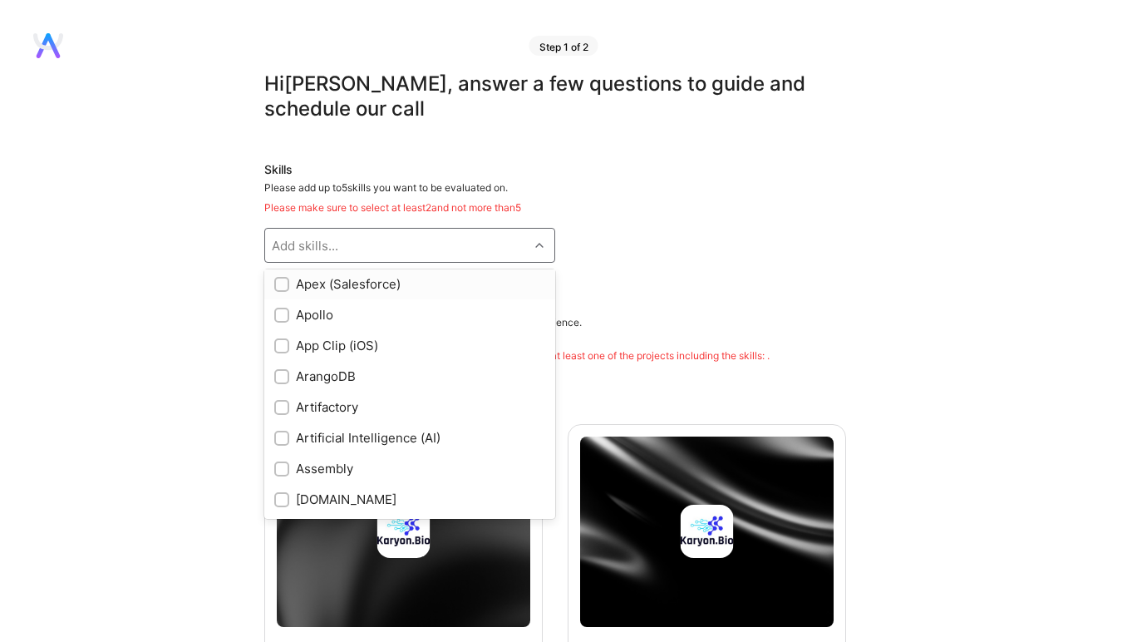
scroll to position [932, 0]
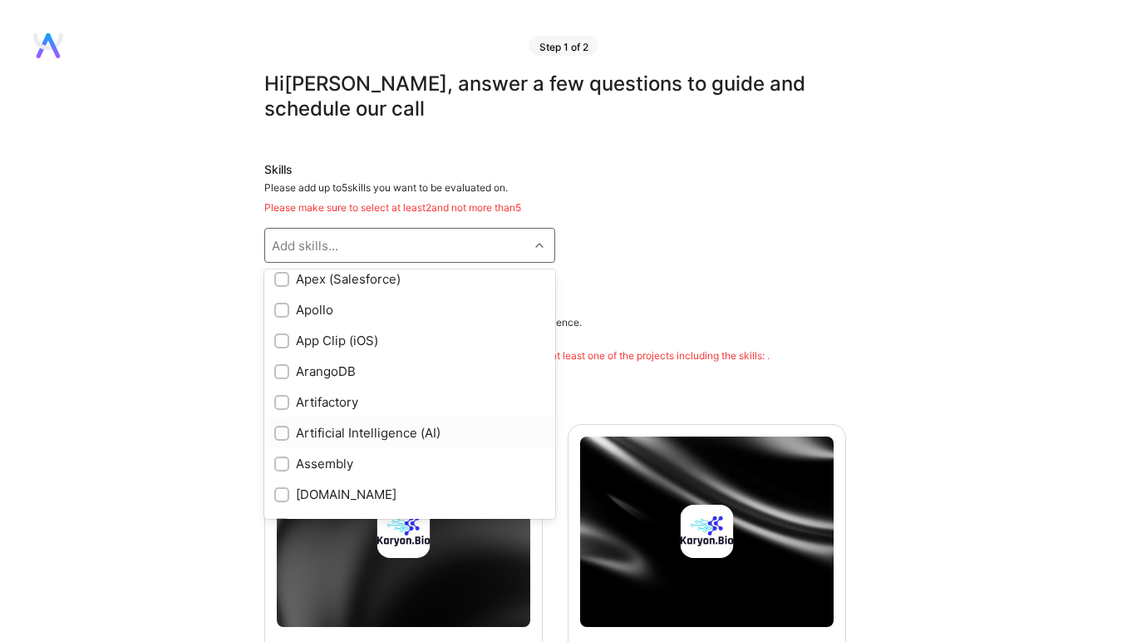
click at [283, 430] on input "checkbox" at bounding box center [284, 434] width 12 height 12
checkbox input "true"
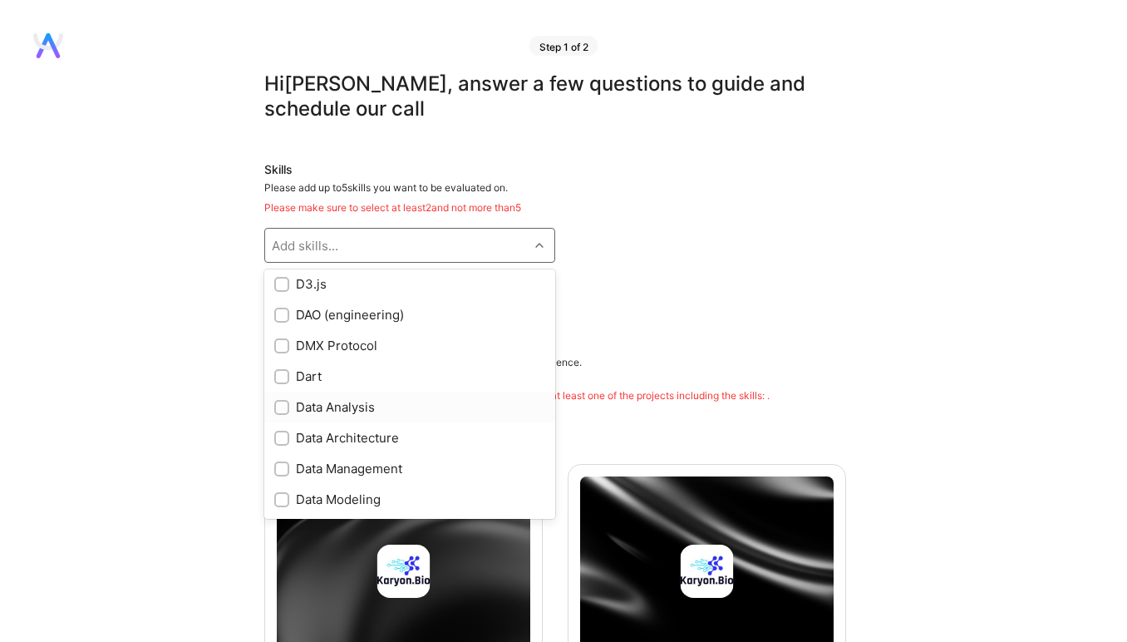
scroll to position [2224, 0]
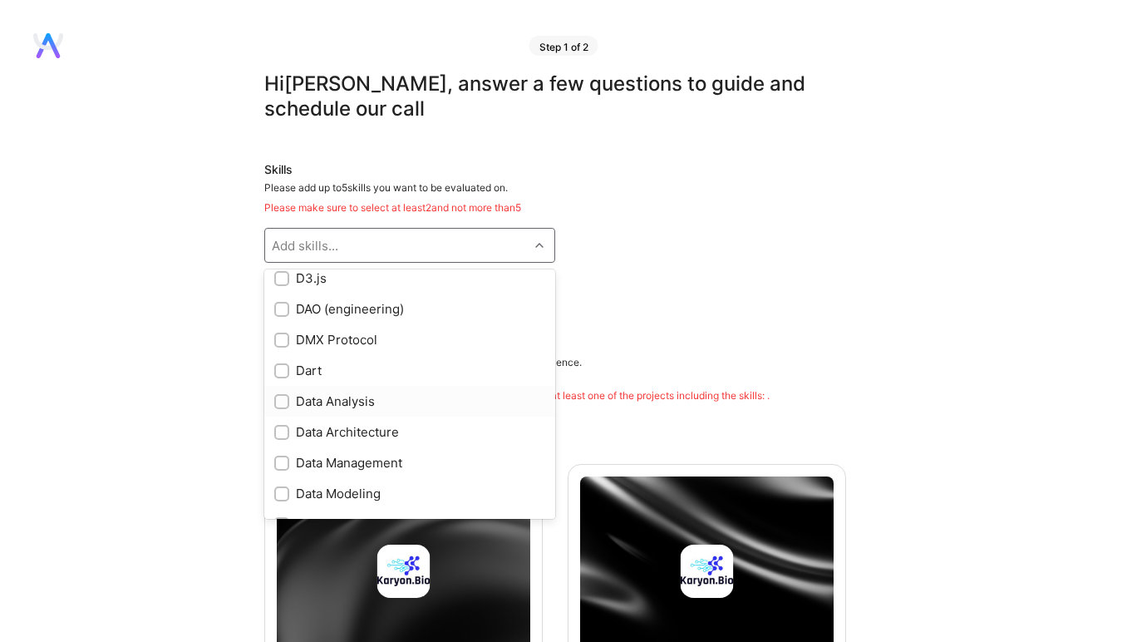
click at [283, 400] on input "checkbox" at bounding box center [284, 403] width 12 height 12
checkbox input "true"
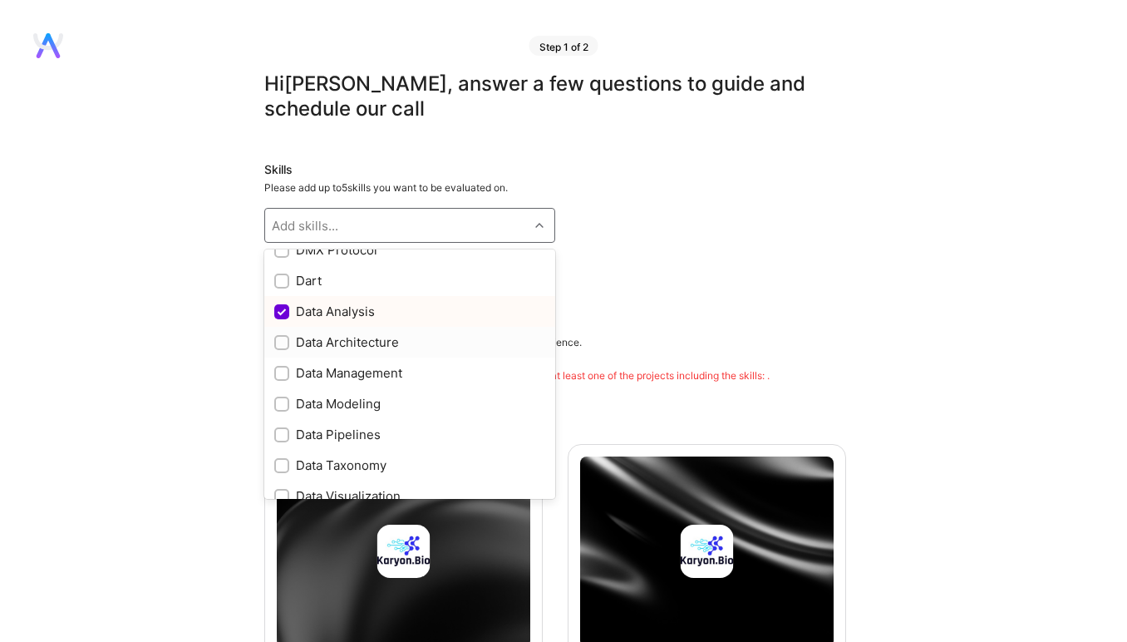
scroll to position [2285, 0]
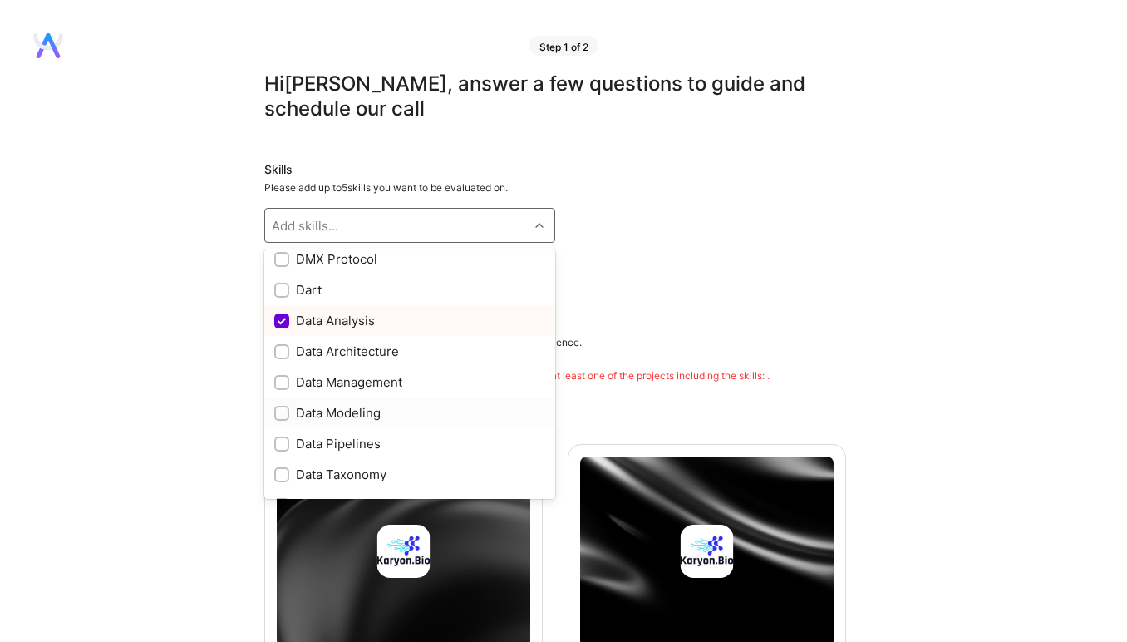
click at [282, 414] on input "checkbox" at bounding box center [284, 414] width 12 height 12
checkbox input "true"
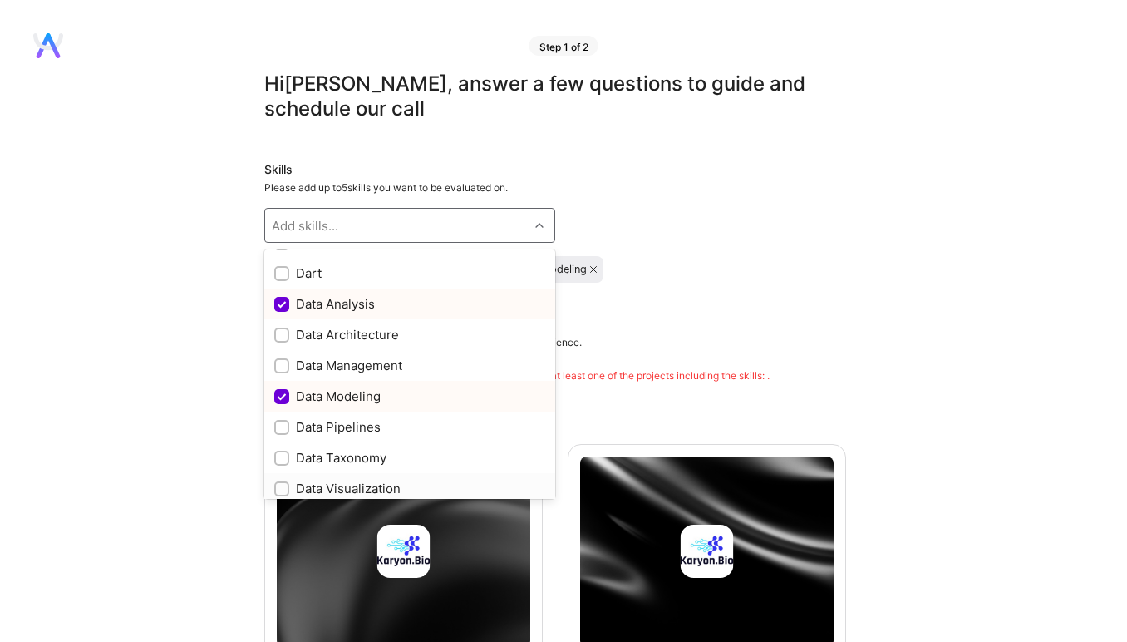
scroll to position [2292, 0]
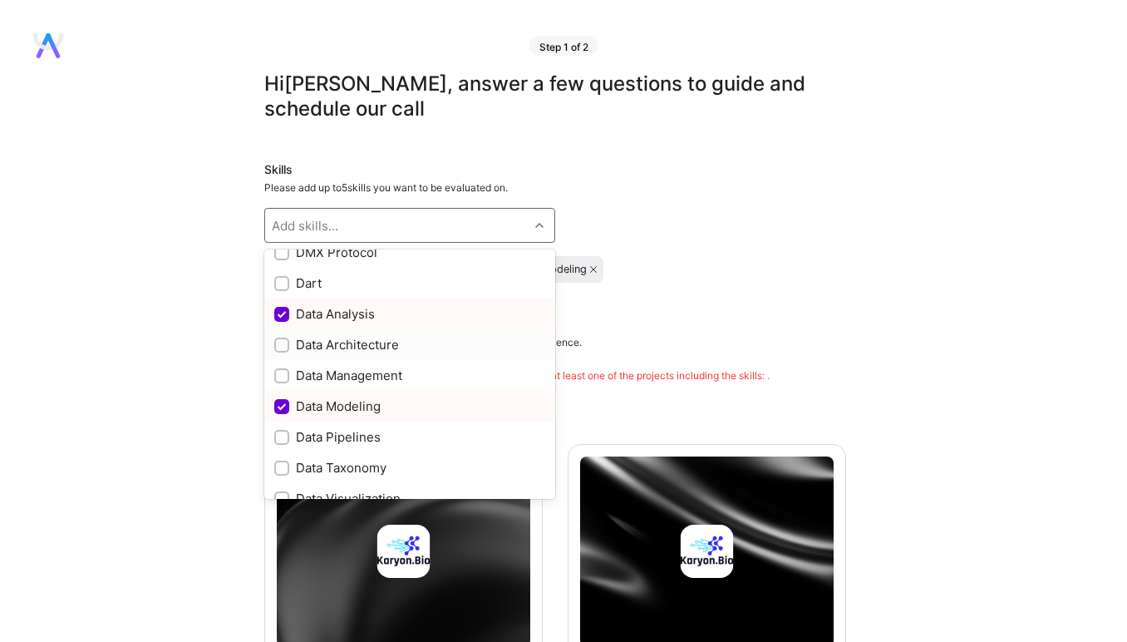
click at [288, 346] on div at bounding box center [281, 344] width 15 height 15
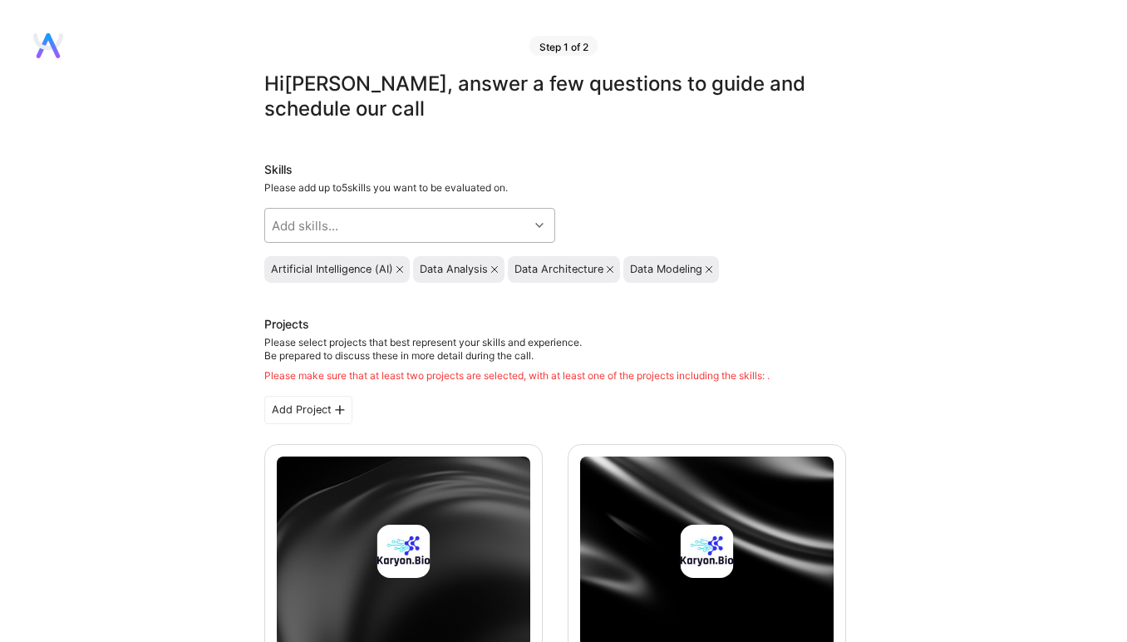
click at [421, 214] on div "Add skills..." at bounding box center [397, 225] width 264 height 33
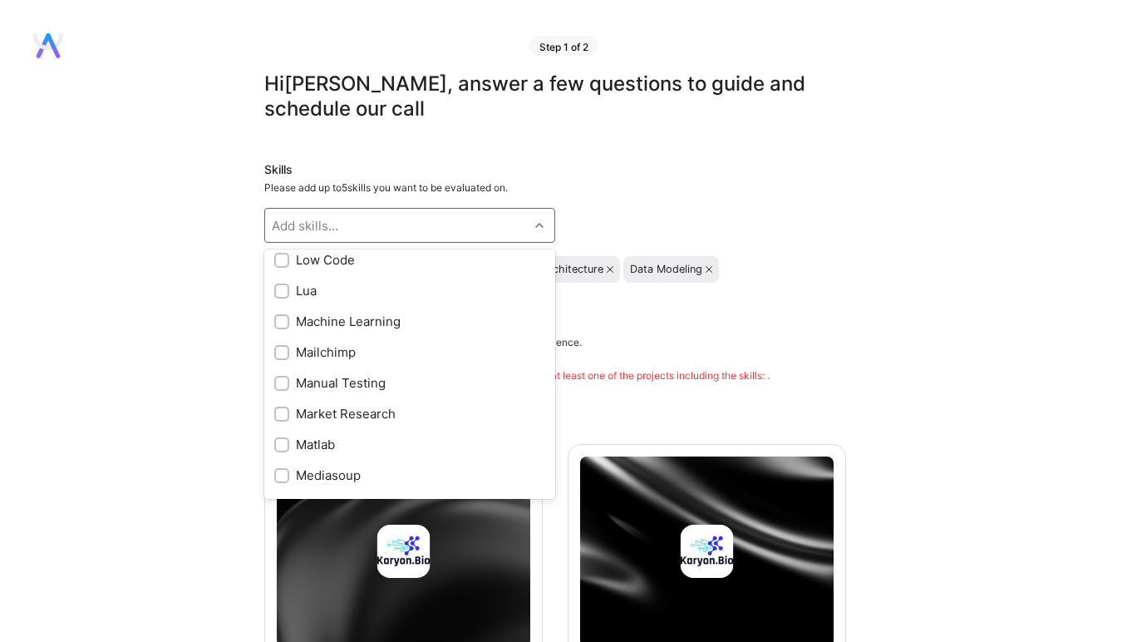
scroll to position [5424, 0]
click at [281, 318] on input "checkbox" at bounding box center [284, 320] width 12 height 12
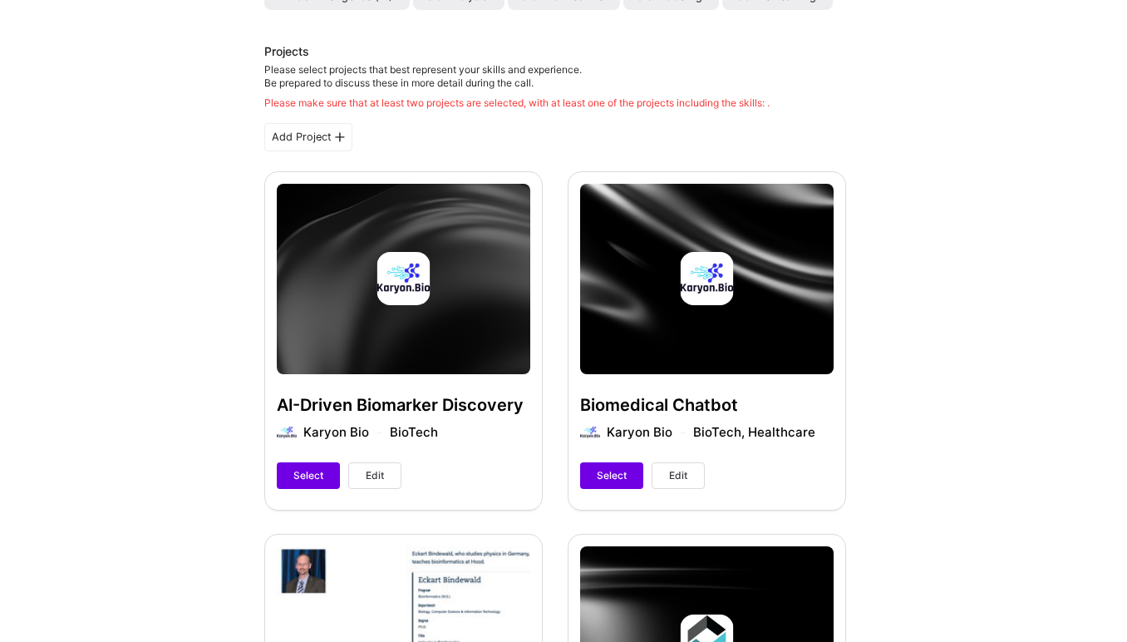
scroll to position [252, 0]
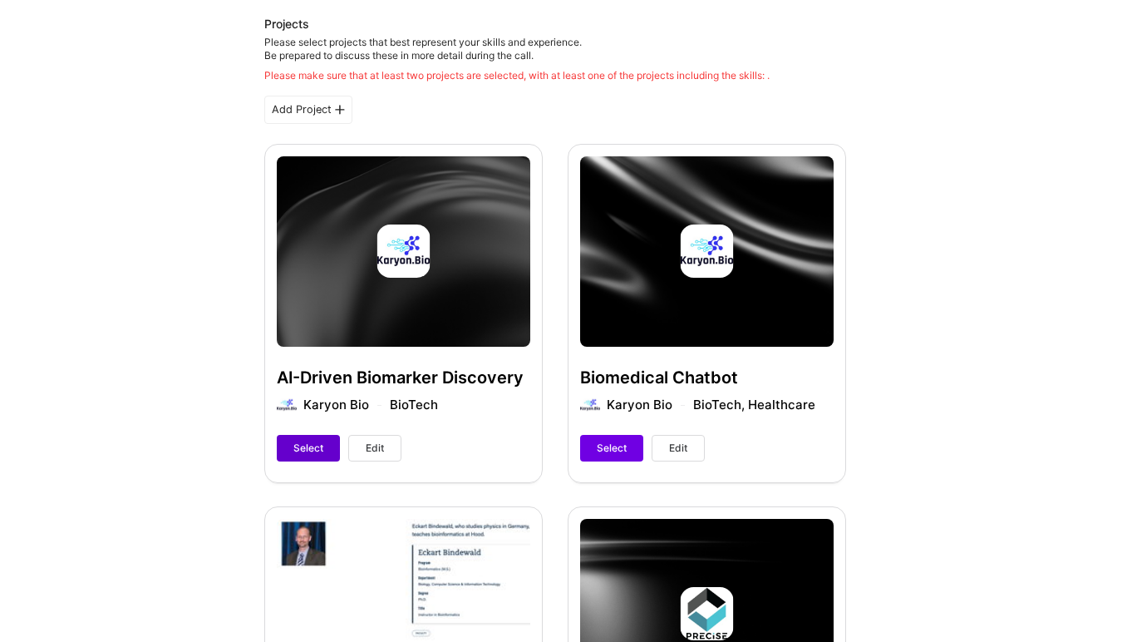
click at [304, 449] on span "Select" at bounding box center [308, 448] width 30 height 15
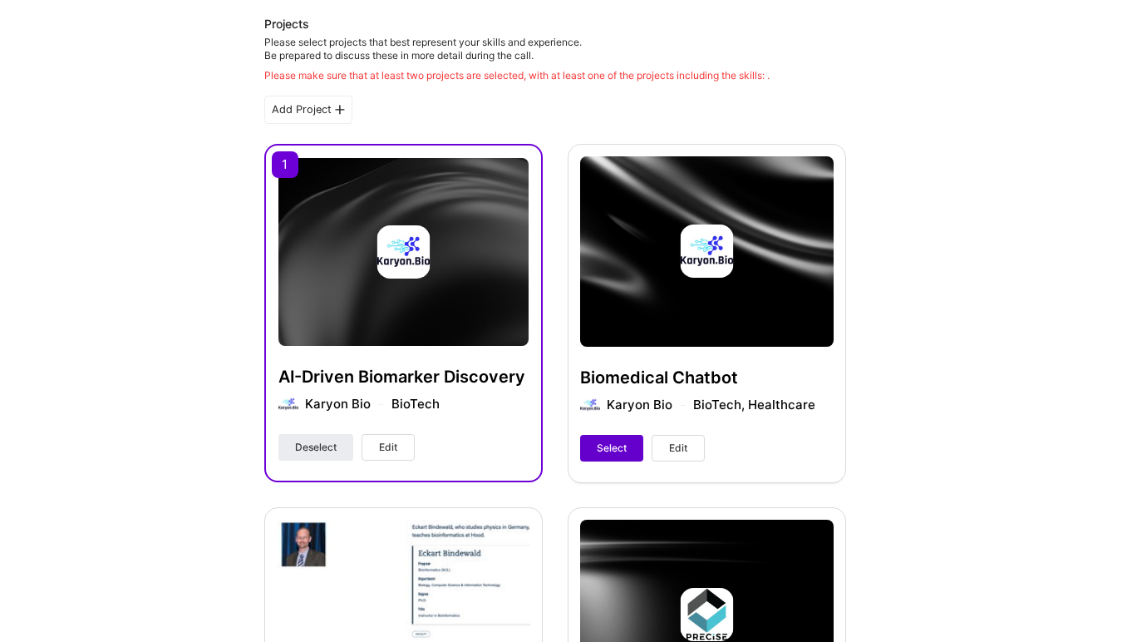
click at [603, 449] on span "Select" at bounding box center [612, 448] width 30 height 15
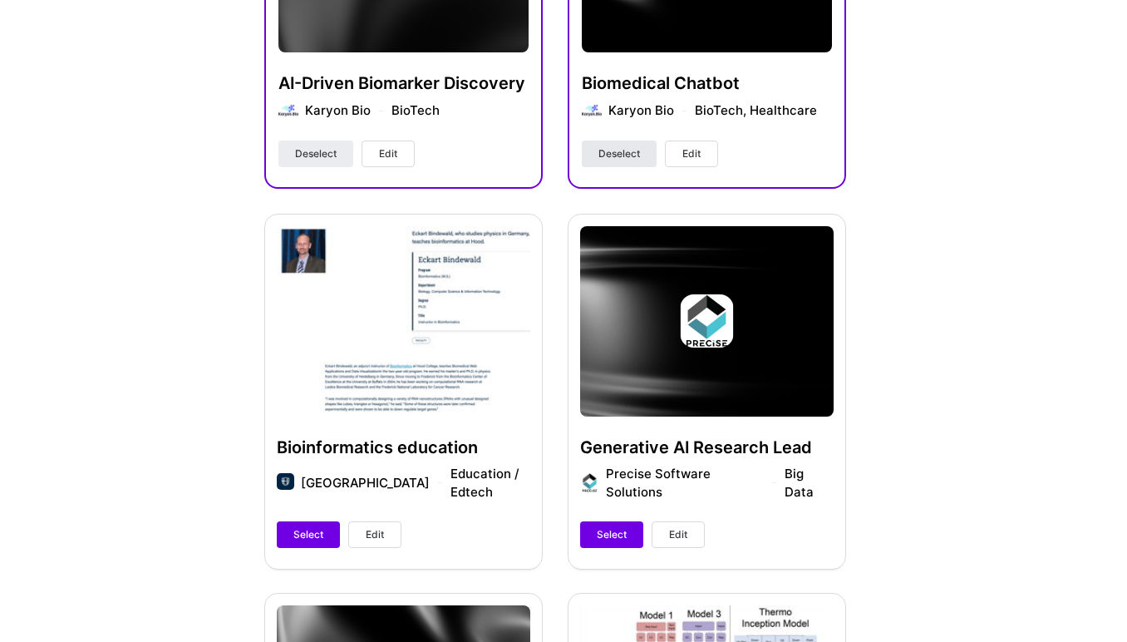
scroll to position [584, 0]
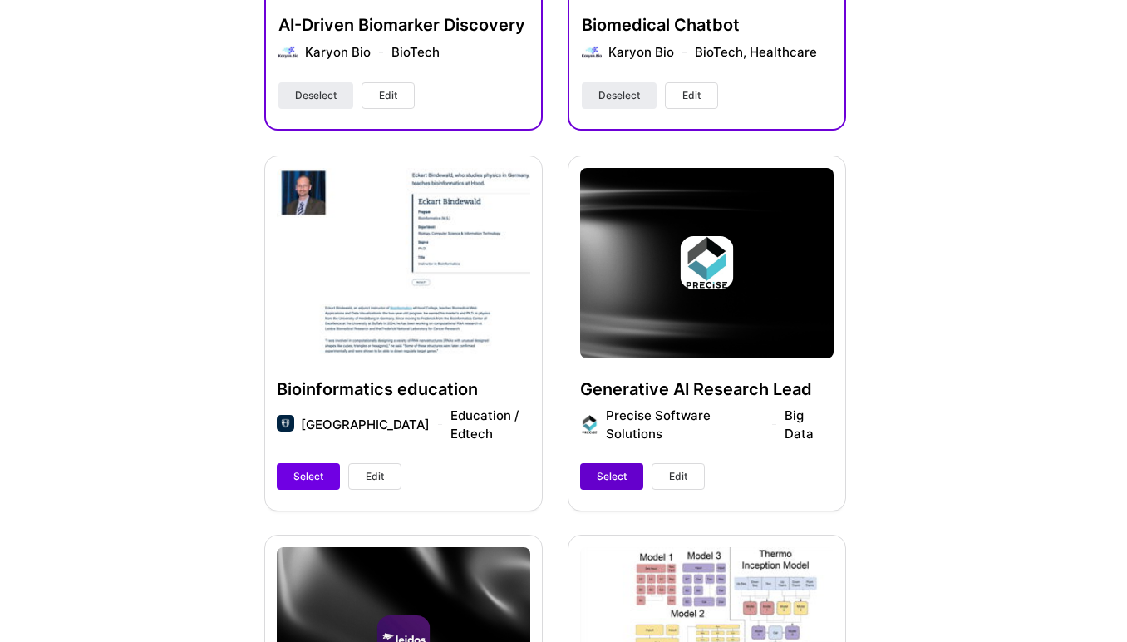
click at [597, 475] on span "Select" at bounding box center [612, 476] width 30 height 15
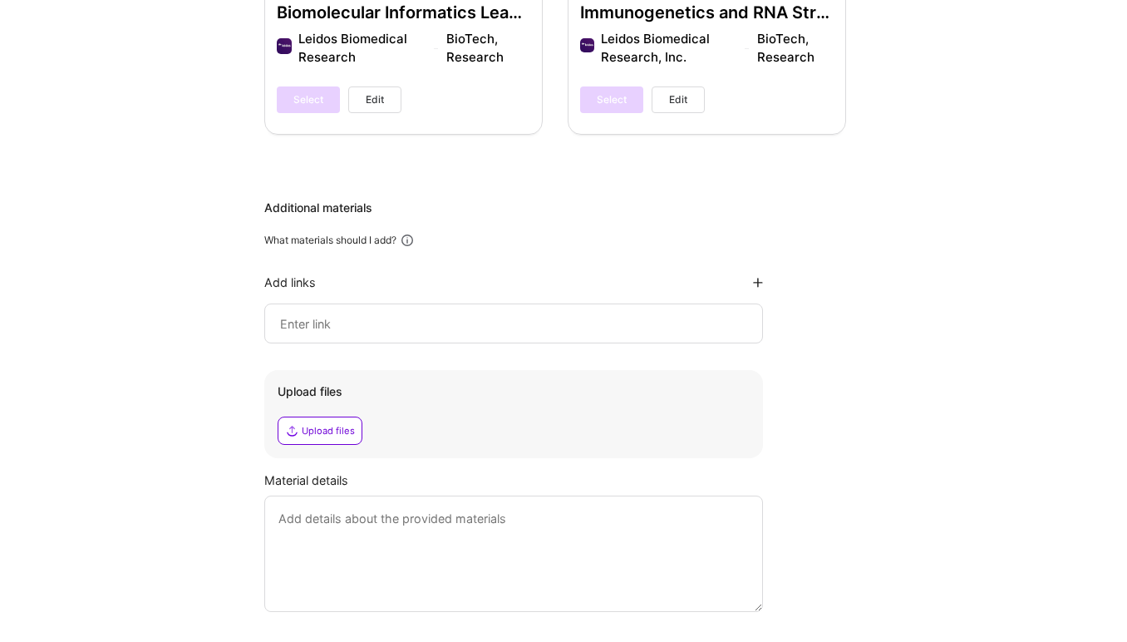
scroll to position [1349, 0]
